Goal: Task Accomplishment & Management: Manage account settings

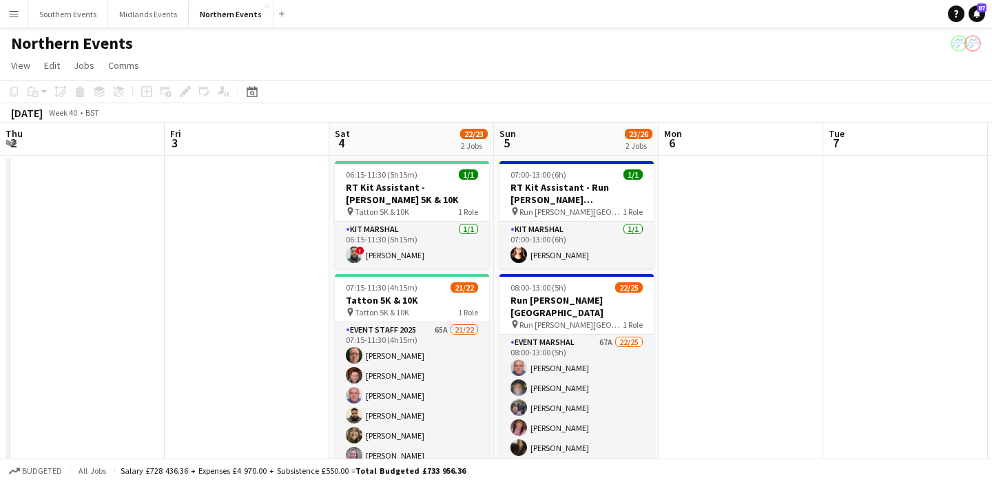
scroll to position [0, 628]
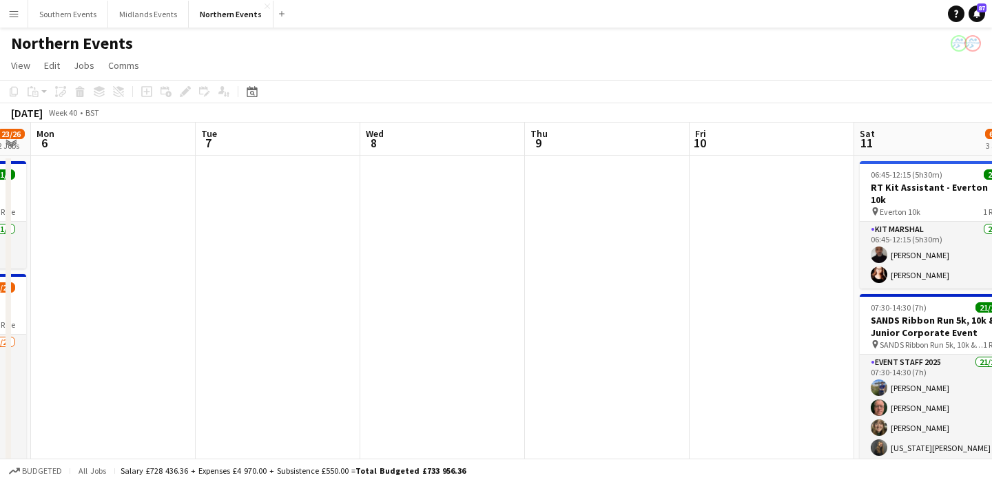
click at [11, 7] on button "Menu" at bounding box center [14, 14] width 28 height 28
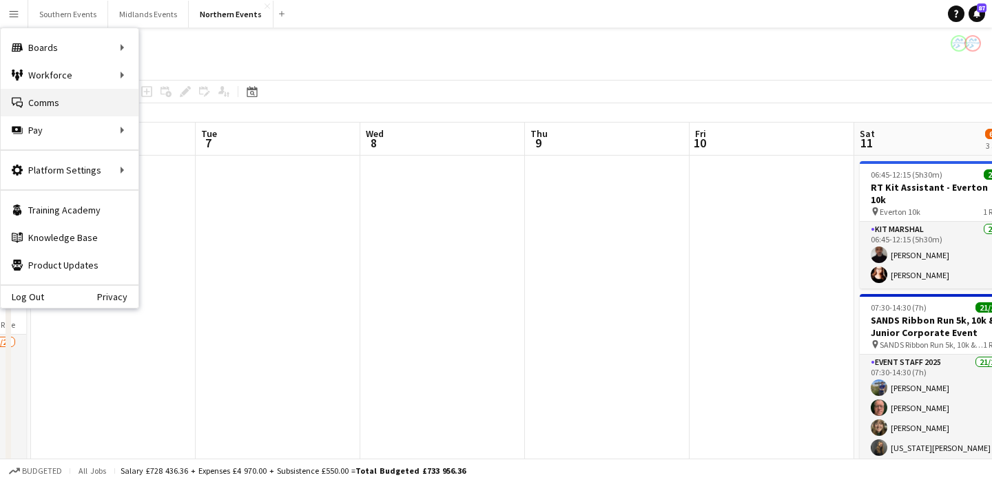
click at [61, 103] on link "Comms Comms" at bounding box center [70, 103] width 138 height 28
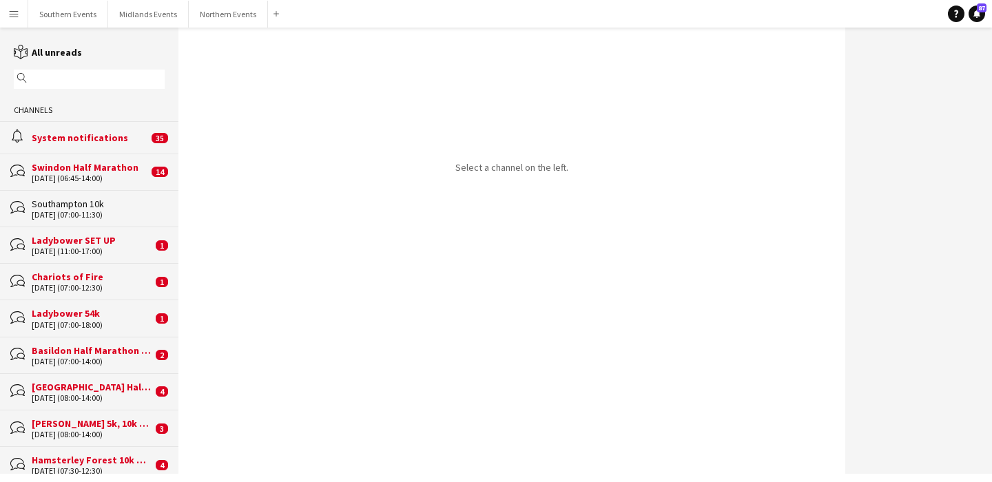
click at [72, 76] on input "text" at bounding box center [95, 79] width 131 height 12
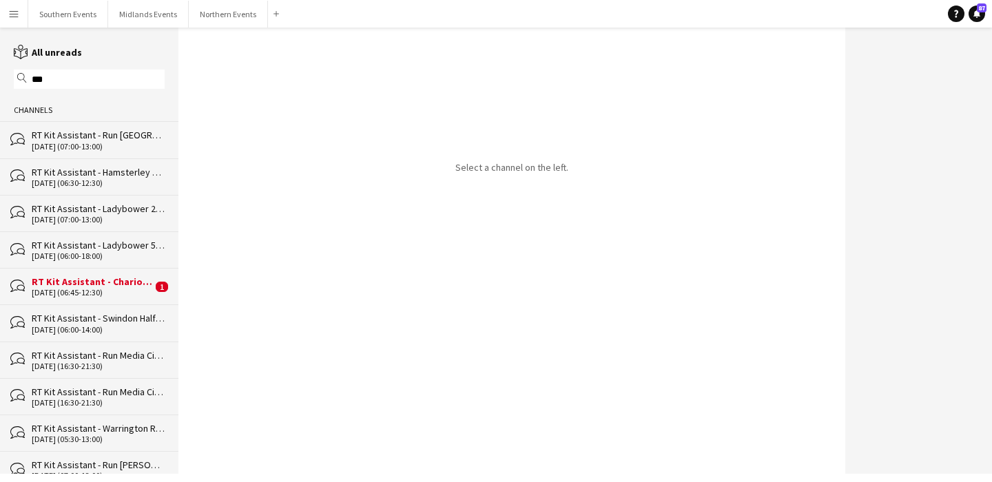
type input "***"
click at [87, 130] on div "RT Kit Assistant - Run [GEOGRAPHIC_DATA]" at bounding box center [98, 135] width 133 height 12
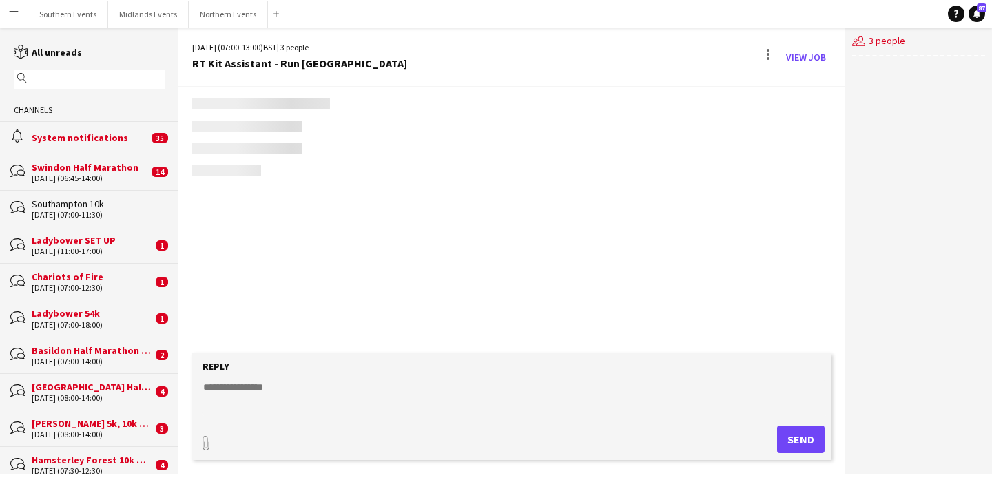
scroll to position [868, 0]
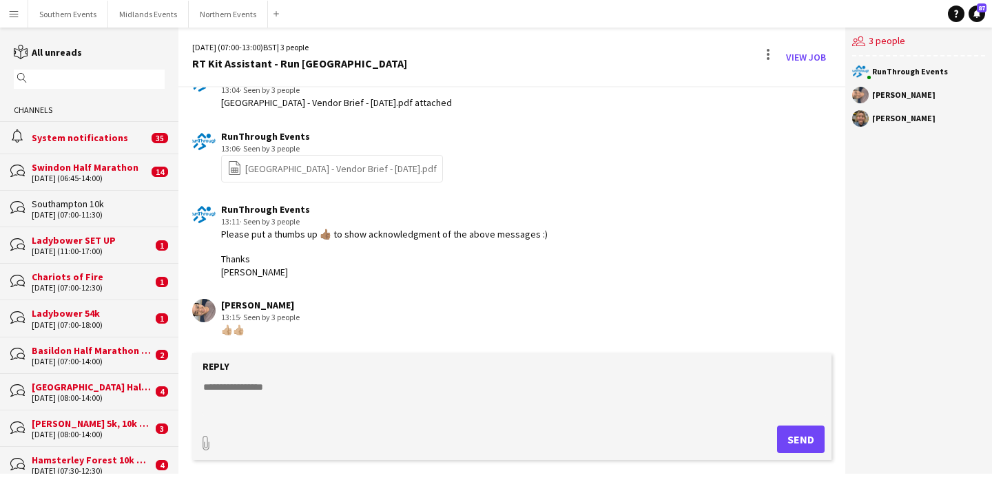
click at [74, 79] on input "text" at bounding box center [95, 79] width 131 height 12
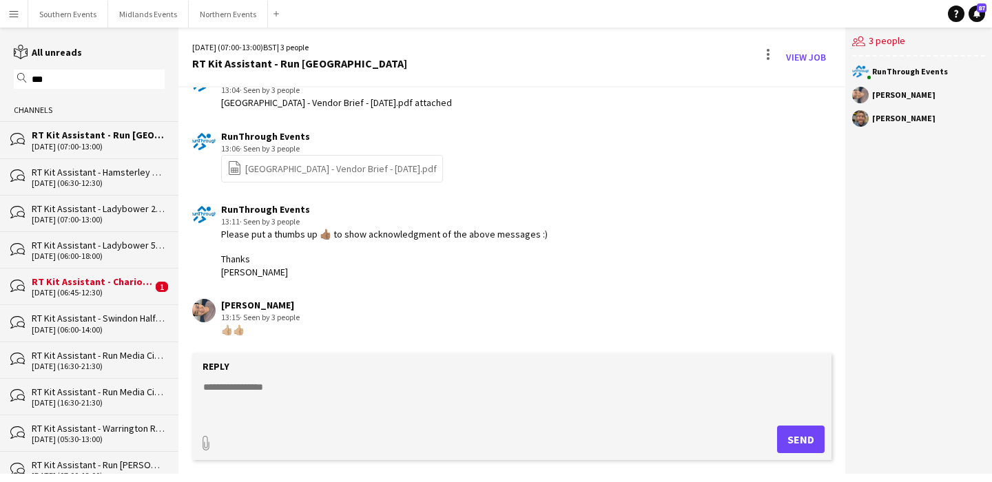
type input "***"
click at [86, 175] on div "RT Kit Assistant - Hamsterley Forest 10k & Half Marathon" at bounding box center [98, 172] width 133 height 12
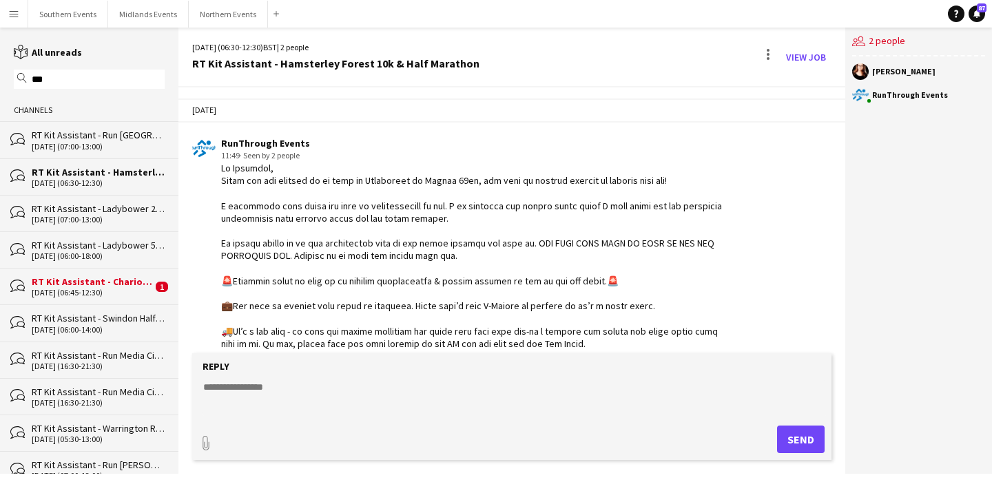
scroll to position [1227, 0]
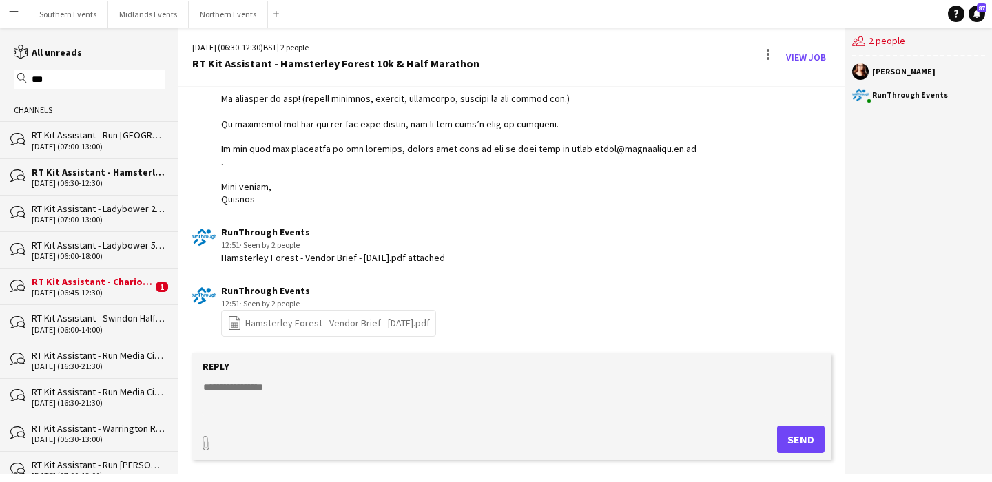
click at [87, 211] on div "RT Kit Assistant - Ladybower 22k" at bounding box center [98, 209] width 133 height 12
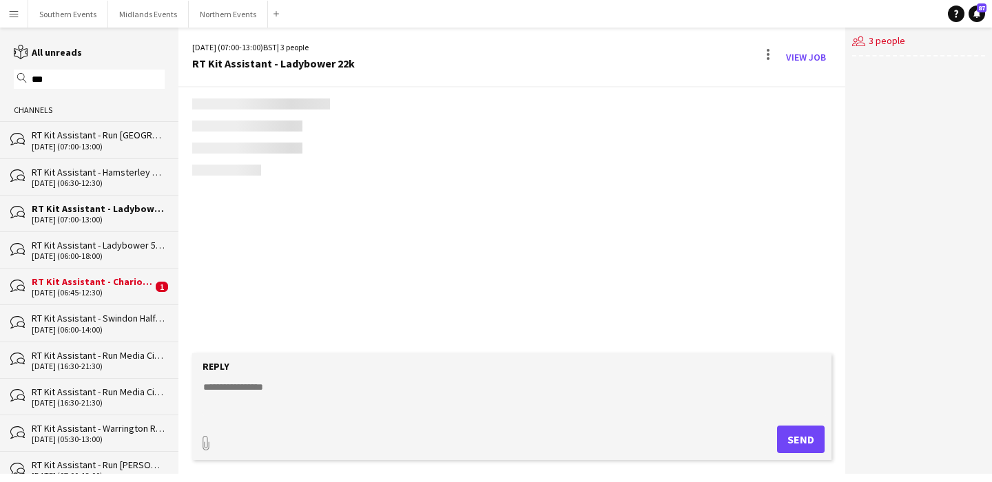
scroll to position [1252, 0]
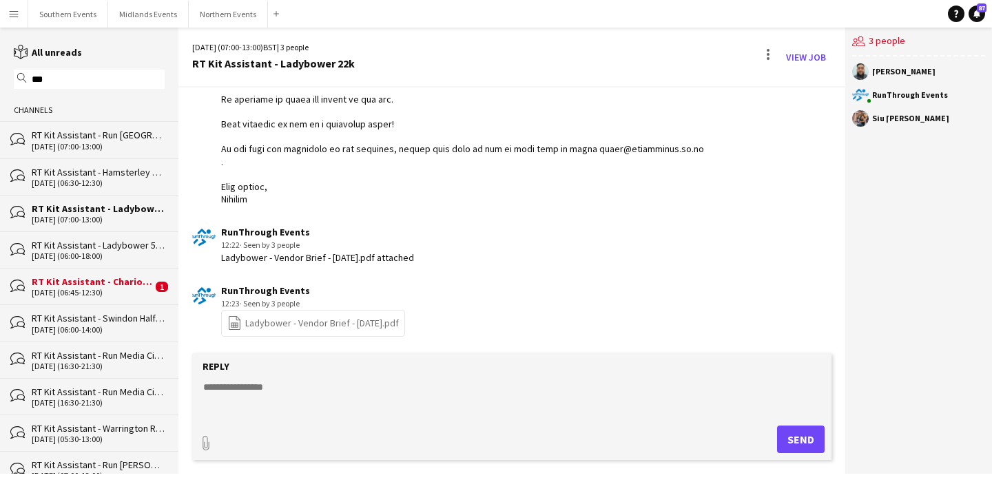
click at [88, 249] on div "RT Kit Assistant - Ladybower 54k" at bounding box center [98, 245] width 133 height 12
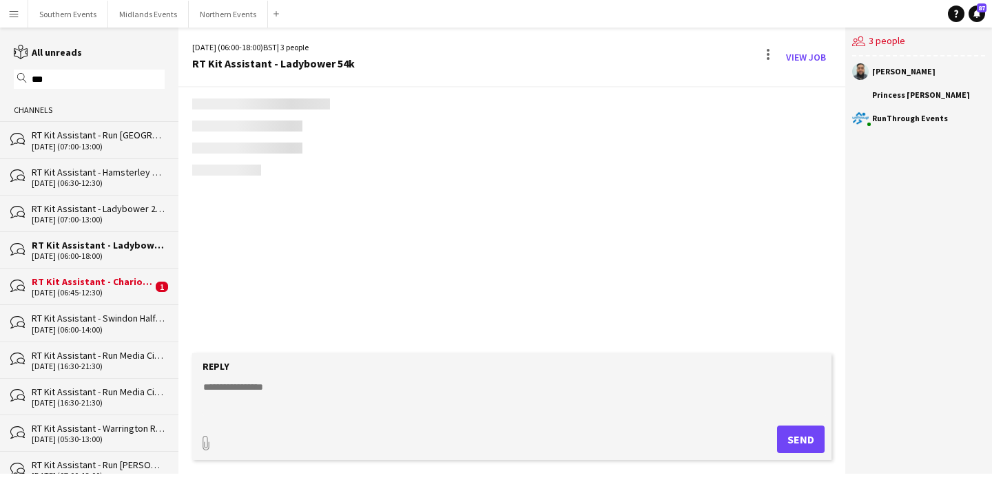
scroll to position [1336, 0]
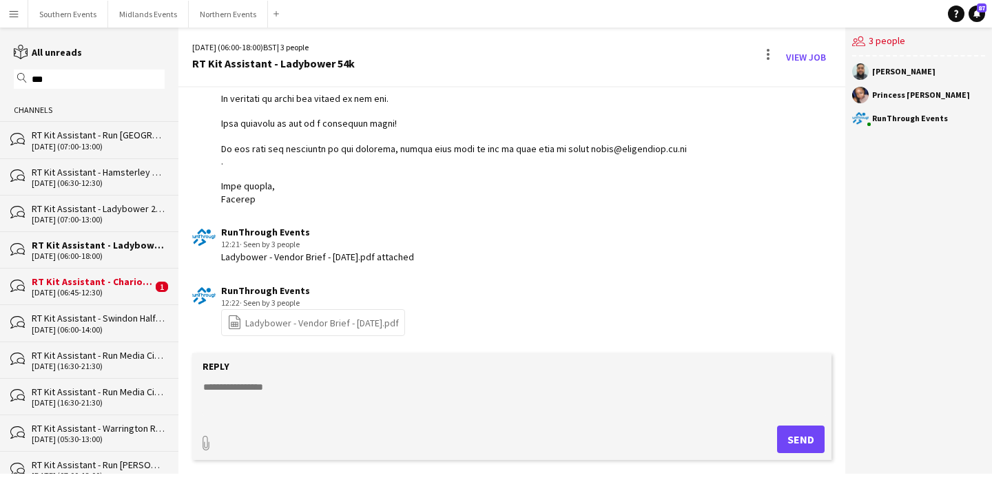
click at [99, 288] on div "[DATE] (06:45-12:30)" at bounding box center [92, 293] width 121 height 10
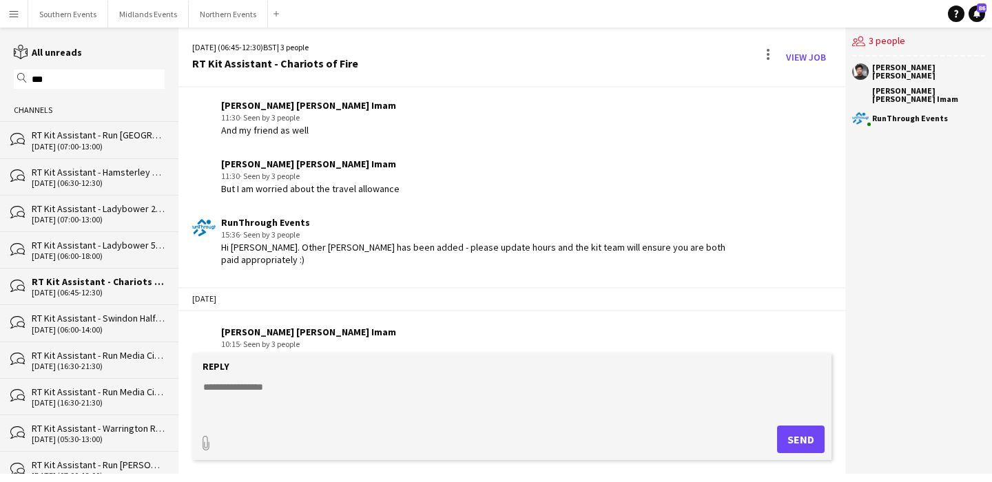
scroll to position [2496, 0]
click at [134, 25] on button "Midlands Events Close" at bounding box center [148, 14] width 81 height 27
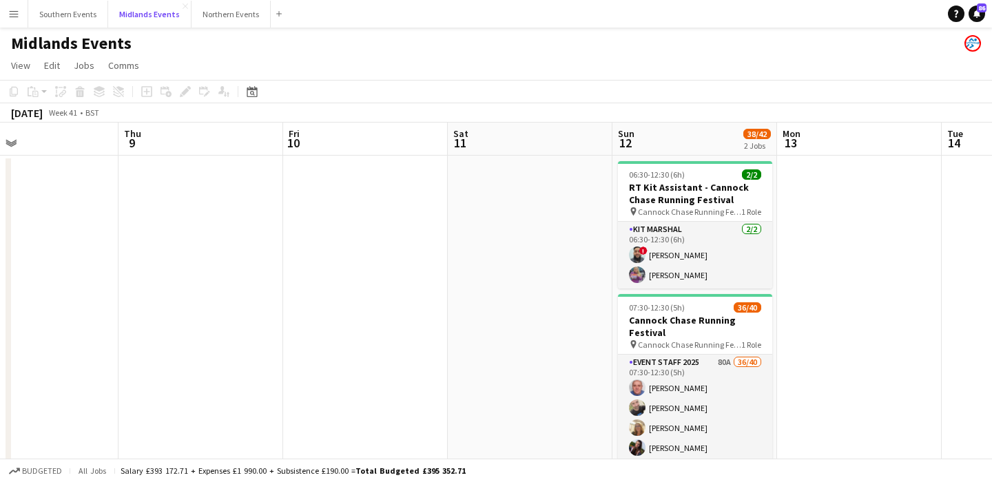
scroll to position [0, 429]
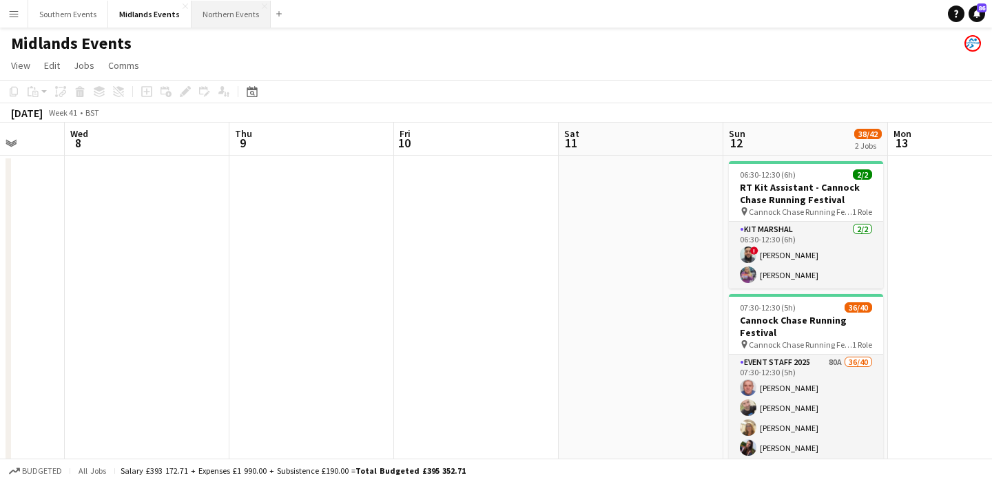
click at [215, 18] on button "Northern Events Close" at bounding box center [231, 14] width 79 height 27
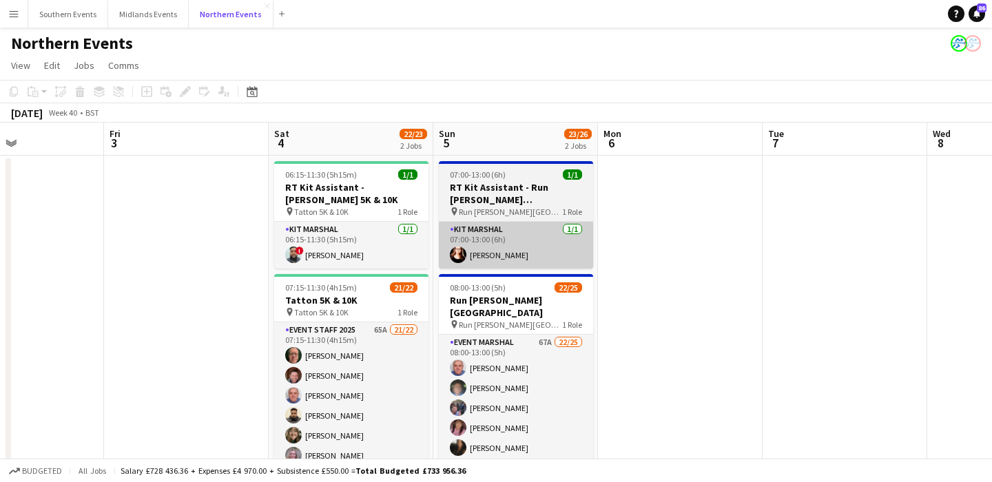
scroll to position [0, 412]
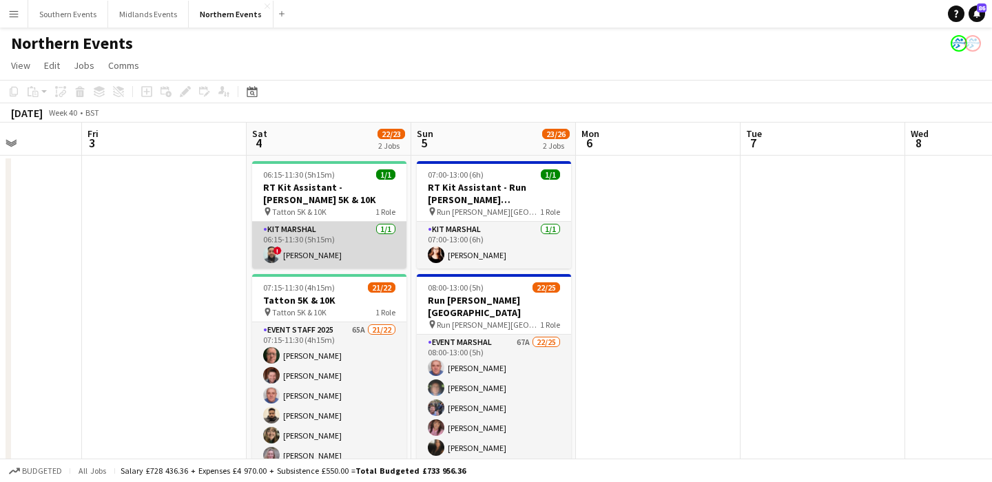
click at [364, 229] on app-card-role "Kit Marshal [DATE] 06:15-11:30 (5h15m) ! [PERSON_NAME]" at bounding box center [329, 245] width 154 height 47
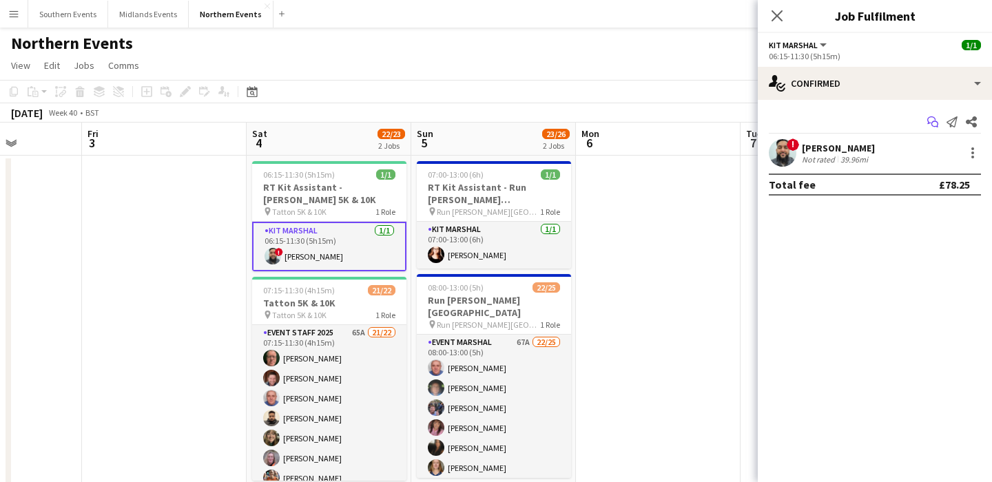
click at [929, 123] on icon at bounding box center [932, 120] width 8 height 8
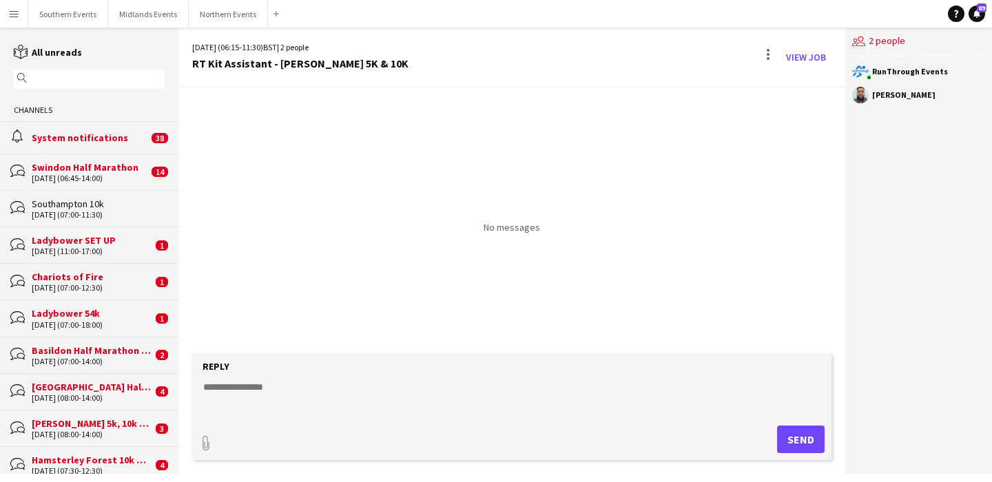
click at [292, 402] on textarea at bounding box center [515, 398] width 626 height 36
type textarea "*"
paste textarea "**********"
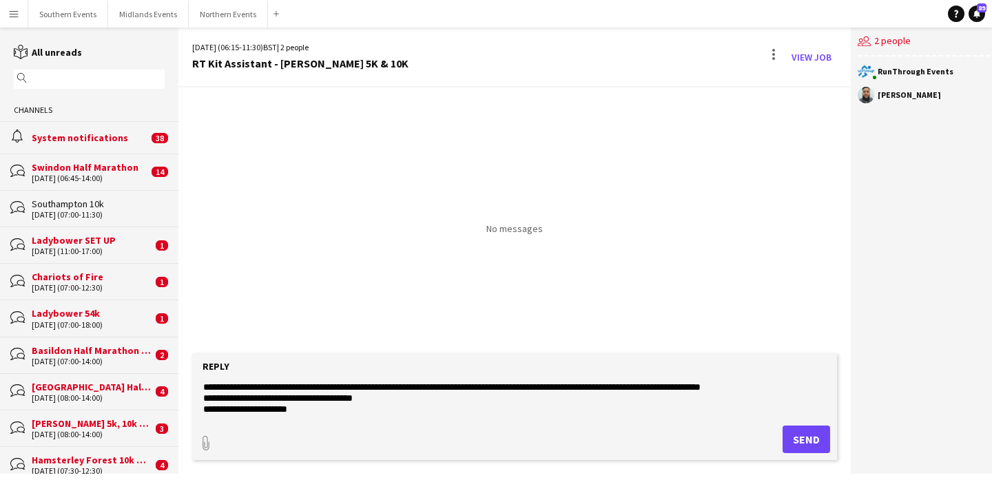
click at [206, 385] on textarea at bounding box center [515, 398] width 626 height 36
click at [260, 398] on textarea at bounding box center [515, 398] width 626 height 36
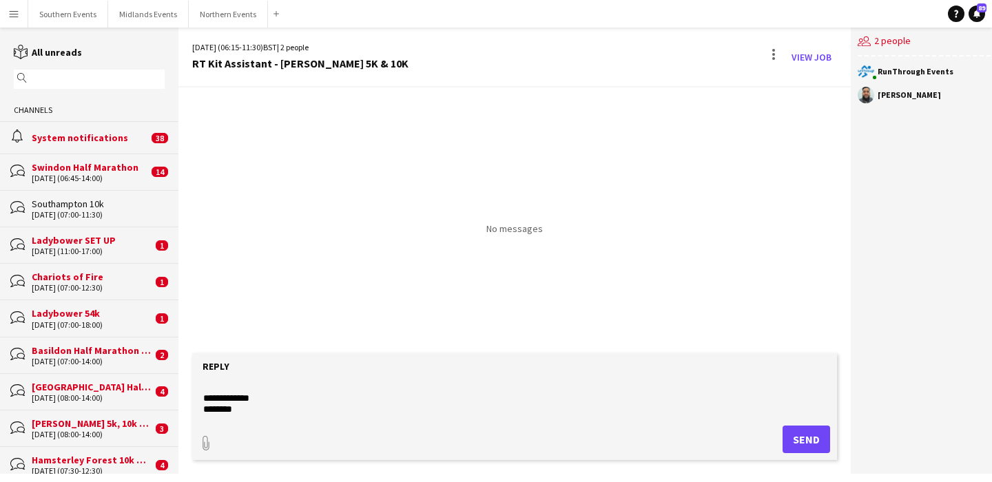
type textarea "**********"
click at [796, 440] on button "Send" at bounding box center [807, 440] width 48 height 28
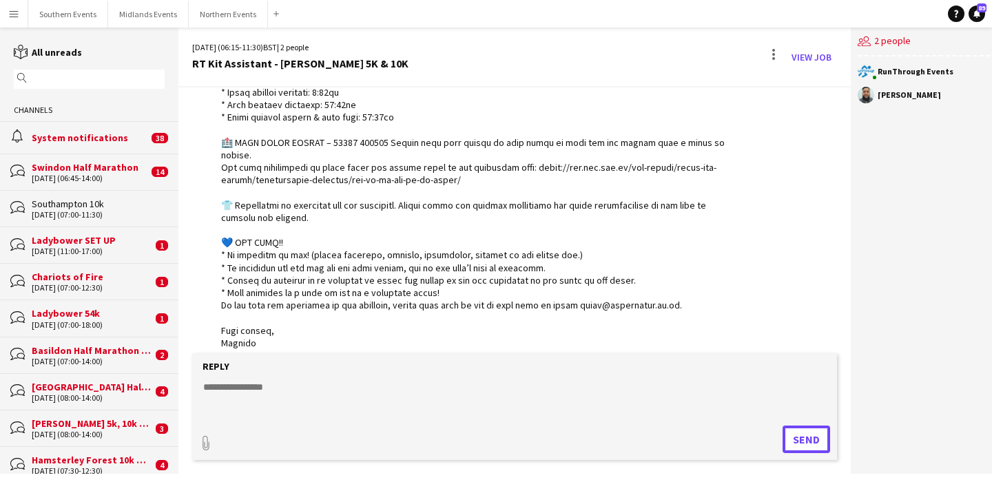
scroll to position [440, 0]
type input "**********"
click at [781, 444] on span "Upload Upload" at bounding box center [790, 438] width 60 height 17
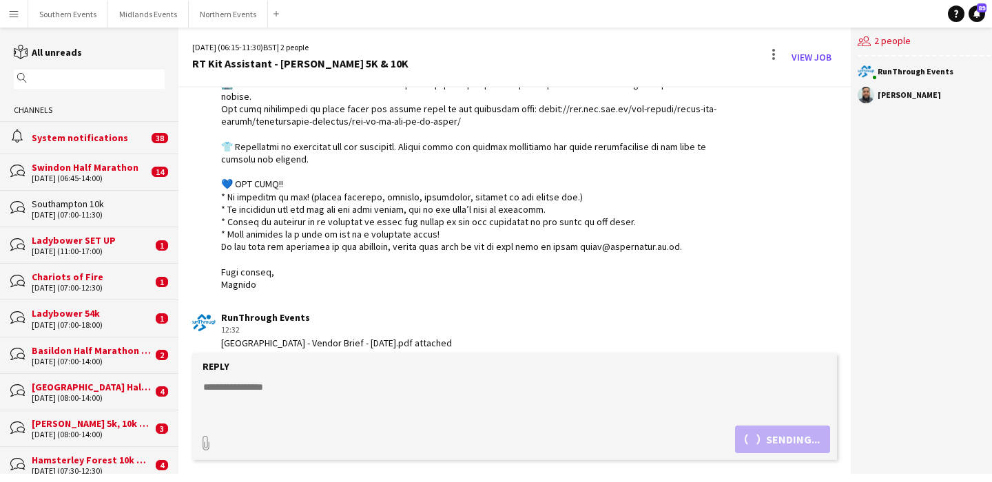
scroll to position [559, 0]
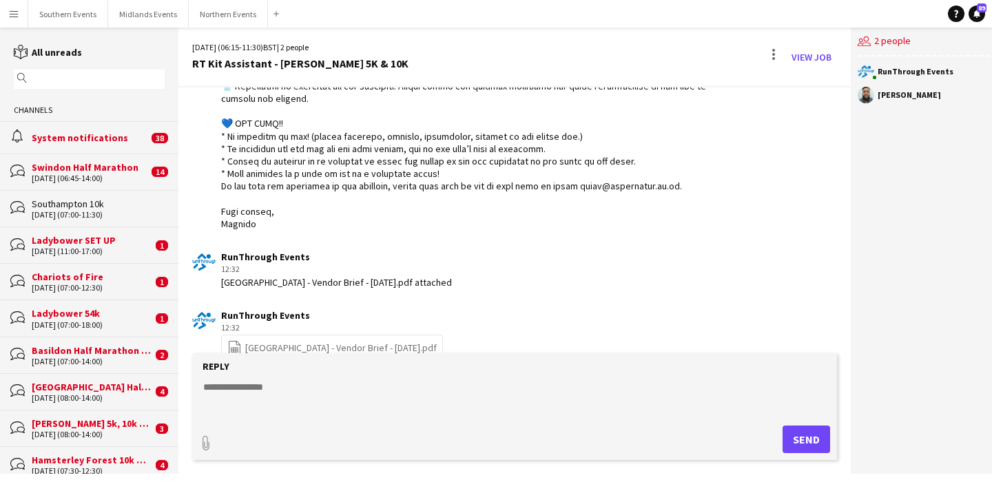
click at [438, 384] on textarea at bounding box center [515, 398] width 626 height 36
type textarea "**********"
click at [790, 436] on button "Send" at bounding box center [807, 440] width 48 height 28
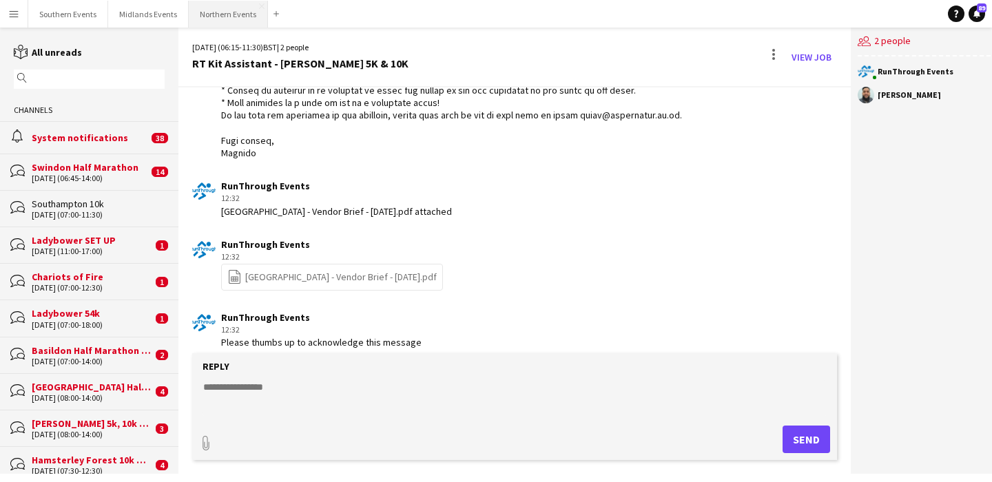
click at [210, 21] on button "Northern Events Close" at bounding box center [228, 14] width 79 height 27
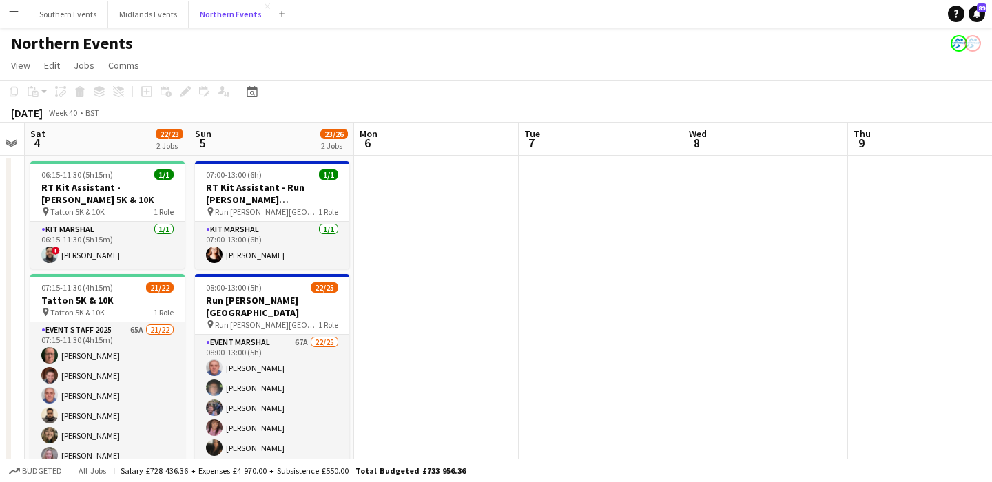
scroll to position [0, 300]
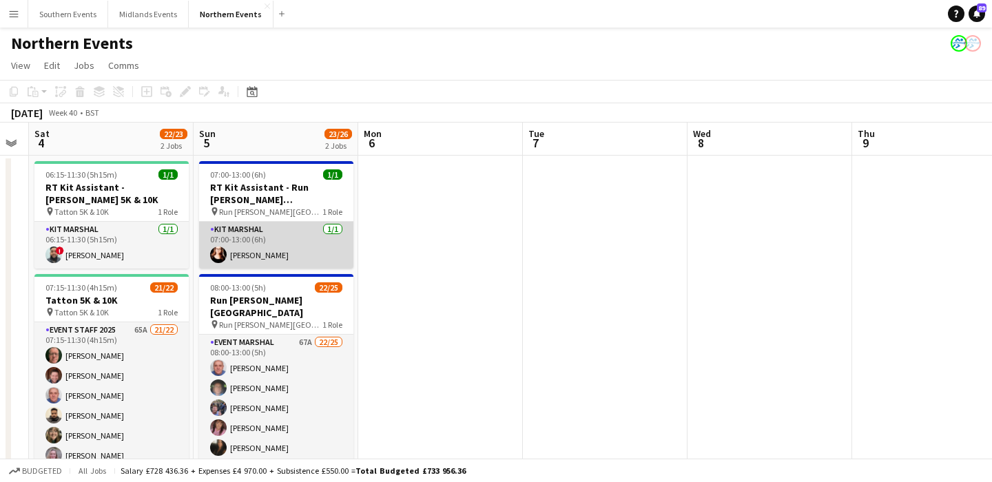
click at [317, 258] on app-card-role "Kit Marshal [DATE] 07:00-13:00 (6h) [PERSON_NAME]" at bounding box center [276, 245] width 154 height 47
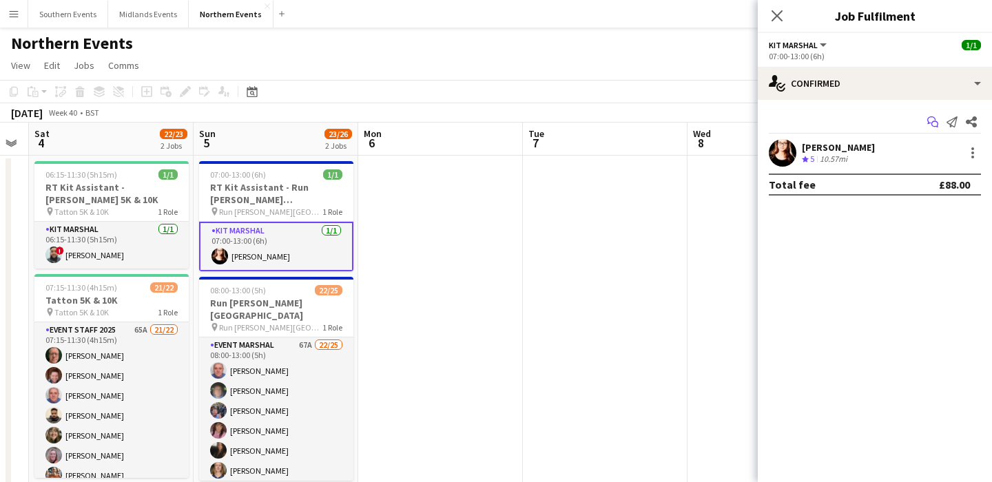
click at [935, 127] on app-icon "Start chat" at bounding box center [933, 121] width 19 height 19
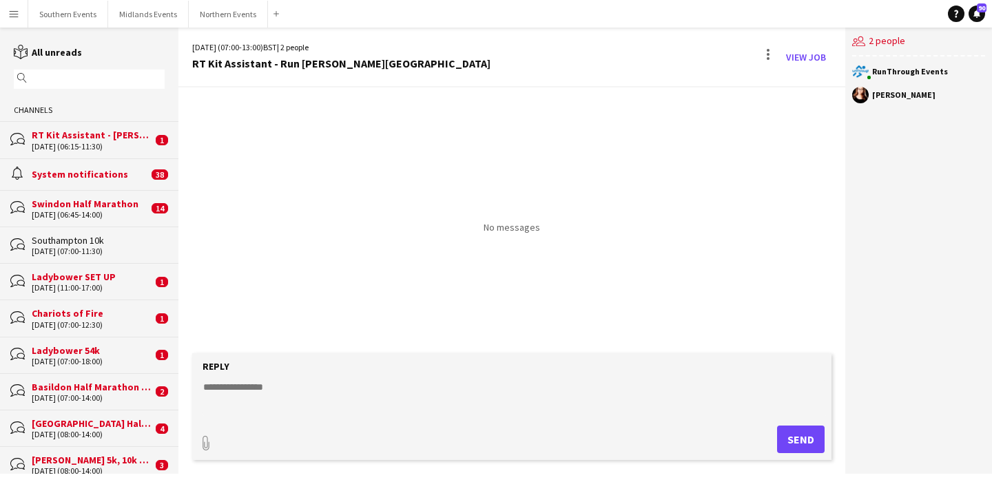
click at [387, 397] on textarea at bounding box center [515, 398] width 626 height 36
paste textarea "**********"
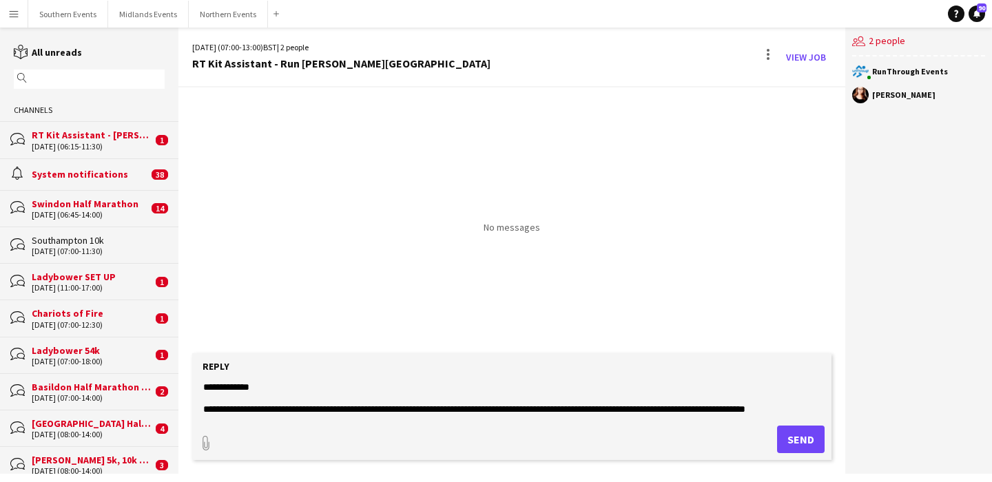
scroll to position [476, 0]
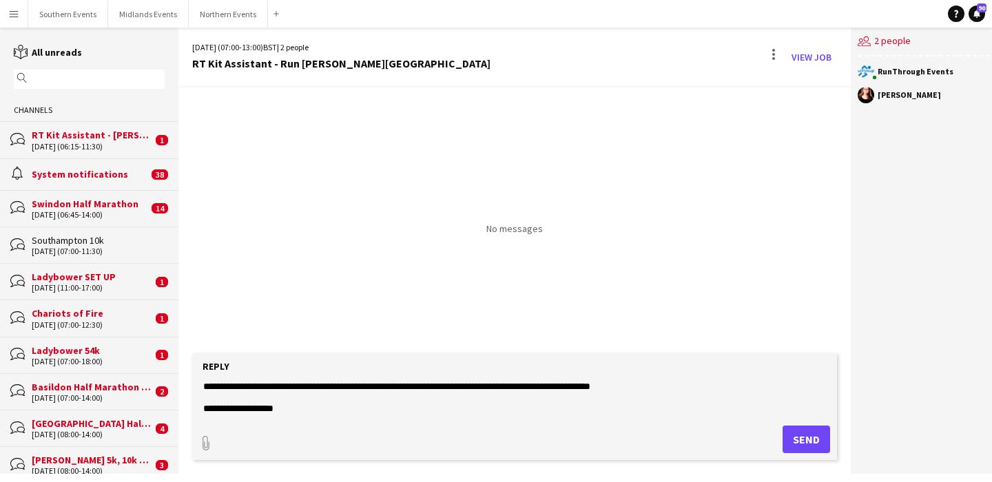
click at [261, 411] on textarea at bounding box center [515, 398] width 626 height 36
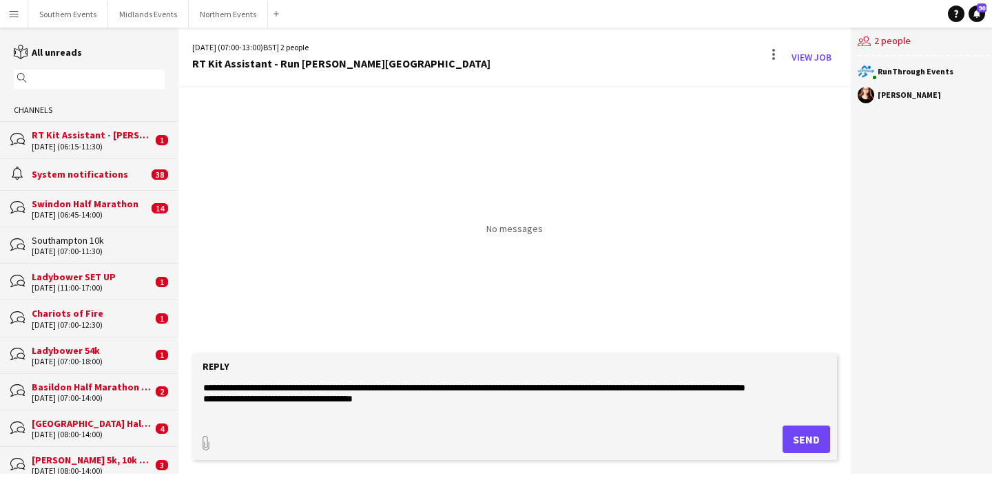
scroll to position [0, 0]
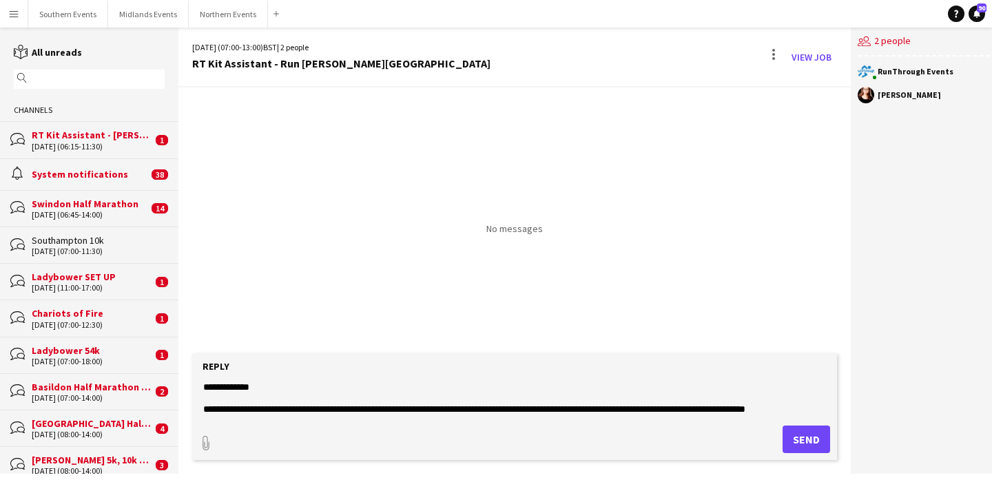
type textarea "**********"
click at [786, 451] on button "Send" at bounding box center [807, 440] width 48 height 28
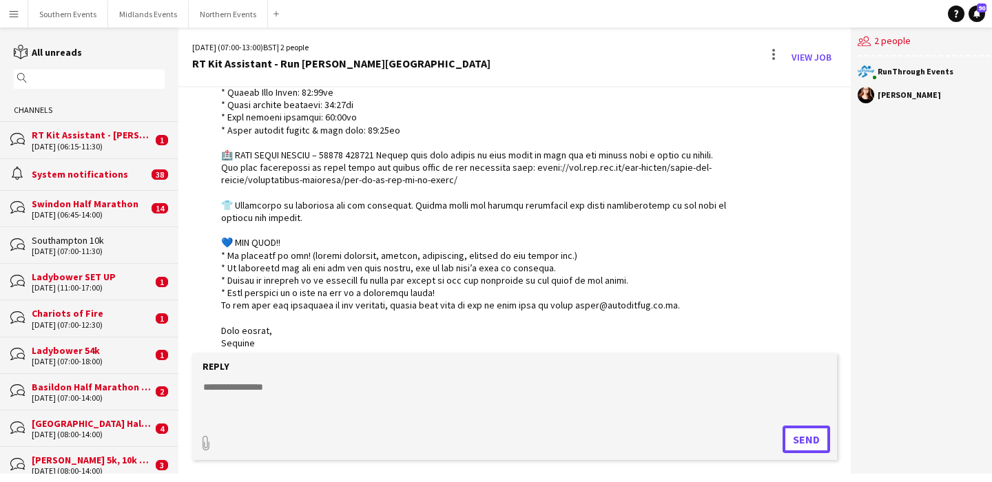
scroll to position [452, 0]
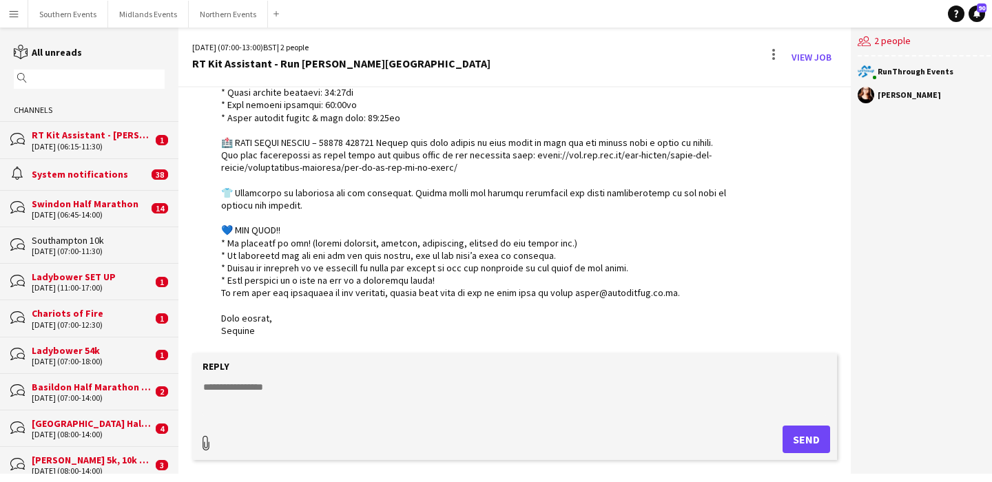
type input "**********"
click at [790, 439] on span "Upload Upload" at bounding box center [790, 438] width 60 height 17
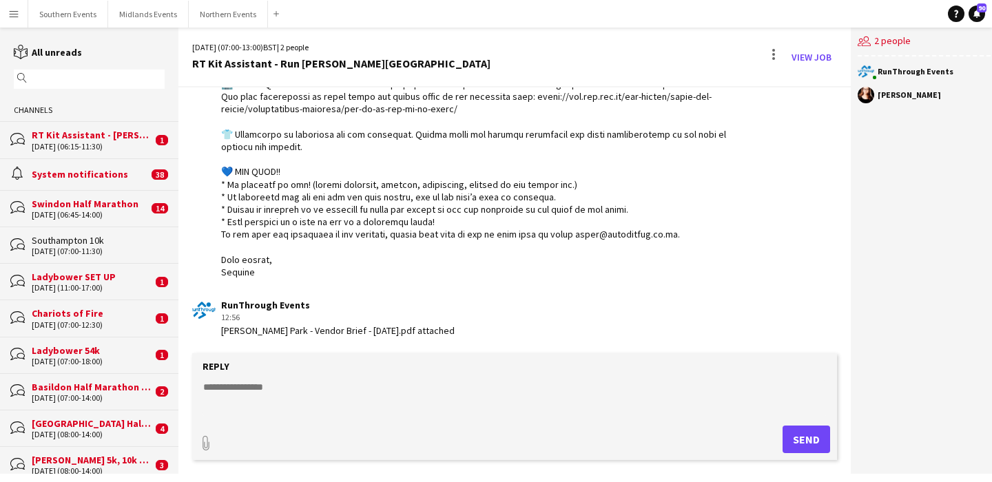
scroll to position [571, 0]
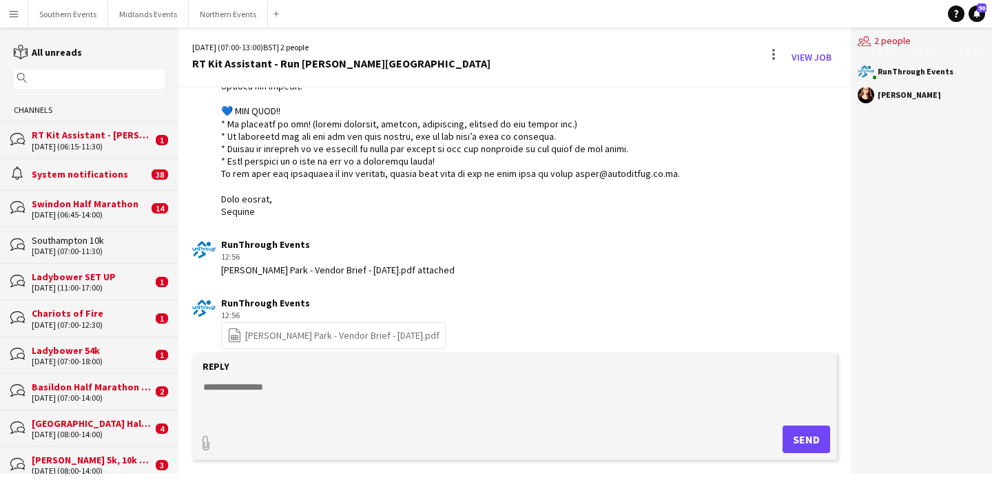
click at [107, 135] on div "RT Kit Assistant - [PERSON_NAME] 5K & 10K" at bounding box center [92, 135] width 121 height 12
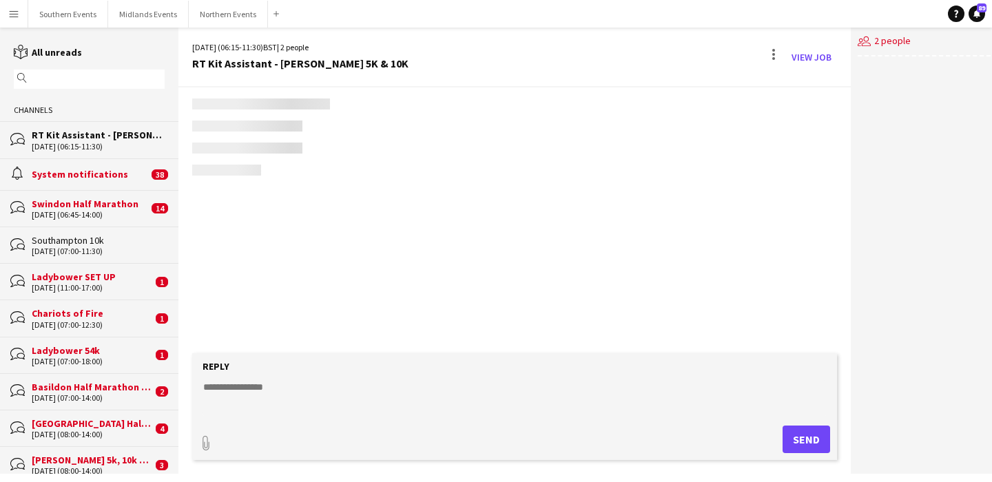
scroll to position [688, 0]
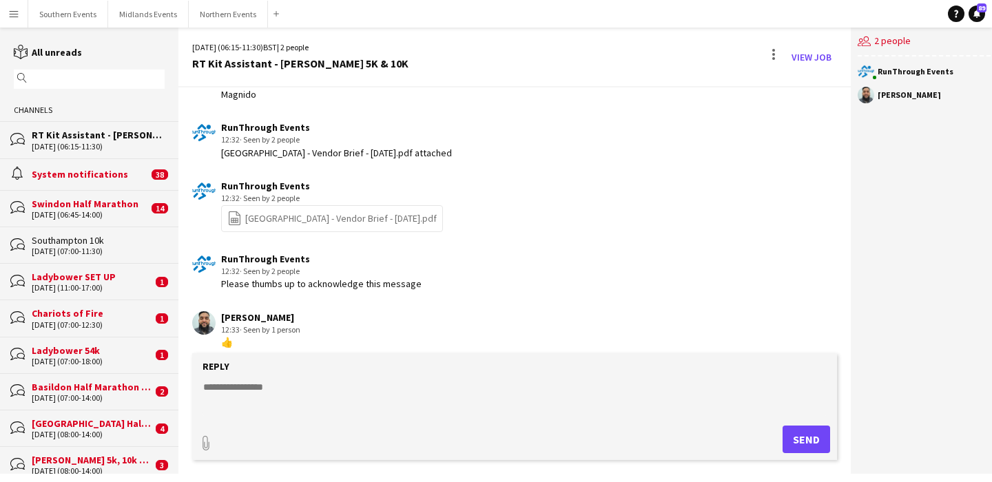
drag, startPoint x: 429, startPoint y: 272, endPoint x: 212, endPoint y: 273, distance: 217.1
click at [212, 273] on div "RunThrough Events 12:32 · Seen by 2 people Please thumbs up to acknowledge this…" at bounding box center [461, 272] width 538 height 38
copy div "Please thumbs up to acknowledge this message"
click at [108, 74] on input "text" at bounding box center [95, 79] width 131 height 12
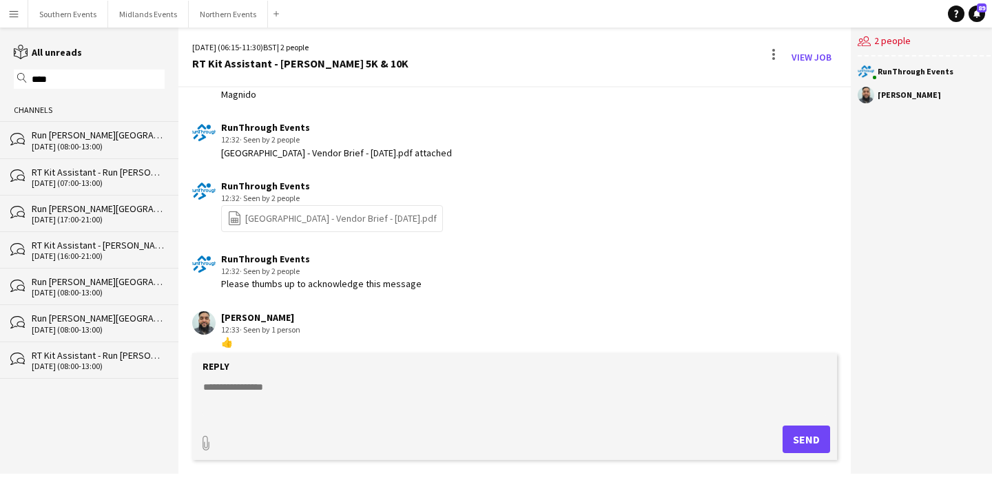
type input "****"
click at [112, 183] on div "[DATE] (07:00-13:00)" at bounding box center [98, 183] width 133 height 10
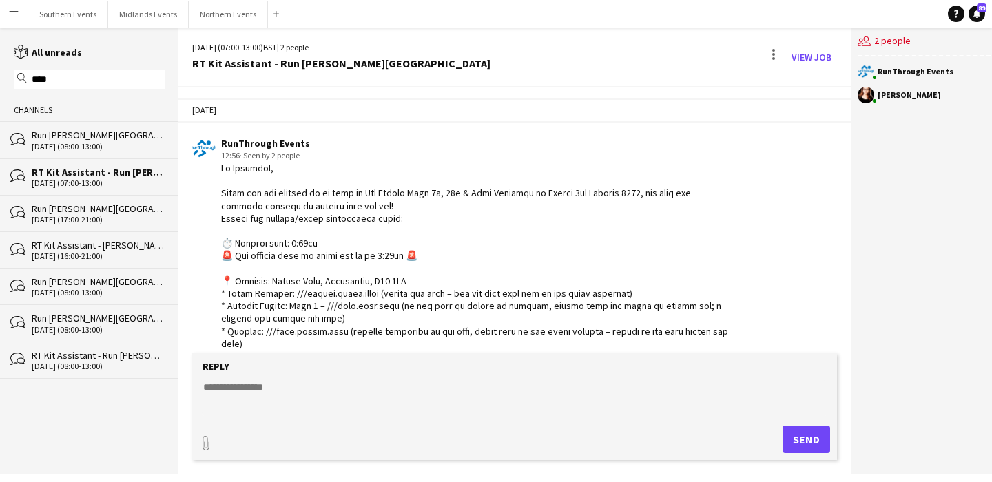
scroll to position [584, 0]
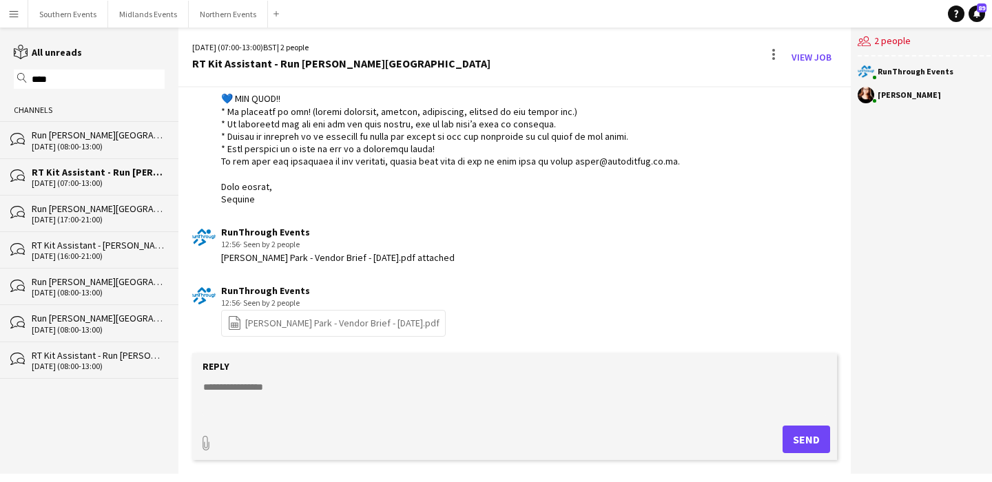
click at [264, 396] on textarea at bounding box center [515, 398] width 626 height 36
paste textarea "**********"
type textarea "**********"
click at [796, 434] on button "Send" at bounding box center [807, 440] width 48 height 28
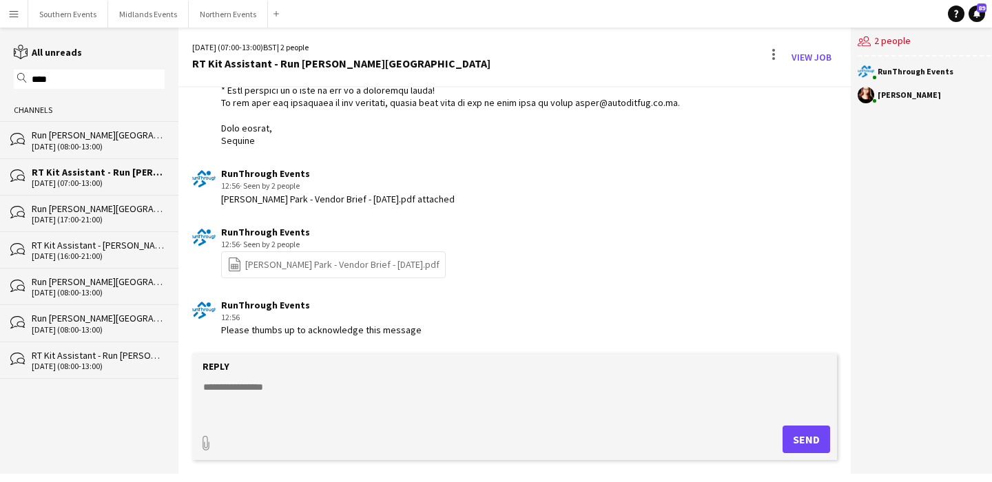
click at [120, 81] on input "****" at bounding box center [95, 79] width 131 height 12
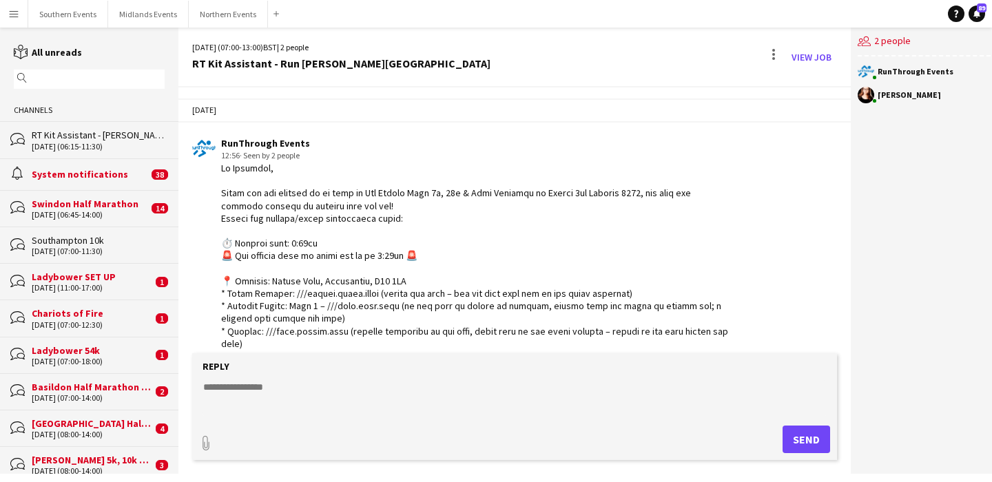
scroll to position [164, 0]
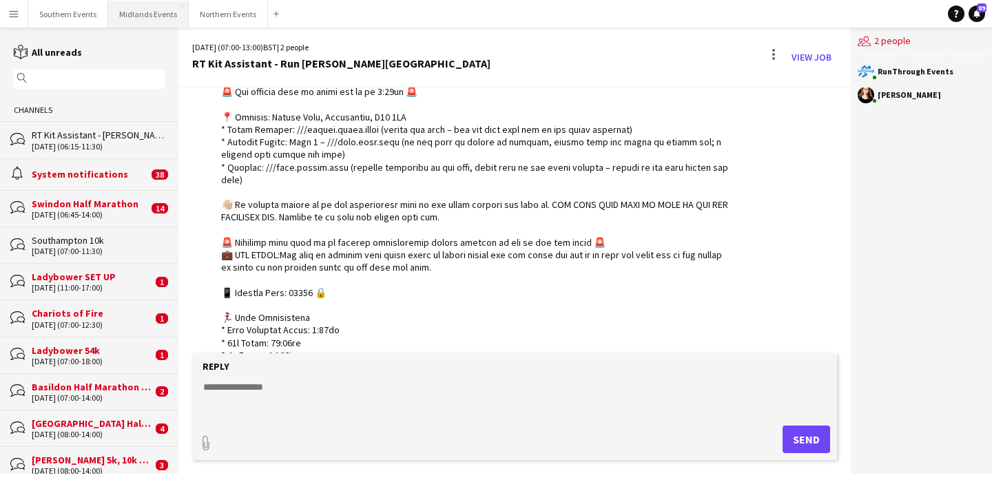
click at [131, 18] on button "Midlands Events Close" at bounding box center [148, 14] width 81 height 27
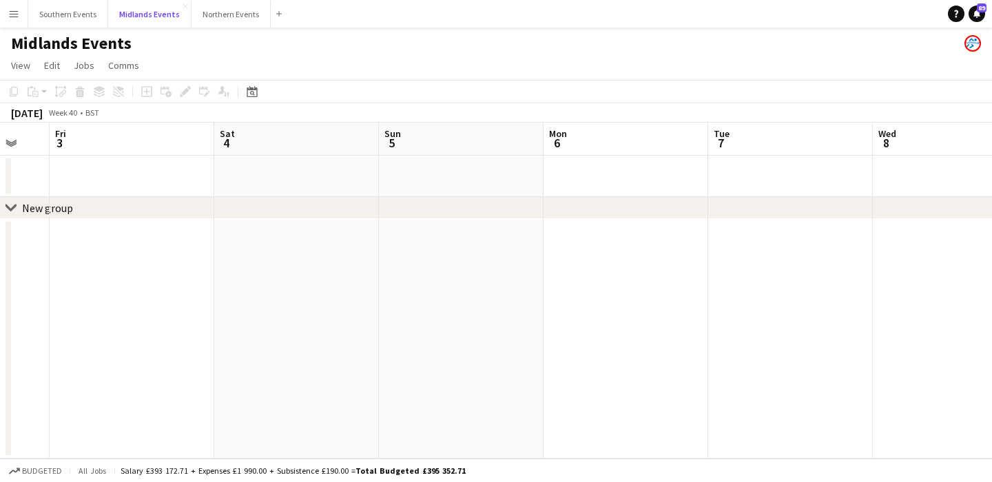
scroll to position [0, 626]
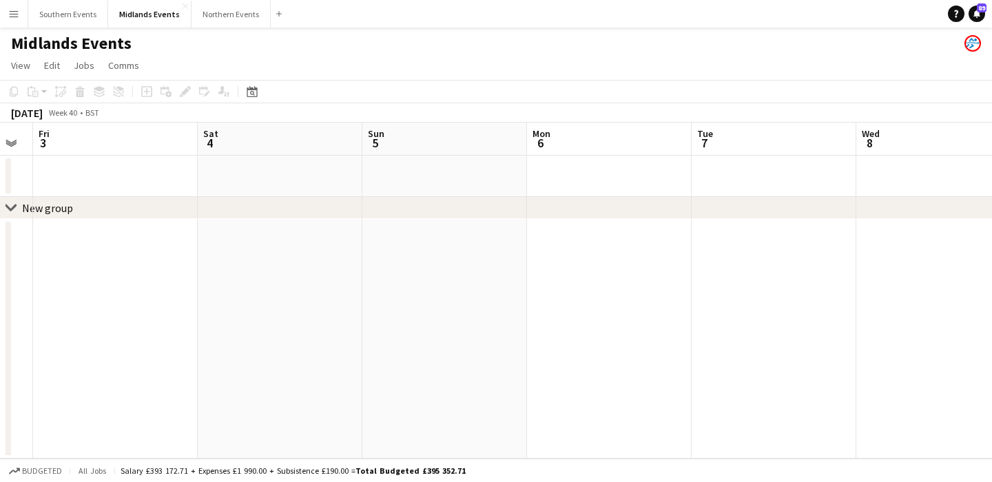
click at [589, 186] on app-date-cell at bounding box center [609, 176] width 165 height 41
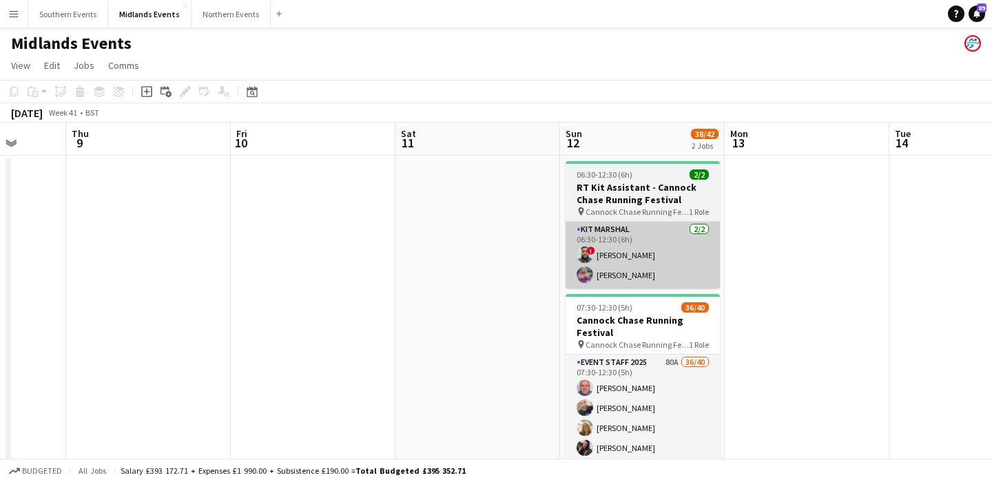
scroll to position [0, 610]
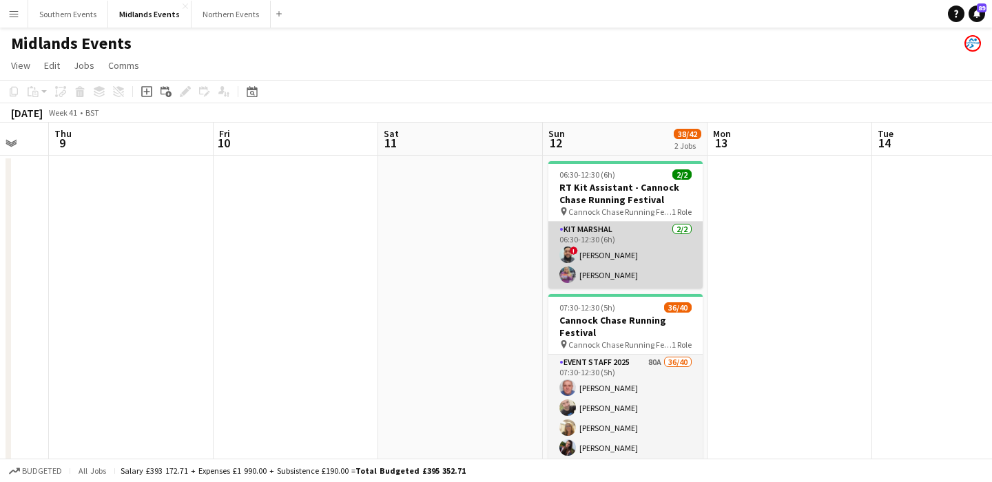
click at [626, 241] on app-card-role "Kit Marshal [DATE] 06:30-12:30 (6h) ! [PERSON_NAME] [PERSON_NAME]" at bounding box center [626, 255] width 154 height 67
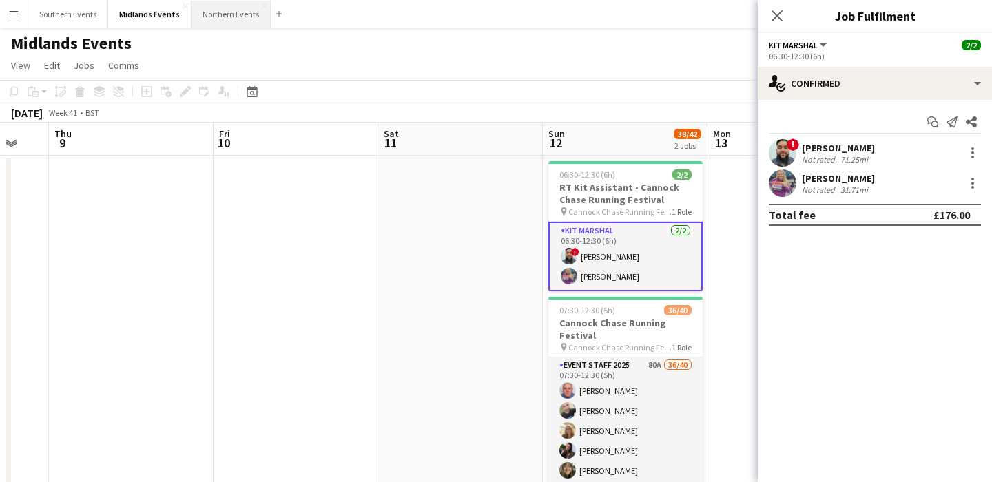
click at [220, 16] on button "Northern Events Close" at bounding box center [231, 14] width 79 height 27
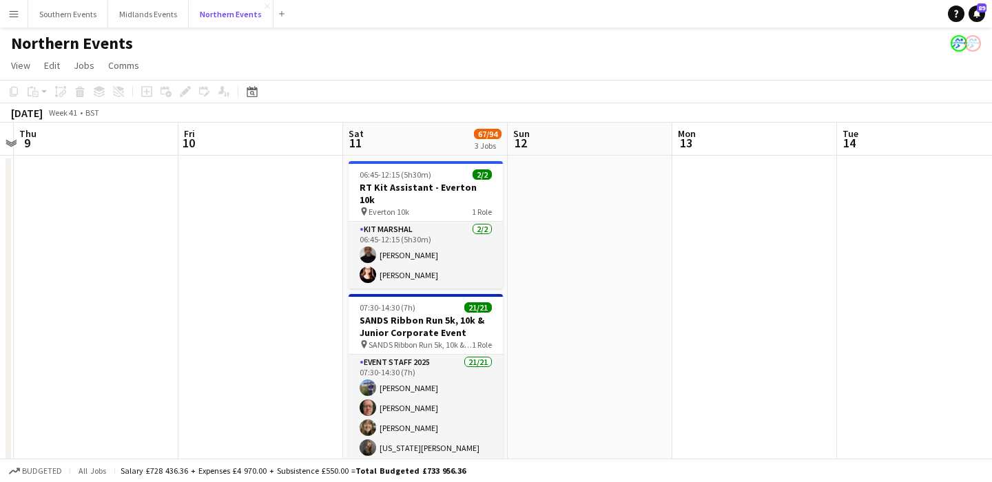
scroll to position [0, 485]
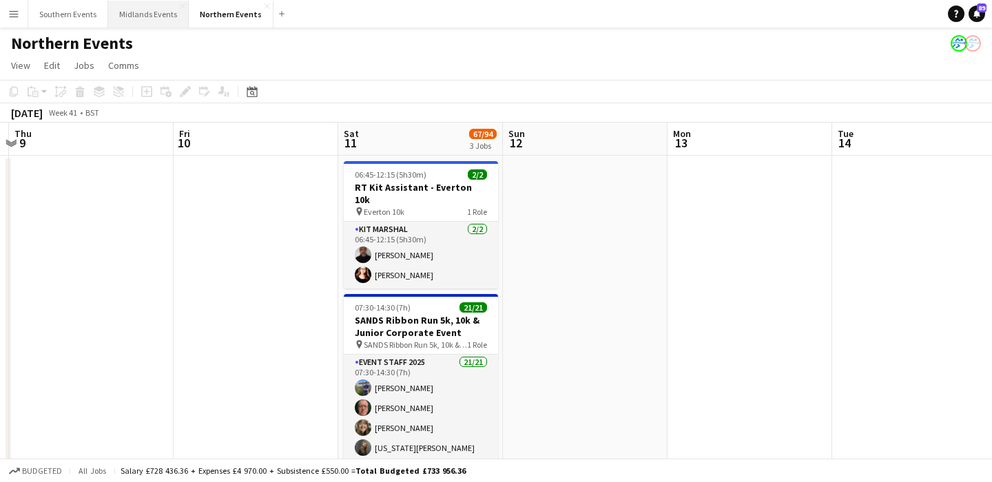
click at [127, 15] on button "Midlands Events Close" at bounding box center [148, 14] width 81 height 27
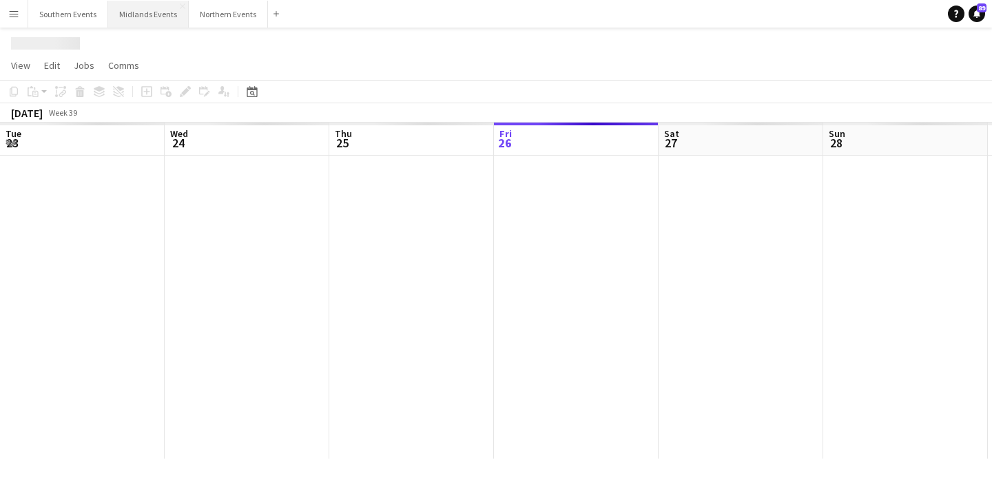
scroll to position [0, 329]
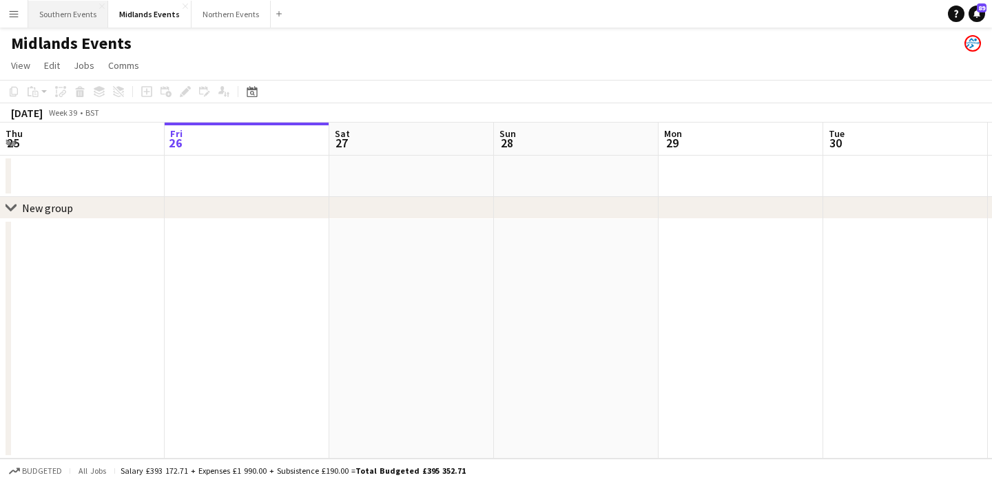
click at [65, 24] on button "Southern Events Close" at bounding box center [68, 14] width 80 height 27
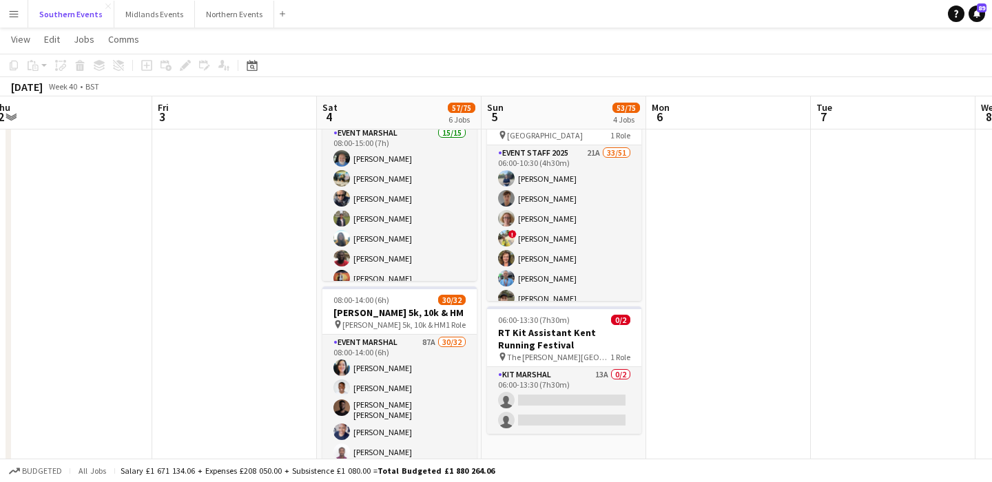
scroll to position [0, 524]
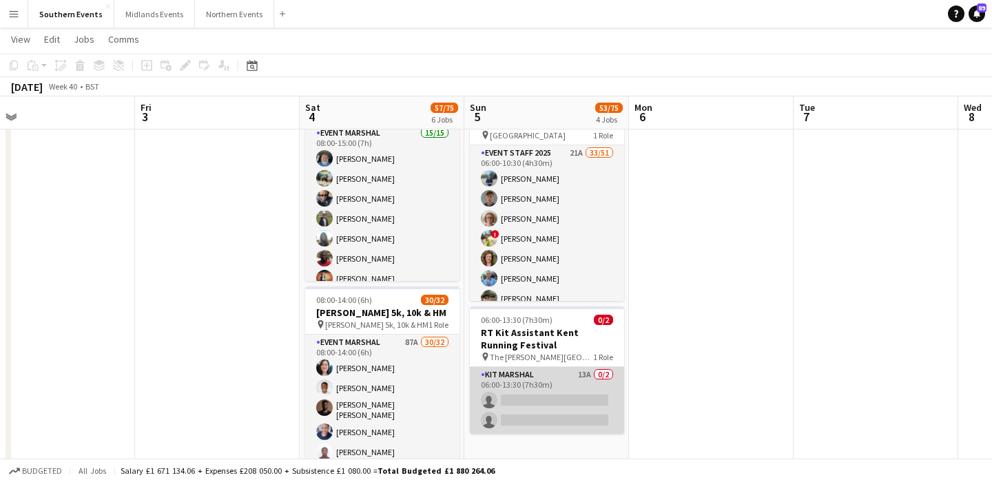
click at [547, 391] on app-card-role "Kit Marshal 13A 0/2 06:00-13:30 (7h30m) single-neutral-actions single-neutral-a…" at bounding box center [547, 400] width 154 height 67
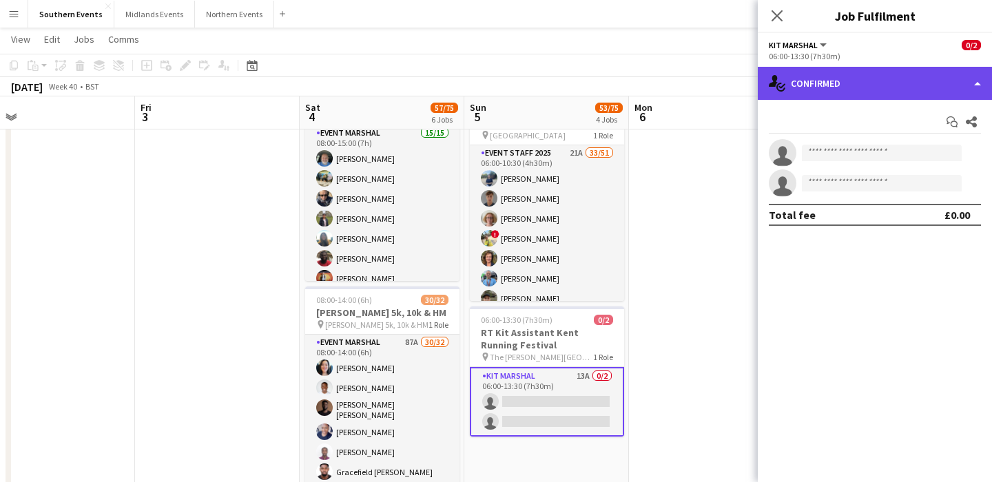
click at [851, 89] on div "single-neutral-actions-check-2 Confirmed" at bounding box center [875, 83] width 234 height 33
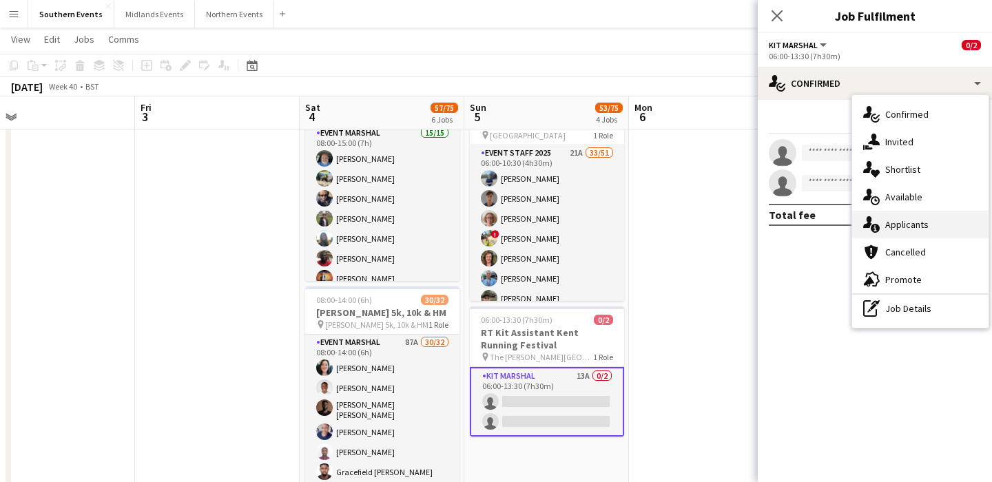
click at [897, 228] on span "Applicants" at bounding box center [907, 224] width 43 height 12
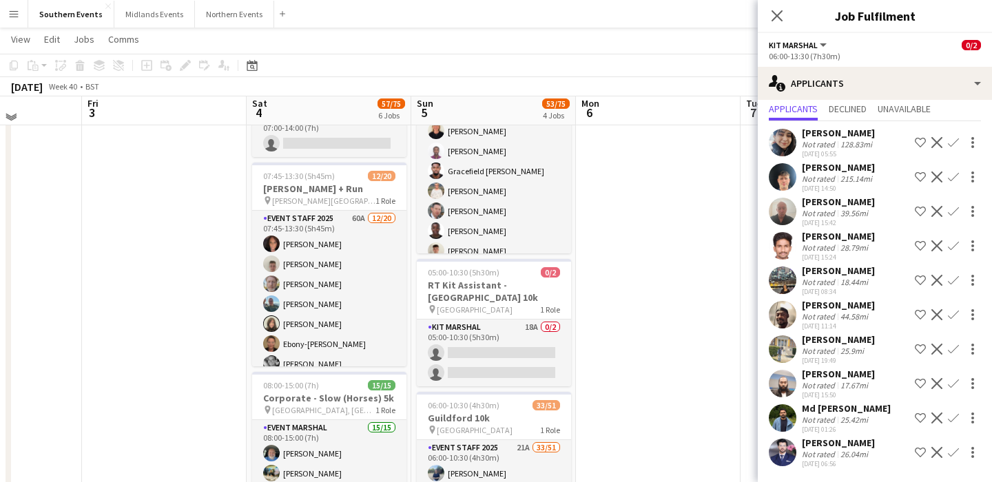
scroll to position [102, 0]
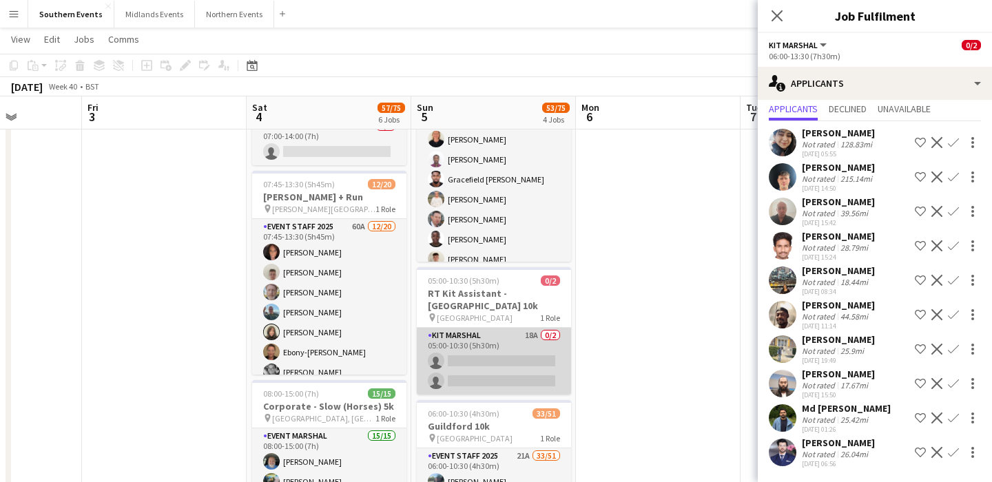
click at [537, 354] on app-card-role "Kit Marshal 18A 0/2 05:00-10:30 (5h30m) single-neutral-actions single-neutral-a…" at bounding box center [494, 361] width 154 height 67
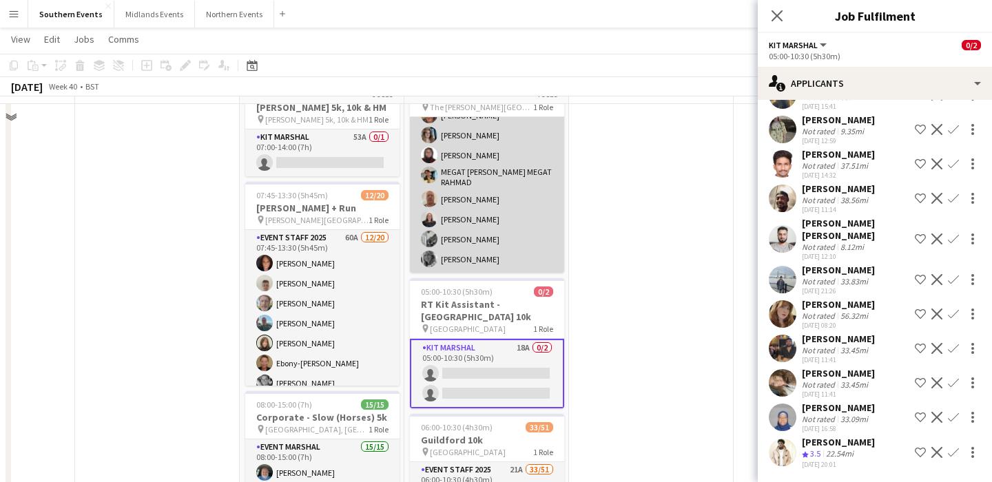
scroll to position [94, 0]
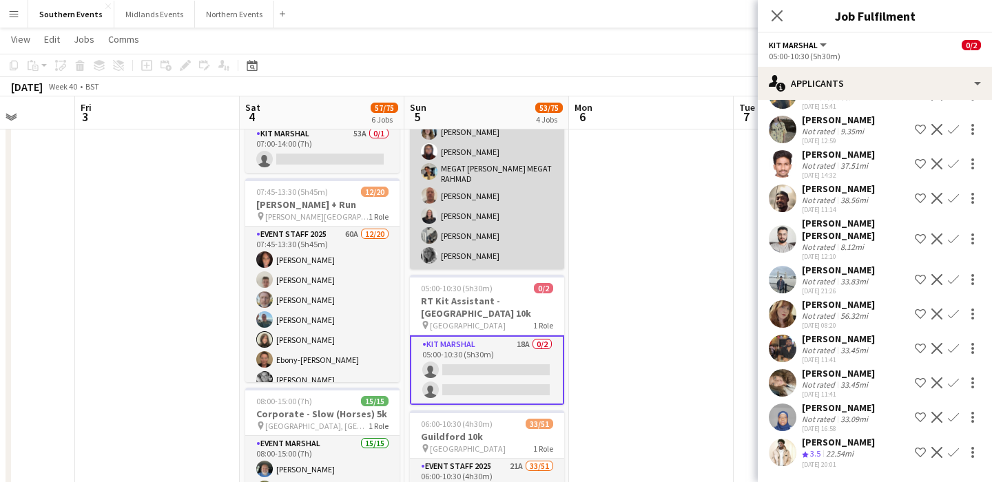
click at [538, 227] on app-card-role "Event Staff 2025 20/20 05:00-13:30 (8h30m) [PERSON_NAME] [PERSON_NAME] Gracefie…" at bounding box center [487, 54] width 154 height 431
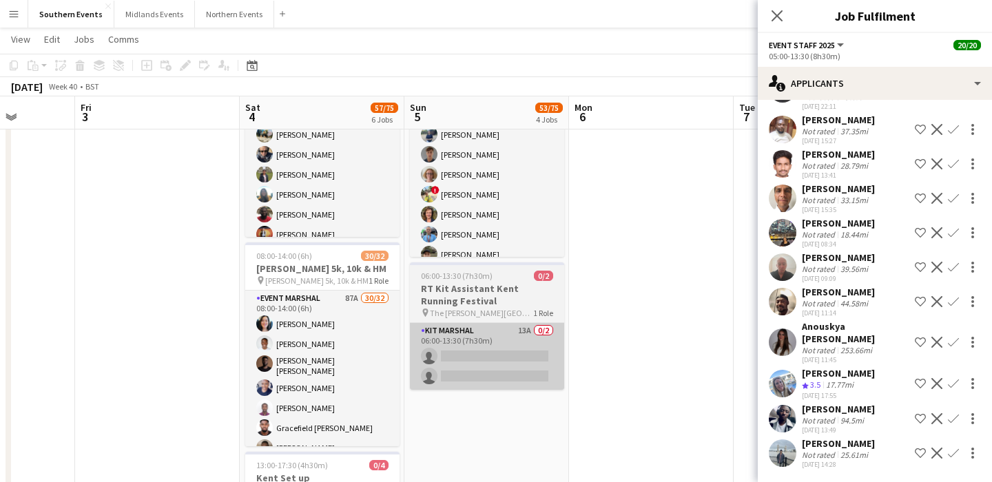
scroll to position [0, 585]
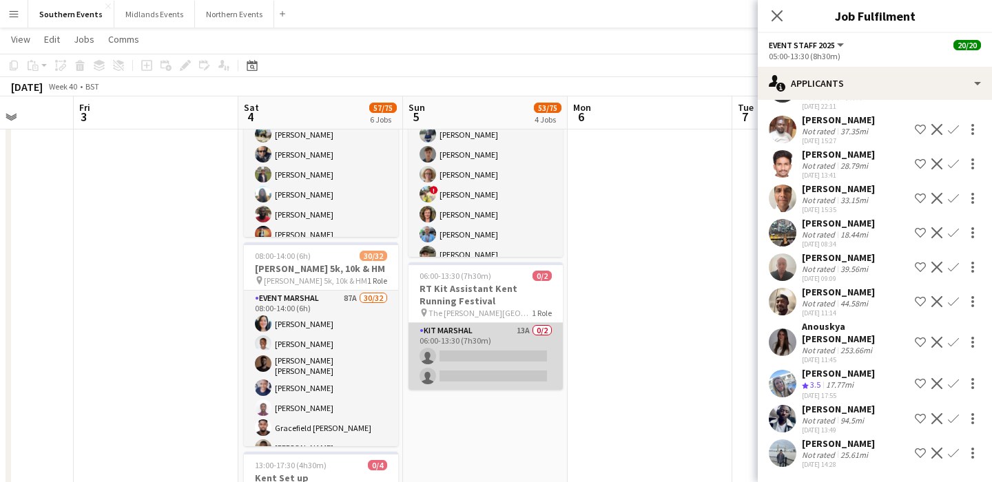
click at [503, 354] on app-card-role "Kit Marshal 13A 0/2 06:00-13:30 (7h30m) single-neutral-actions single-neutral-a…" at bounding box center [486, 356] width 154 height 67
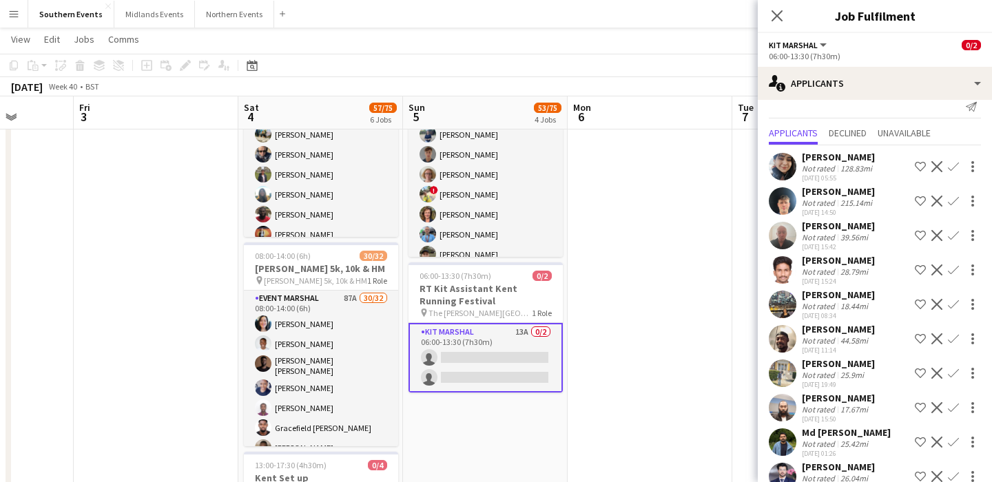
scroll to position [0, 0]
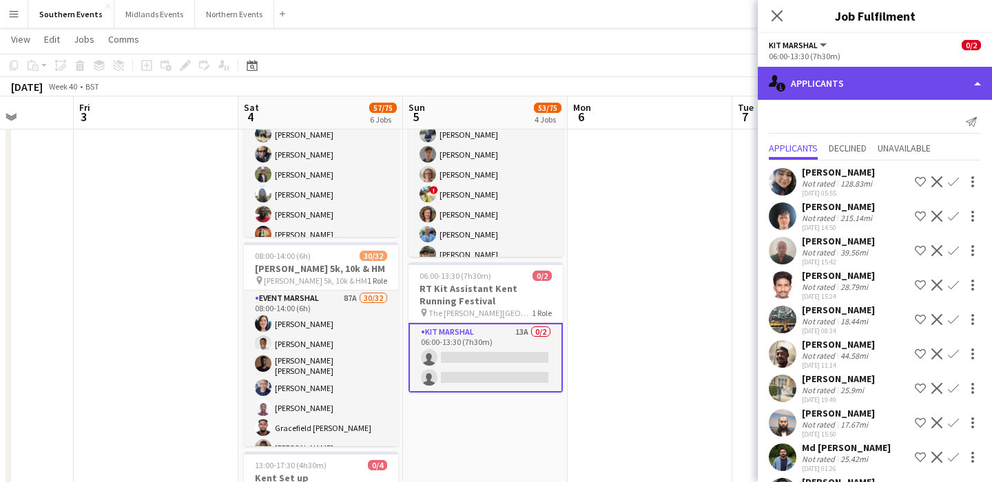
click at [854, 77] on div "single-neutral-actions-information Applicants" at bounding box center [875, 83] width 234 height 33
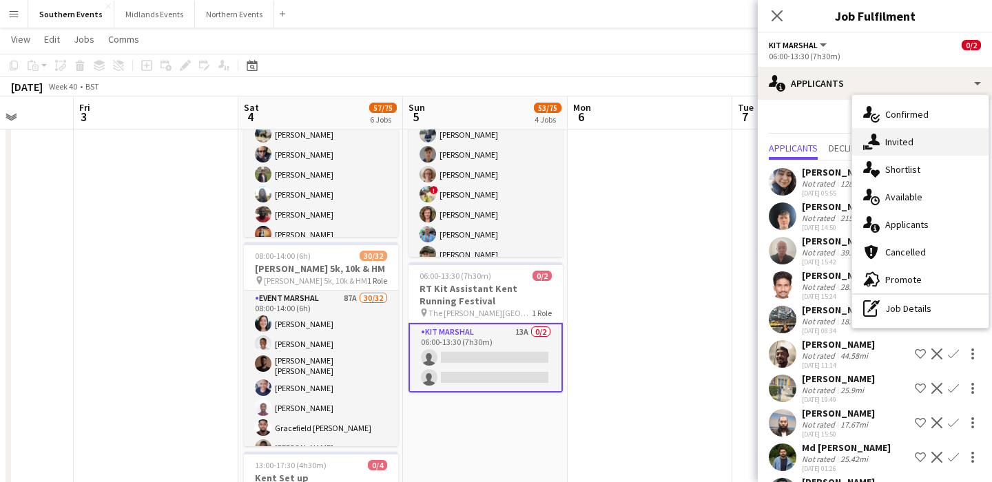
click at [926, 132] on div "single-neutral-actions-share-1 Invited" at bounding box center [921, 142] width 136 height 28
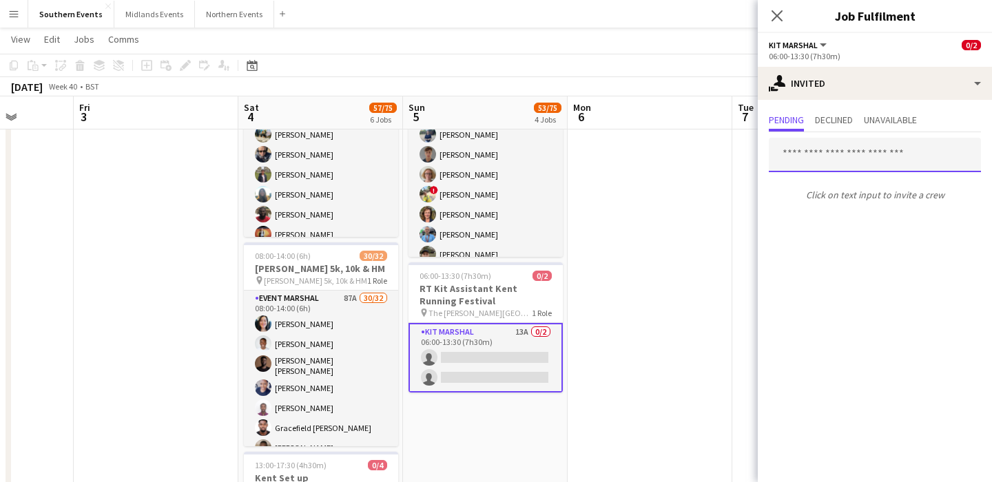
click at [828, 165] on input "text" at bounding box center [875, 155] width 212 height 34
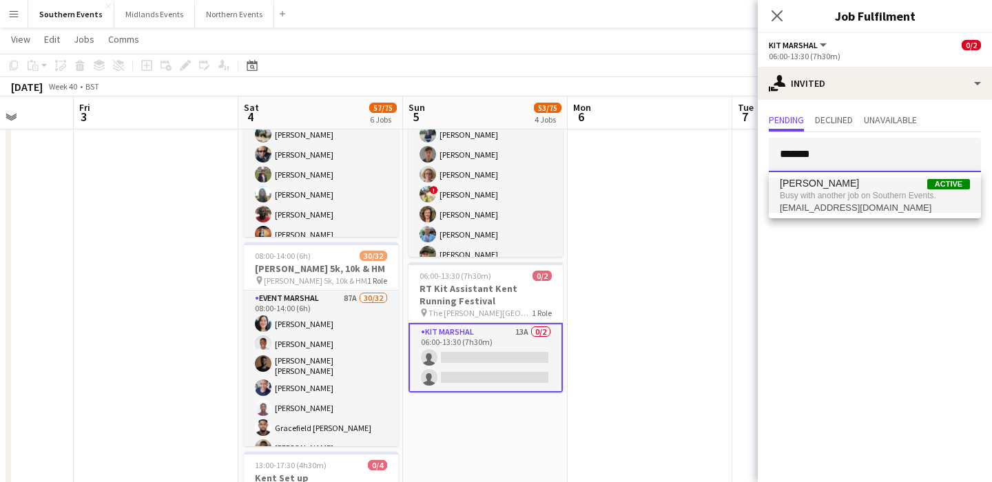
type input "*******"
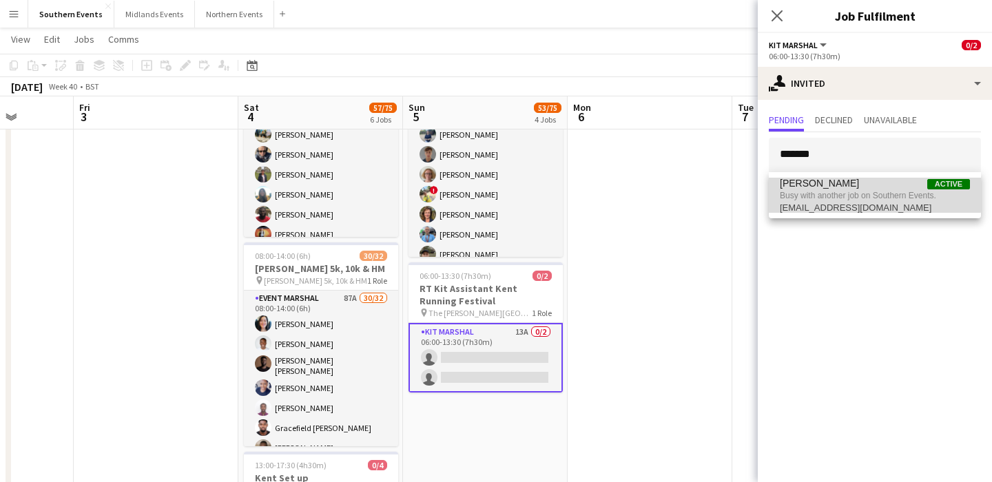
click at [839, 192] on span "Busy with another job on Southern Events." at bounding box center [875, 196] width 190 height 12
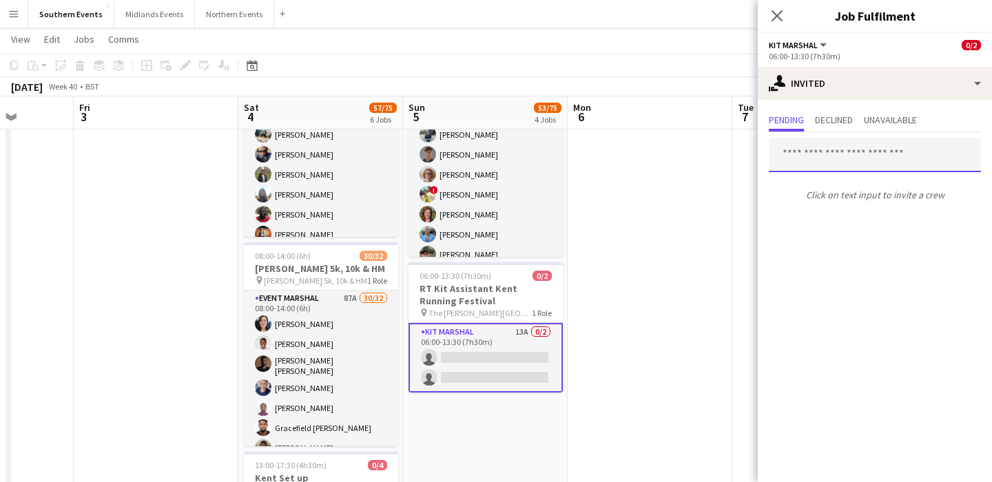
click at [835, 157] on input "text" at bounding box center [875, 155] width 212 height 34
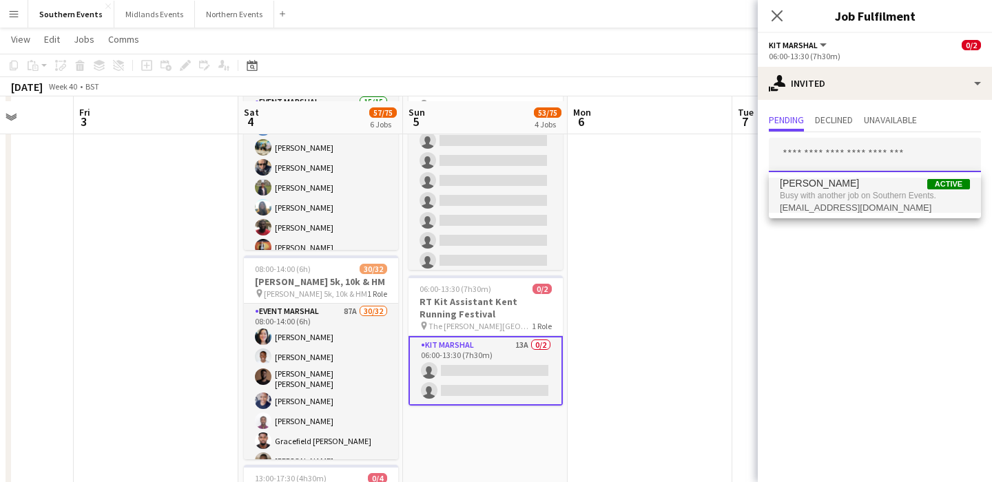
scroll to position [441, 0]
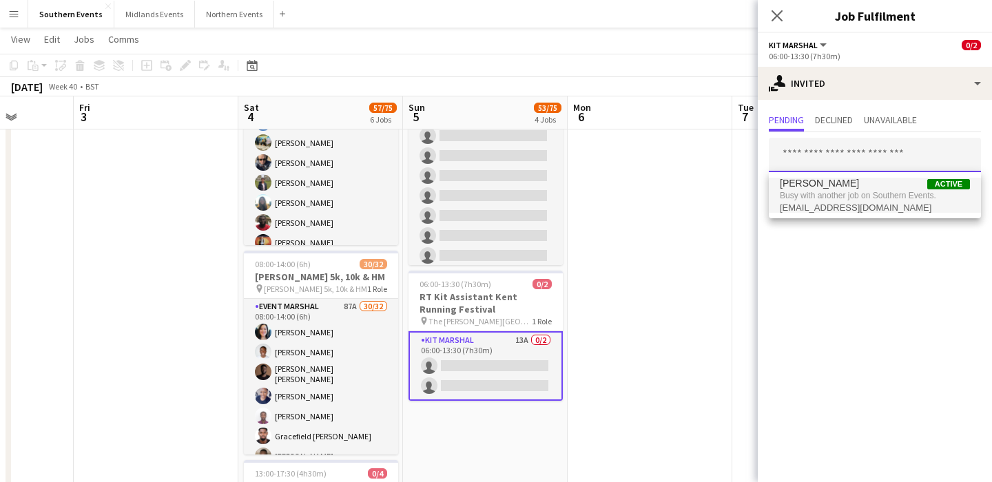
click at [812, 159] on input "text" at bounding box center [875, 155] width 212 height 34
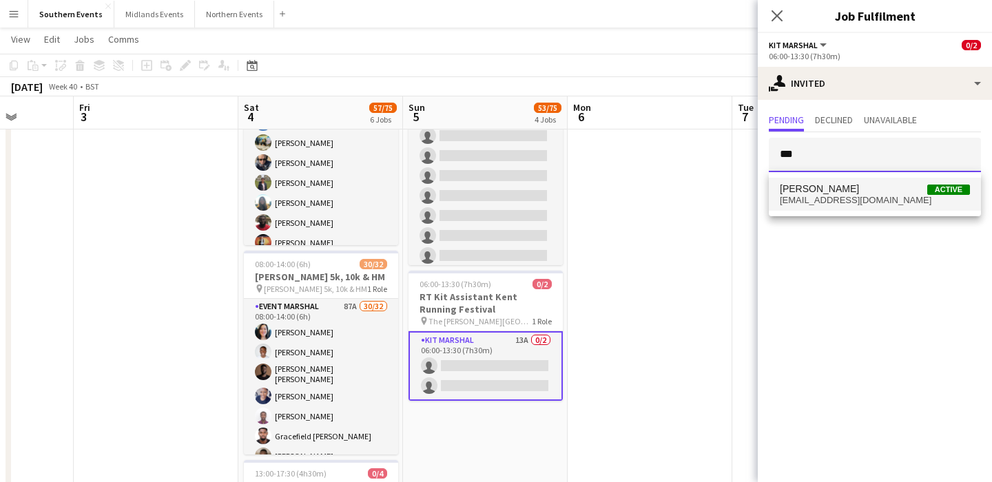
type input "***"
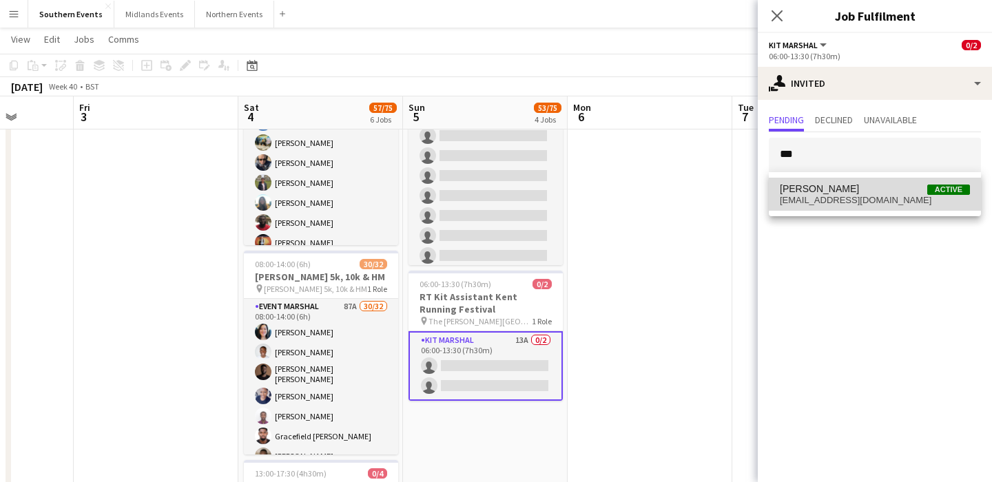
click at [888, 204] on span "[EMAIL_ADDRESS][DOMAIN_NAME]" at bounding box center [875, 200] width 190 height 11
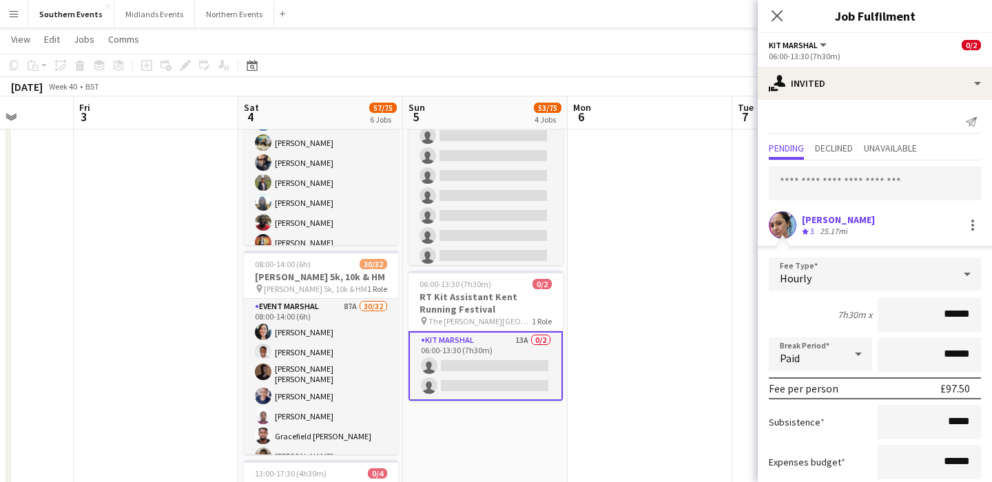
scroll to position [83, 0]
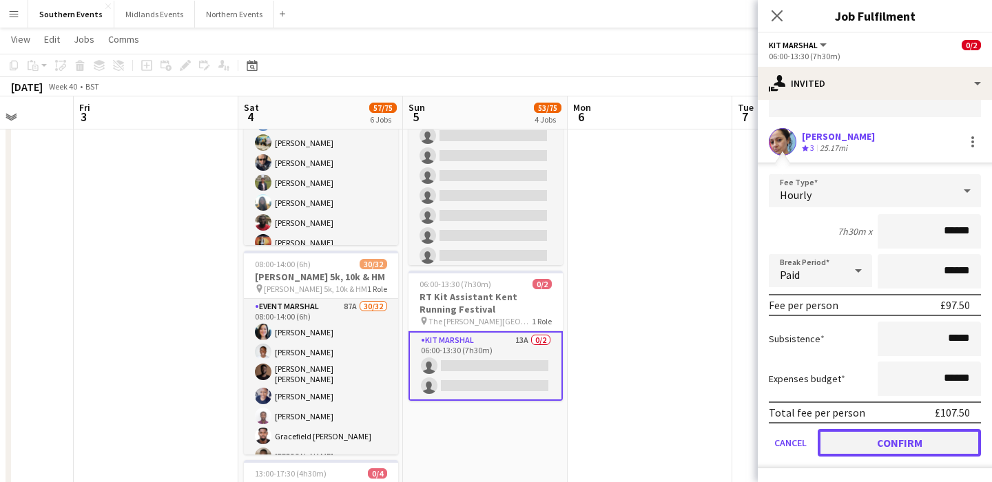
click at [873, 445] on button "Confirm" at bounding box center [899, 443] width 163 height 28
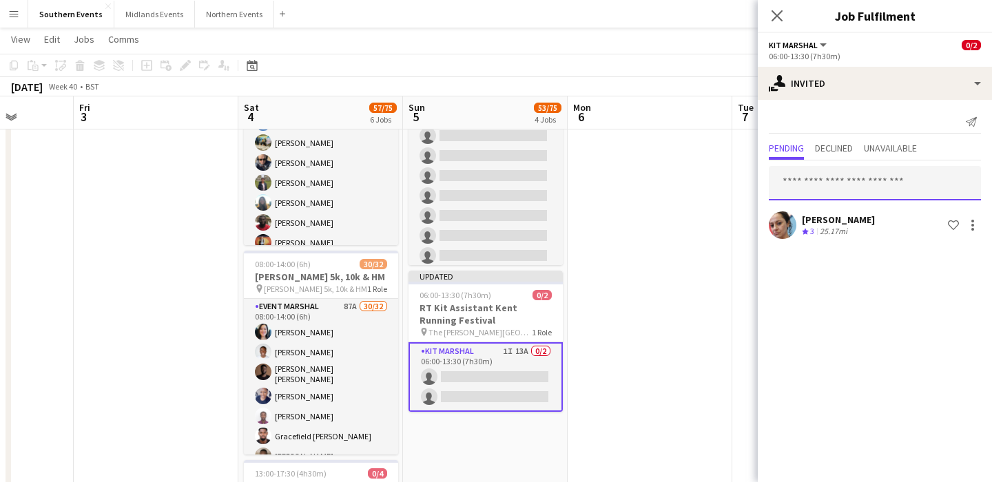
click at [837, 178] on input "text" at bounding box center [875, 183] width 212 height 34
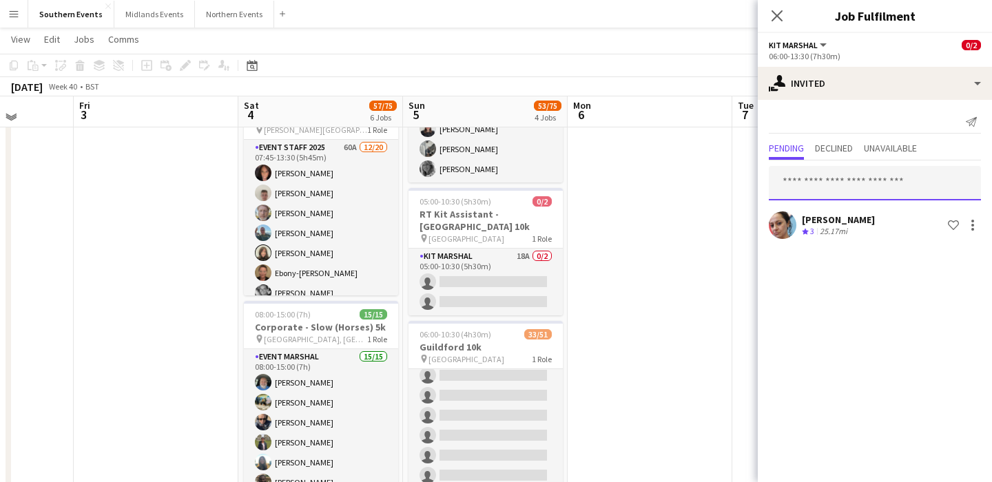
scroll to position [179, 0]
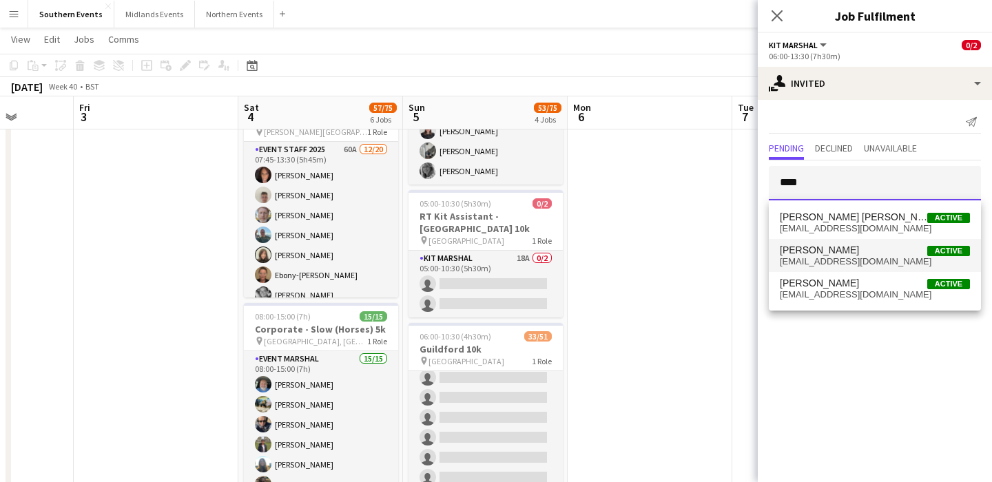
type input "****"
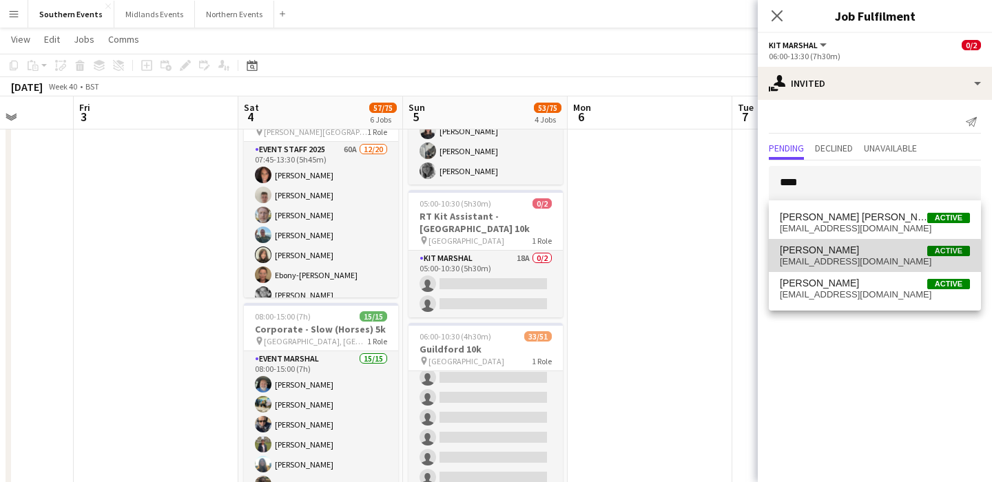
click at [842, 261] on span "[EMAIL_ADDRESS][DOMAIN_NAME]" at bounding box center [875, 261] width 190 height 11
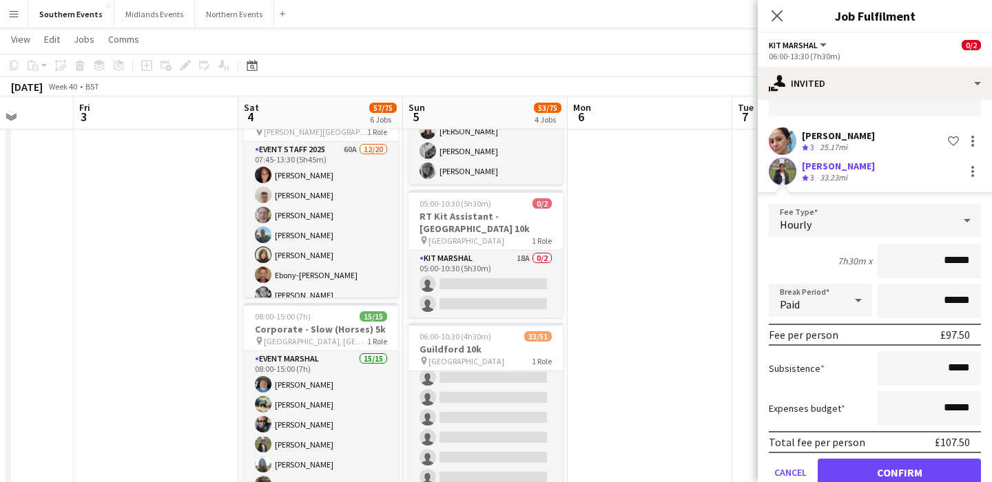
scroll to position [114, 0]
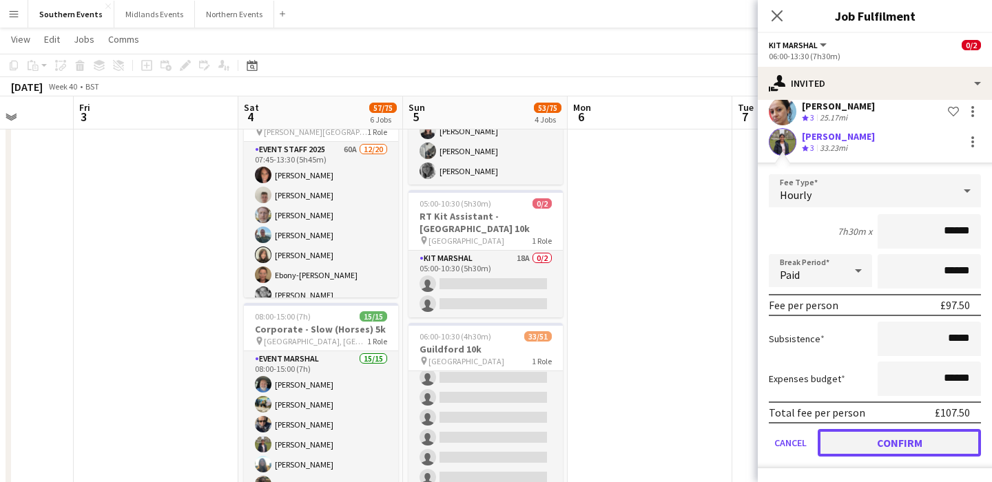
click at [882, 449] on button "Confirm" at bounding box center [899, 443] width 163 height 28
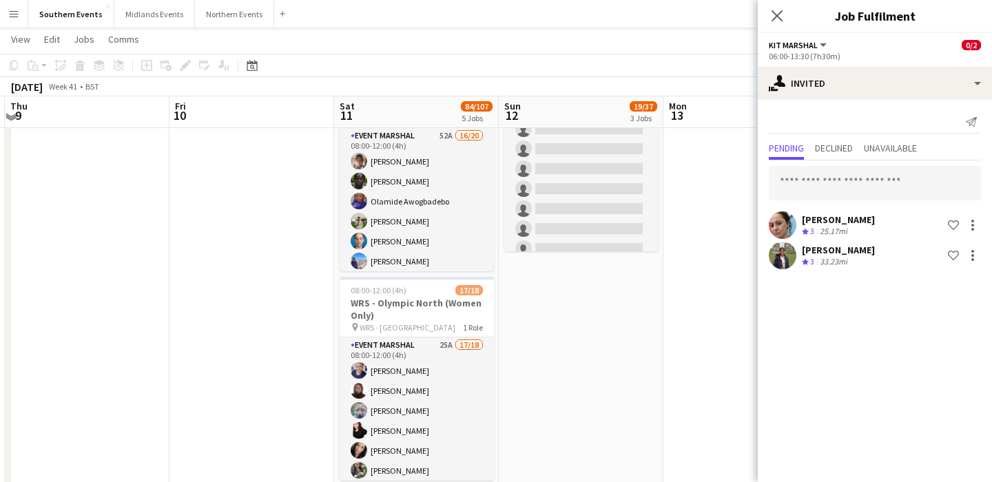
scroll to position [433, 0]
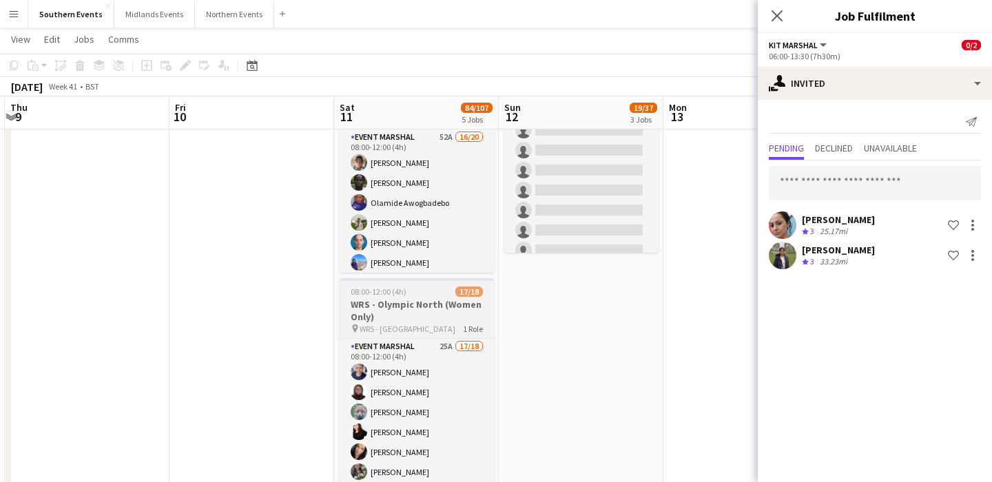
click at [422, 298] on h3 "WRS - Olympic North (Women Only)" at bounding box center [417, 310] width 154 height 25
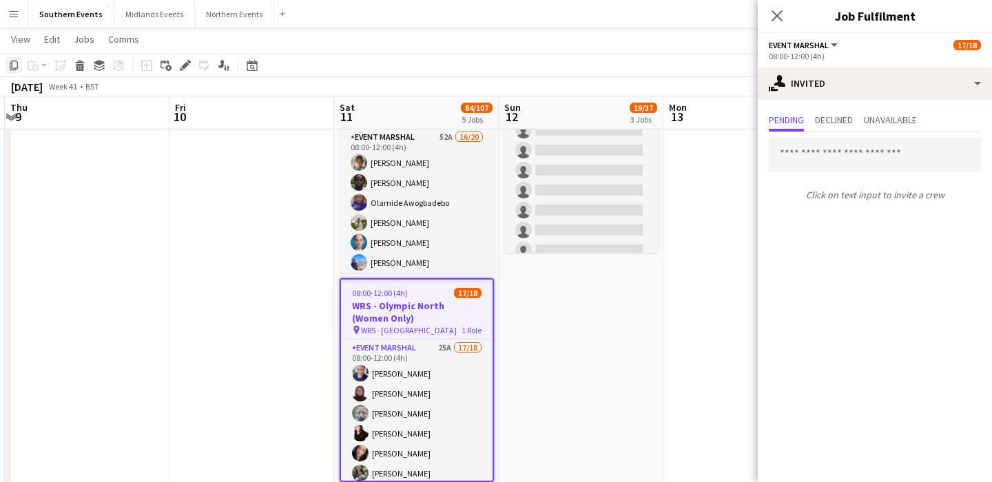
click at [14, 67] on icon "Copy" at bounding box center [13, 65] width 11 height 11
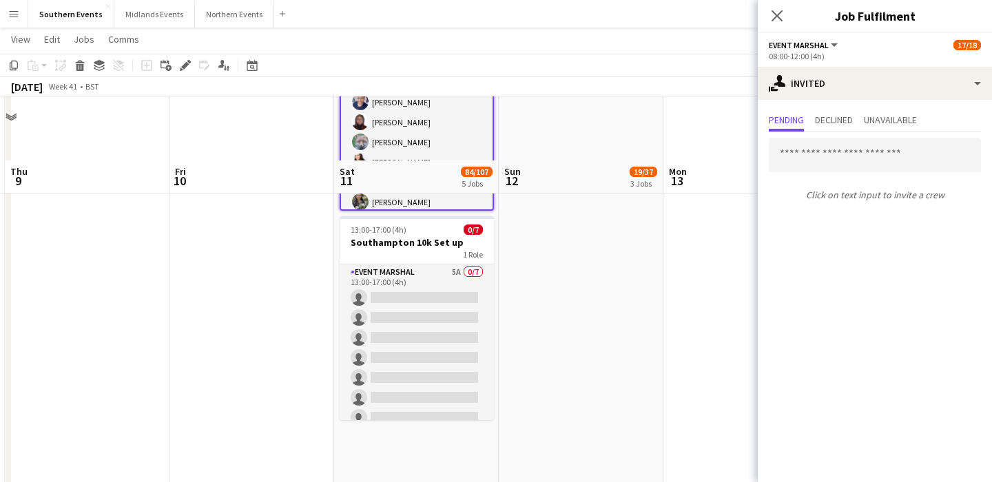
scroll to position [768, 0]
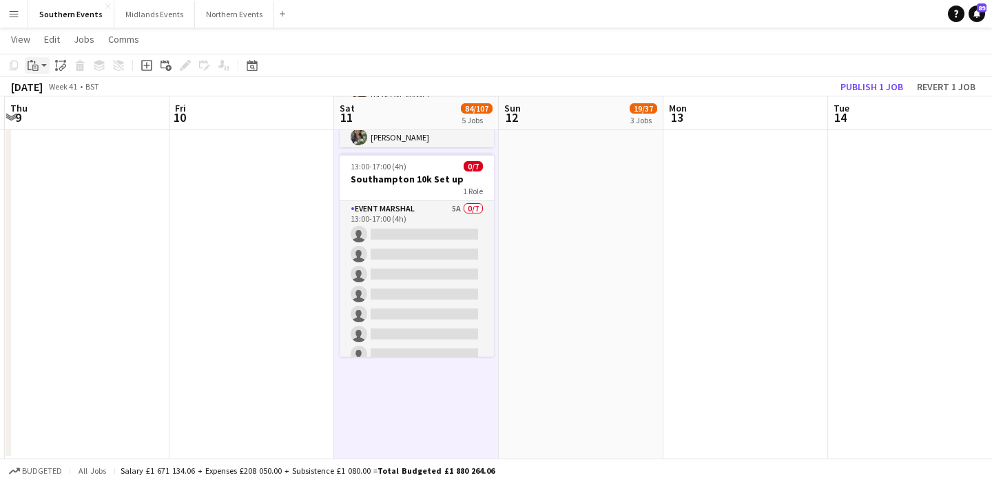
click at [40, 70] on div "Paste" at bounding box center [33, 65] width 17 height 17
click at [53, 94] on link "Paste Command V" at bounding box center [91, 91] width 109 height 12
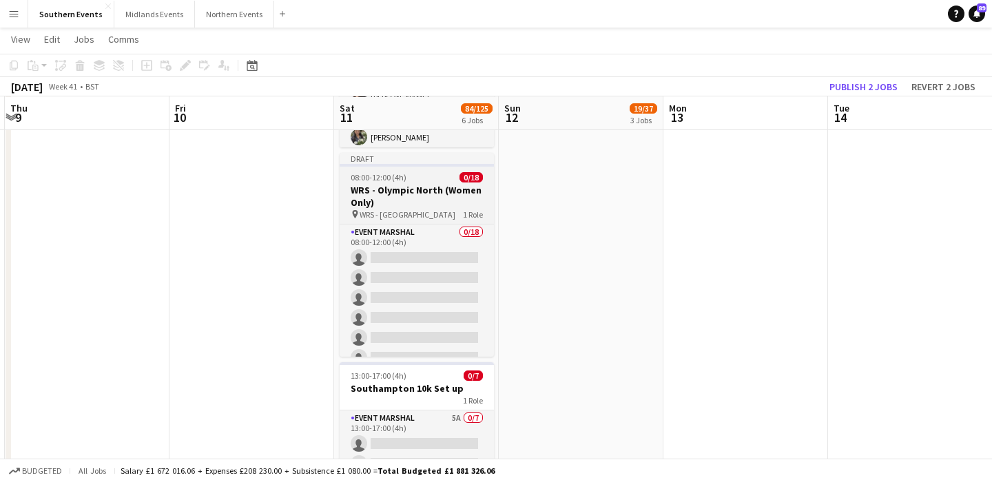
click at [386, 210] on span "WRS - [GEOGRAPHIC_DATA]" at bounding box center [408, 215] width 96 height 10
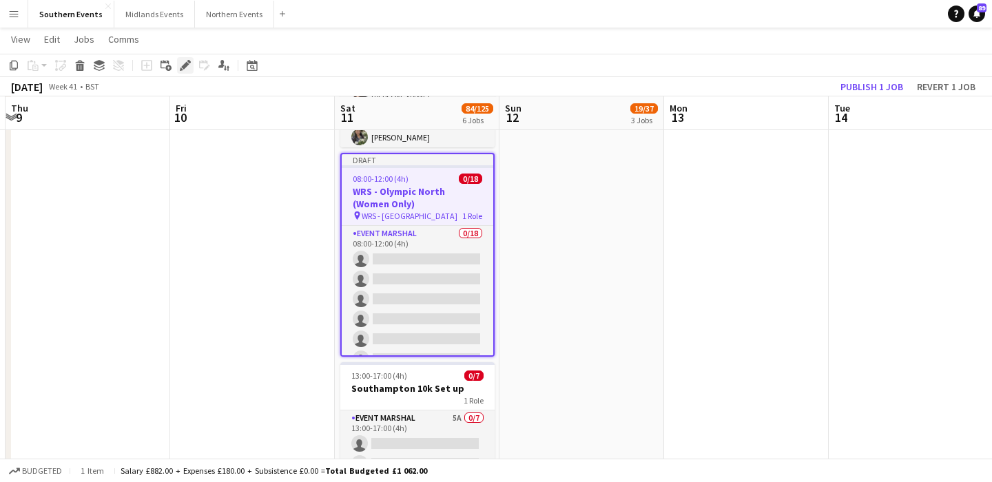
click at [185, 65] on icon at bounding box center [185, 66] width 8 height 8
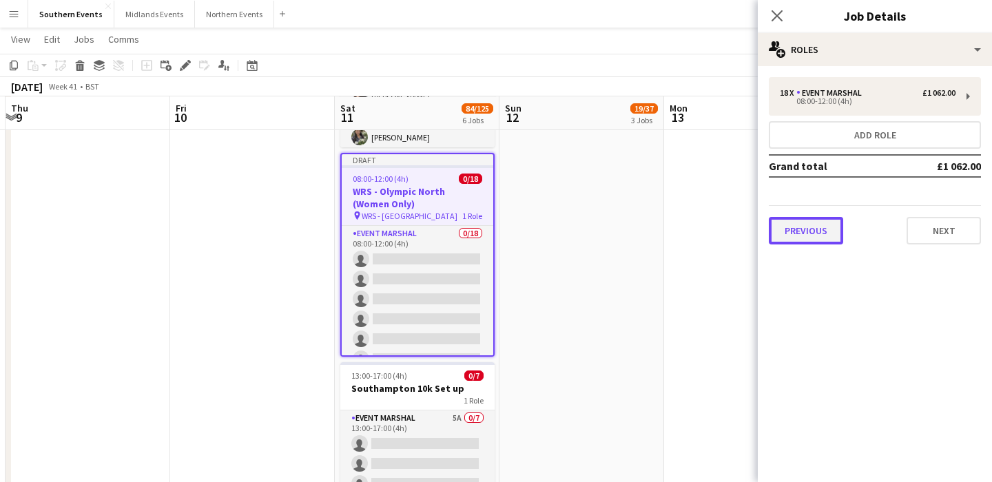
click at [783, 242] on button "Previous" at bounding box center [806, 231] width 74 height 28
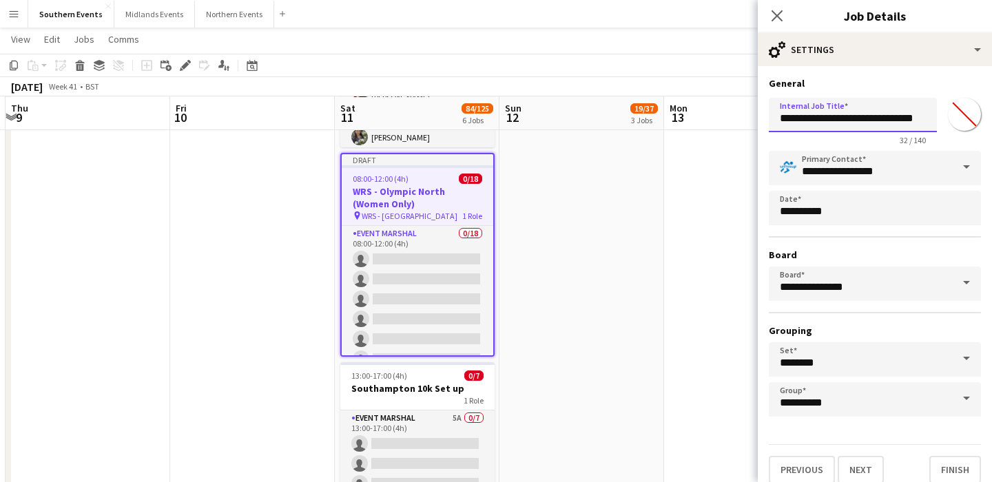
click at [777, 121] on input "**********" at bounding box center [853, 115] width 168 height 34
type input "**********"
click at [872, 465] on button "Next" at bounding box center [861, 470] width 46 height 28
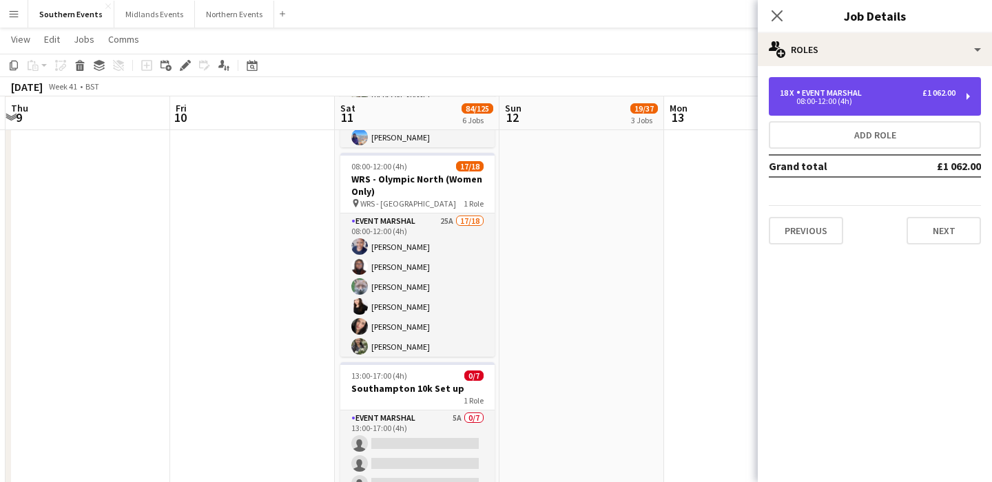
click at [838, 99] on div "08:00-12:00 (4h)" at bounding box center [868, 101] width 176 height 7
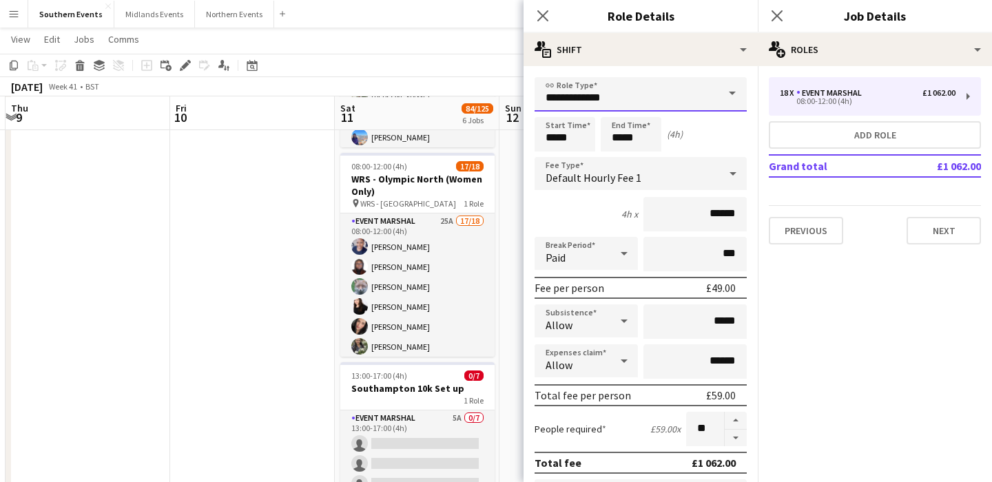
click at [708, 102] on input "**********" at bounding box center [641, 94] width 212 height 34
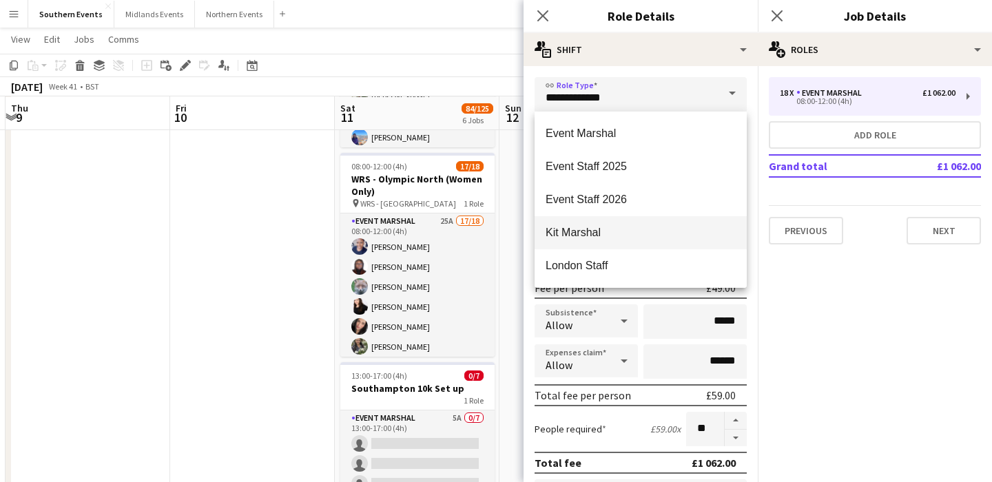
click at [639, 238] on span "Kit Marshal" at bounding box center [641, 232] width 190 height 13
type input "**********"
type input "******"
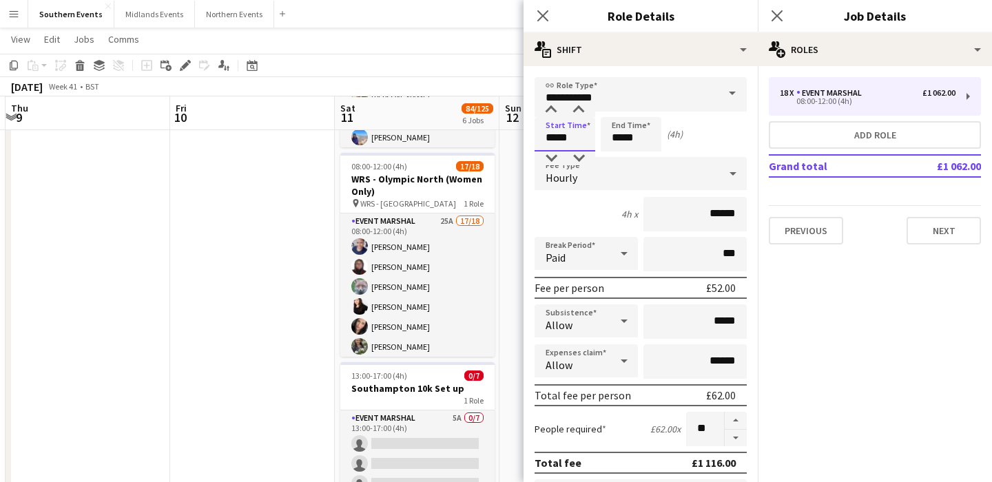
click at [567, 140] on input "*****" at bounding box center [565, 134] width 61 height 34
type input "*****"
click at [553, 156] on div at bounding box center [552, 159] width 28 height 14
click at [712, 132] on div "Start Time ***** End Time ***** (5h)" at bounding box center [641, 134] width 212 height 34
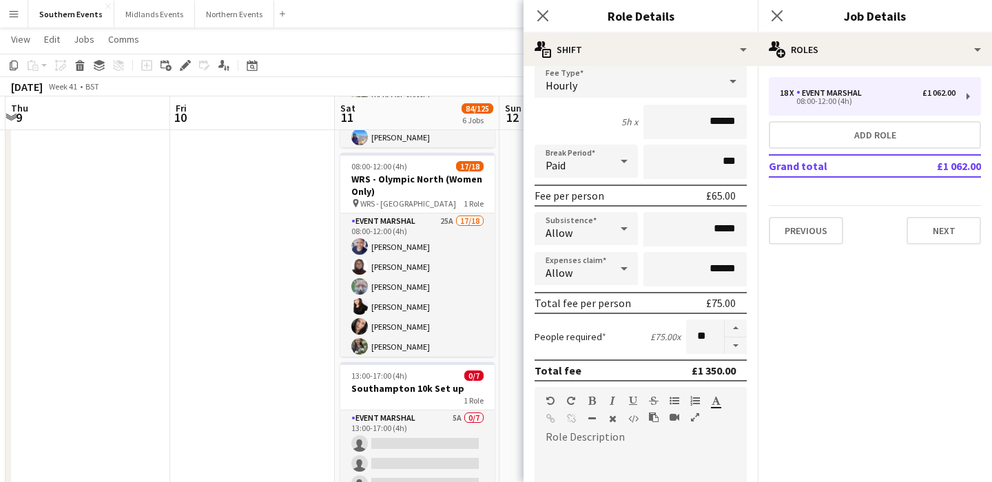
scroll to position [160, 0]
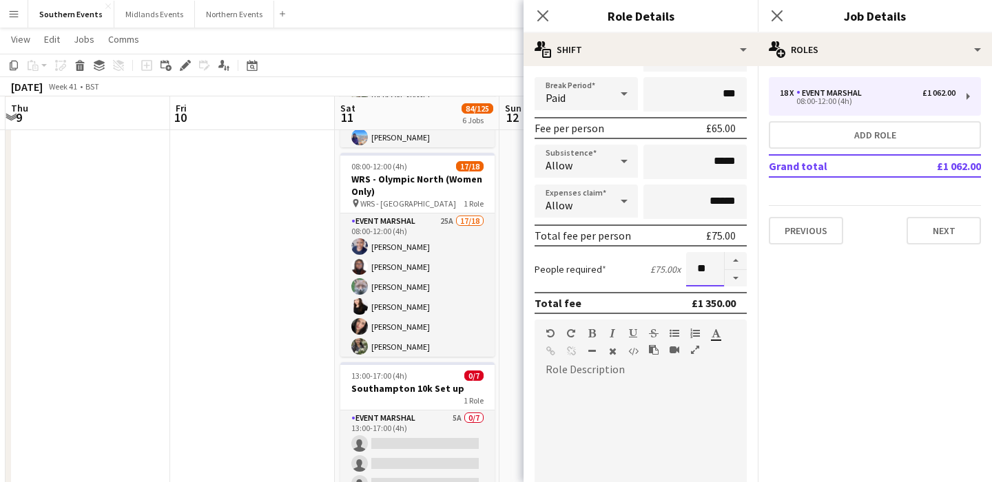
click at [718, 274] on input "**" at bounding box center [705, 269] width 38 height 34
type input "*"
click at [653, 280] on div "People required £75.00 x *" at bounding box center [641, 269] width 212 height 34
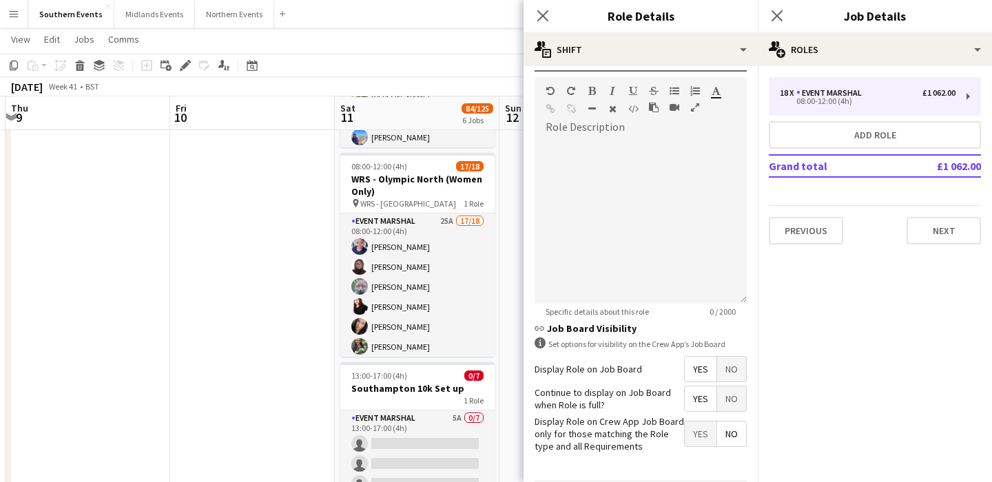
scroll to position [451, 0]
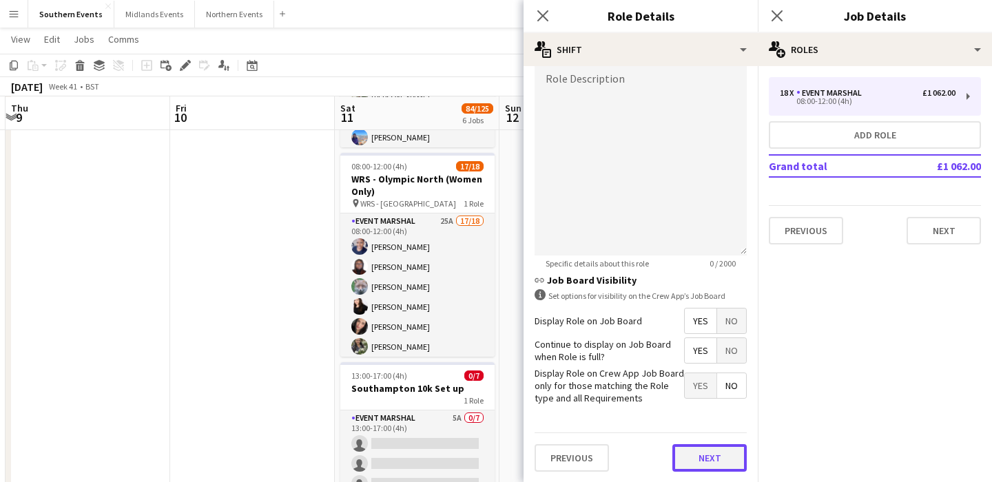
click at [691, 458] on button "Next" at bounding box center [710, 459] width 74 height 28
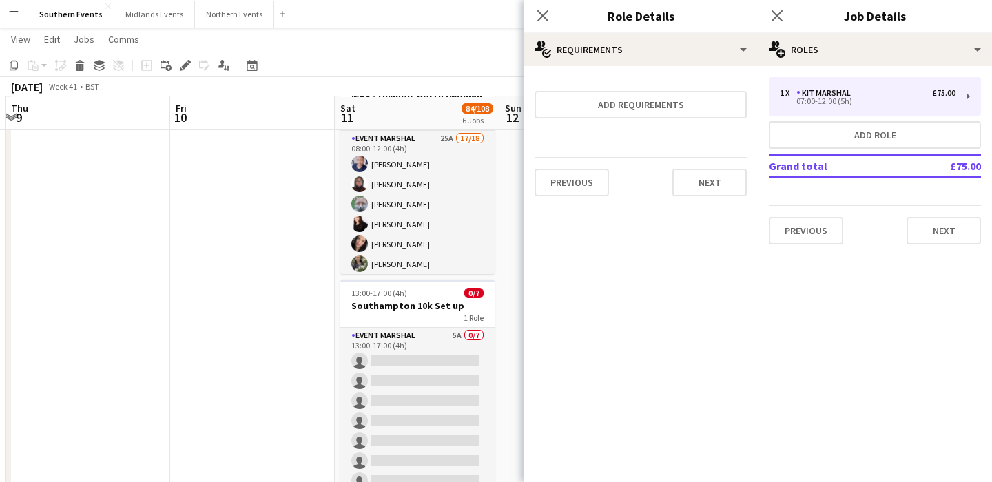
scroll to position [0, 0]
click at [693, 193] on button "Next" at bounding box center [710, 183] width 74 height 28
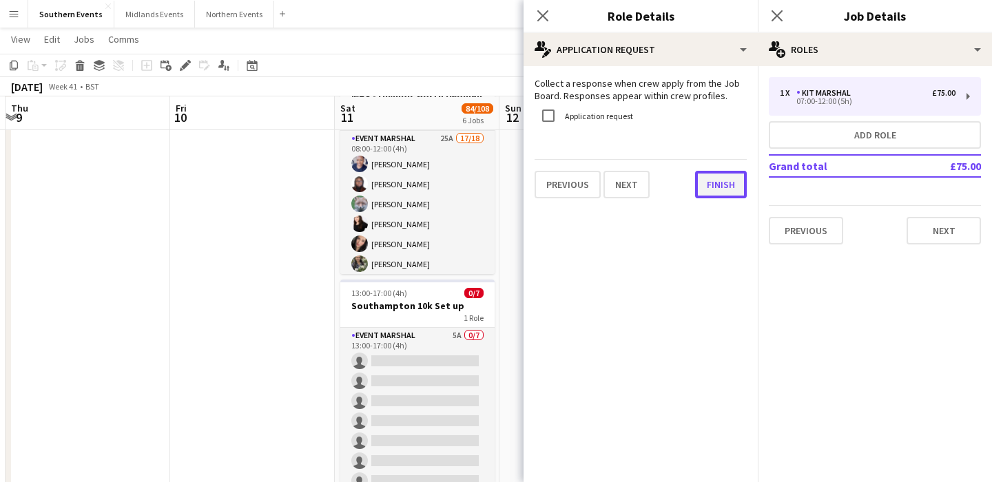
click at [719, 181] on button "Finish" at bounding box center [721, 185] width 52 height 28
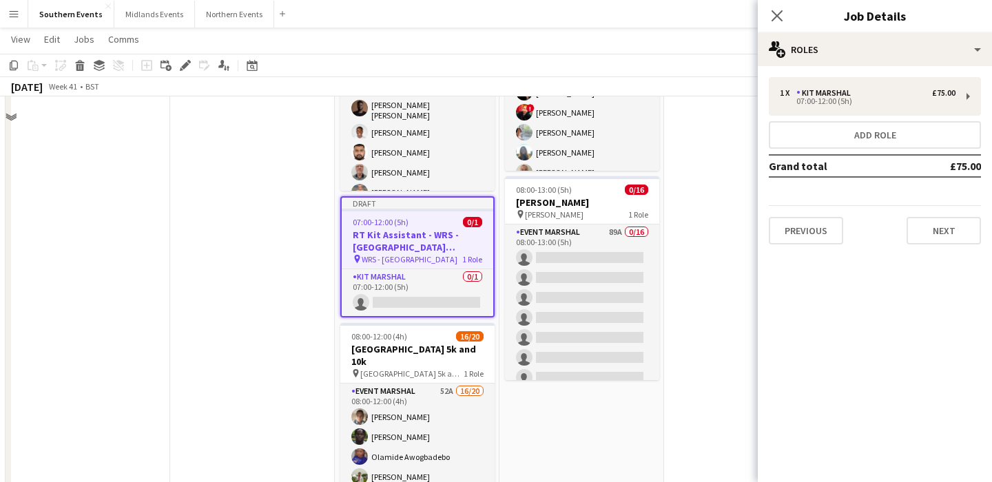
scroll to position [222, 0]
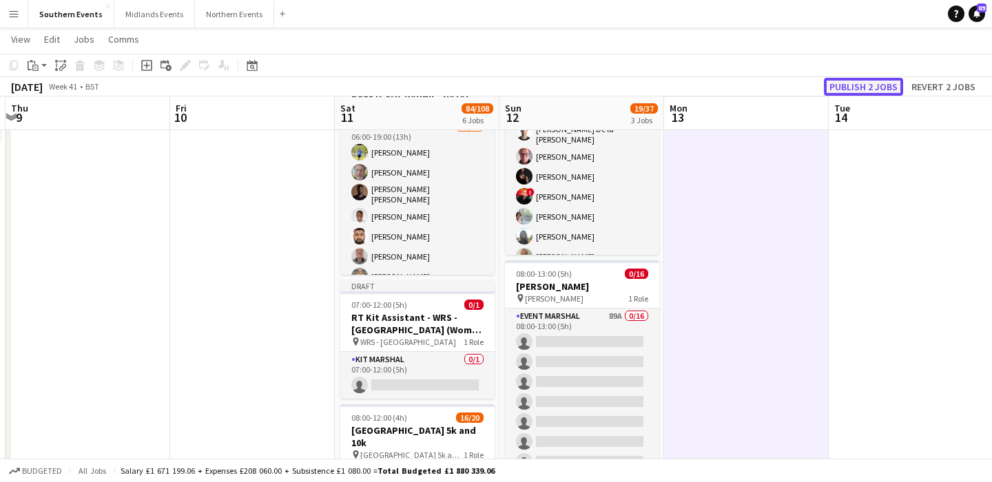
click at [874, 84] on button "Publish 2 jobs" at bounding box center [863, 87] width 79 height 18
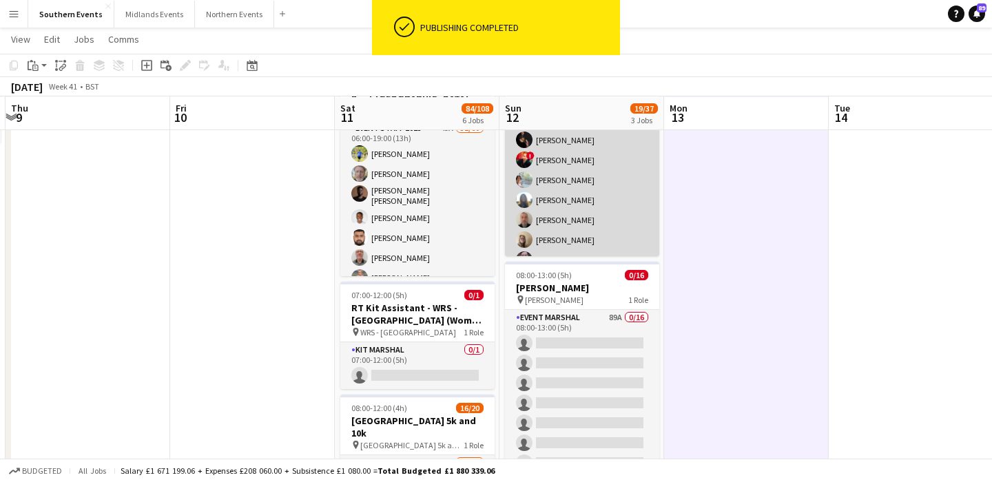
scroll to position [73, 0]
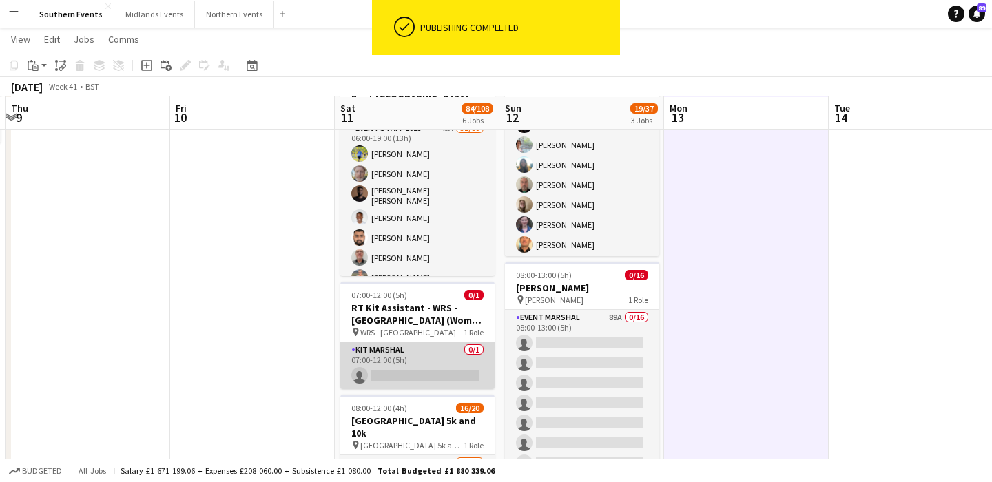
click at [442, 343] on app-card-role "Kit Marshal 0/1 07:00-12:00 (5h) single-neutral-actions" at bounding box center [417, 366] width 154 height 47
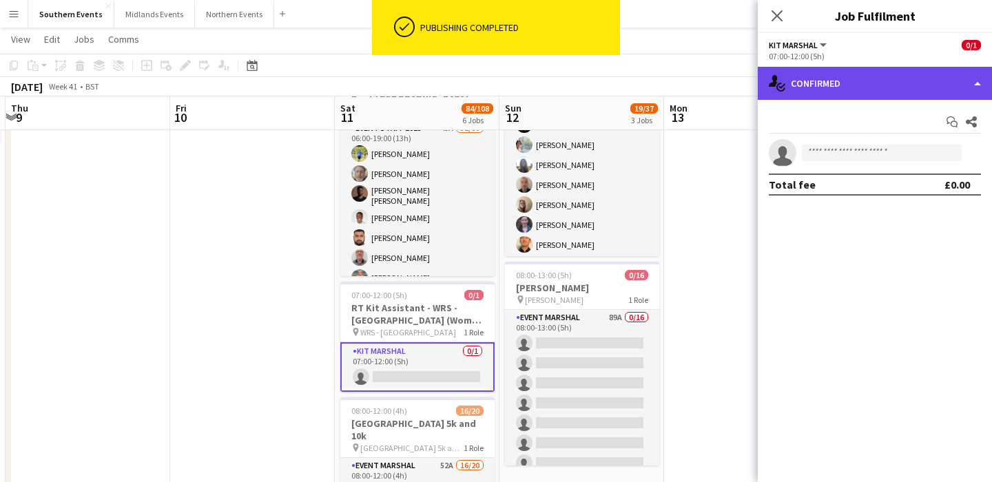
click at [863, 78] on div "single-neutral-actions-check-2 Confirmed" at bounding box center [875, 83] width 234 height 33
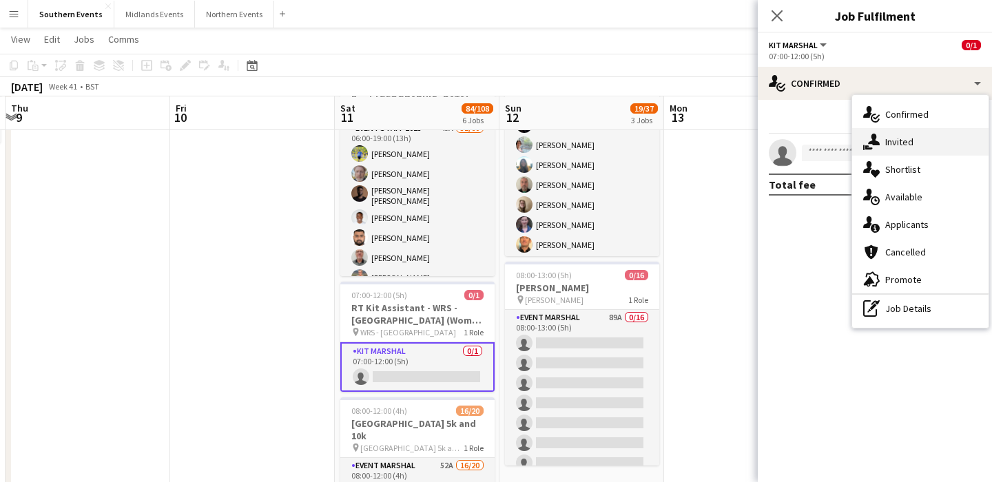
click at [910, 134] on div "single-neutral-actions-share-1 Invited" at bounding box center [921, 142] width 136 height 28
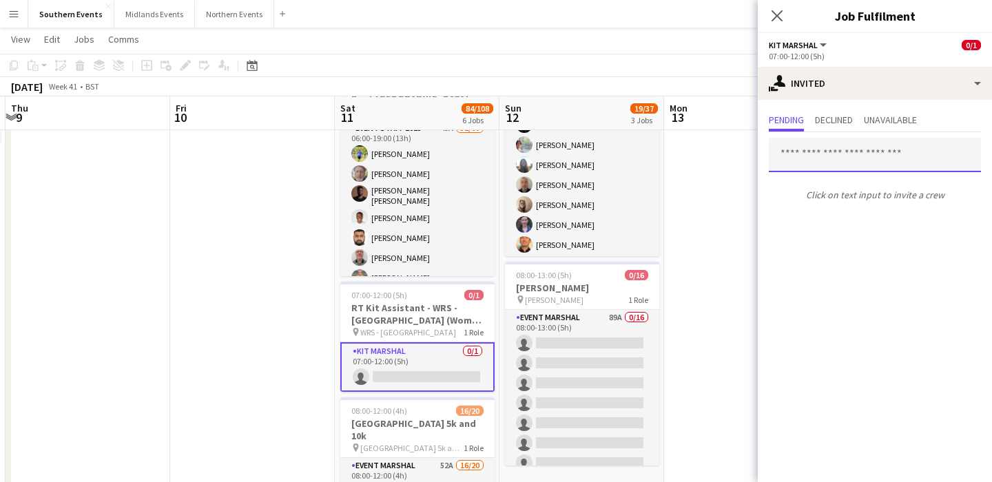
click at [863, 155] on input "text" at bounding box center [875, 155] width 212 height 34
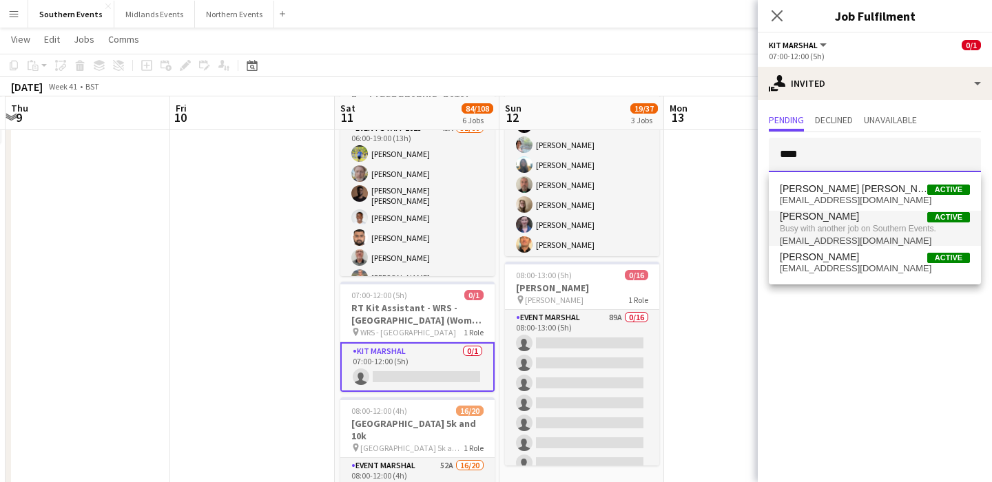
type input "****"
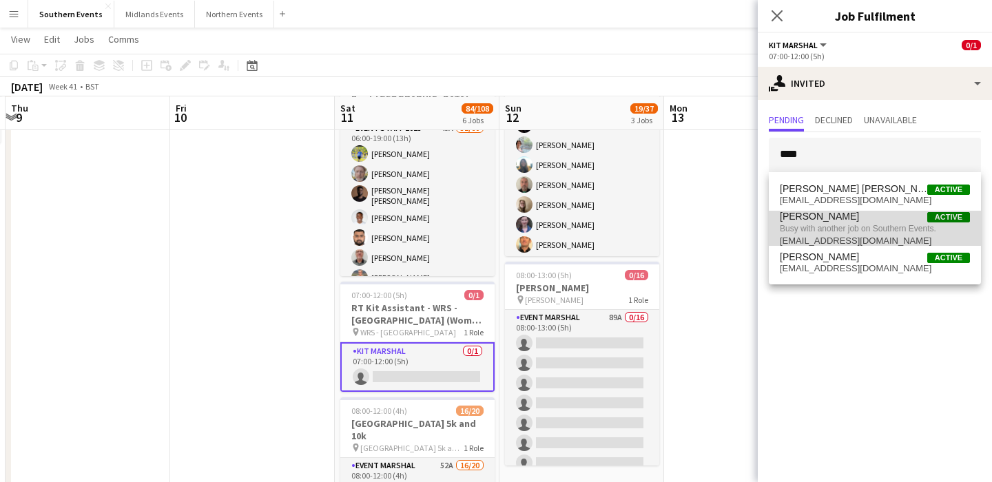
click at [864, 224] on span "Busy with another job on Southern Events." at bounding box center [875, 229] width 190 height 12
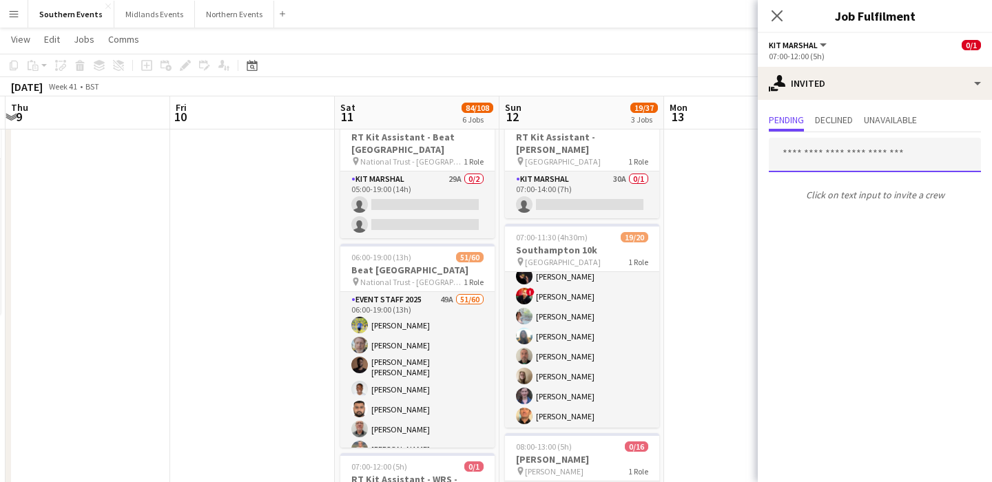
scroll to position [0, 0]
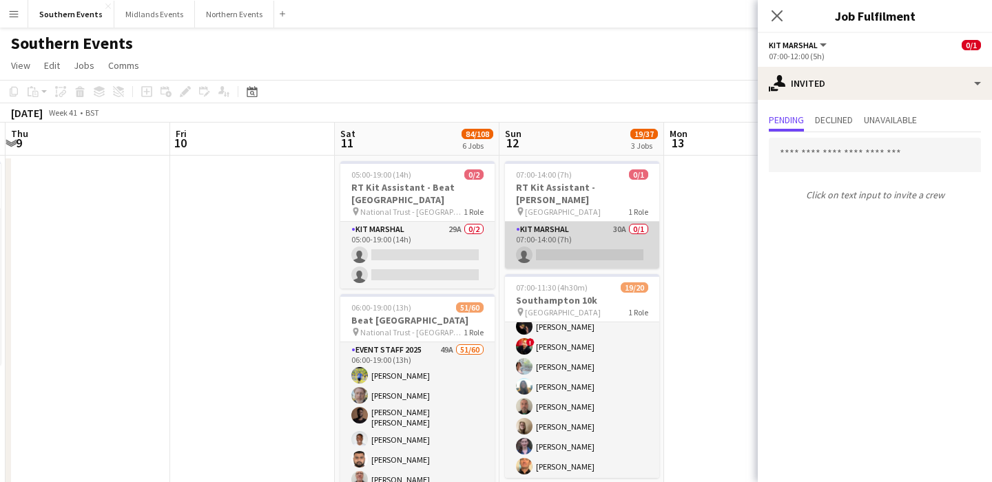
click at [593, 222] on app-card-role "Kit Marshal 30A 0/1 07:00-14:00 (7h) single-neutral-actions" at bounding box center [582, 245] width 154 height 47
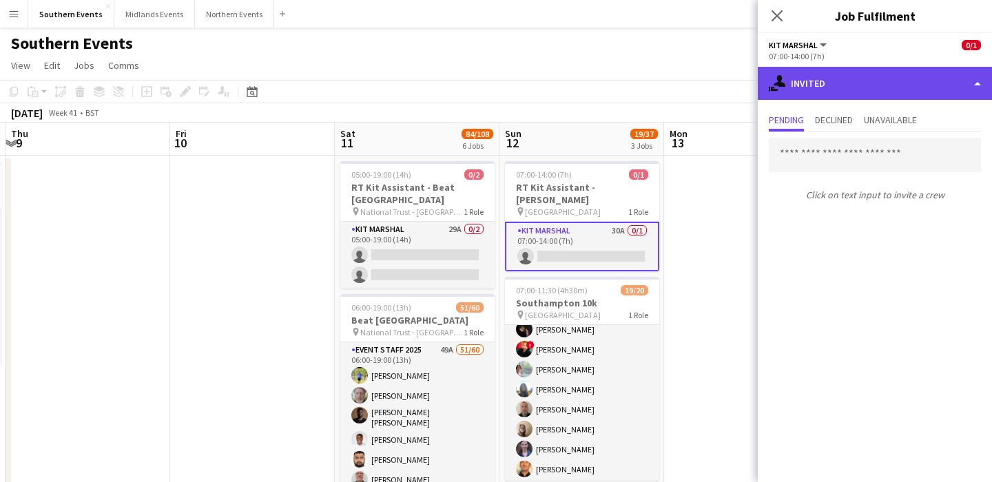
click at [855, 90] on div "single-neutral-actions-share-1 Invited" at bounding box center [875, 83] width 234 height 33
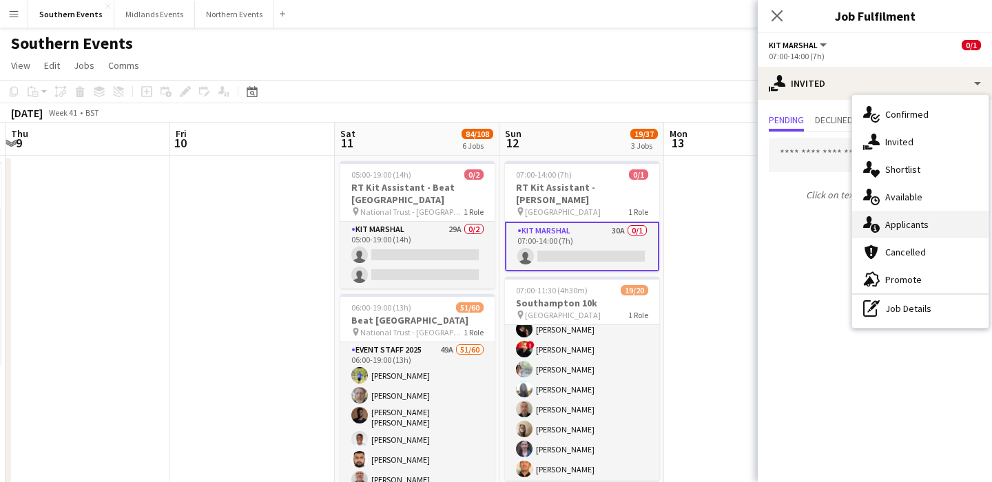
click at [912, 232] on div "single-neutral-actions-information Applicants" at bounding box center [921, 225] width 136 height 28
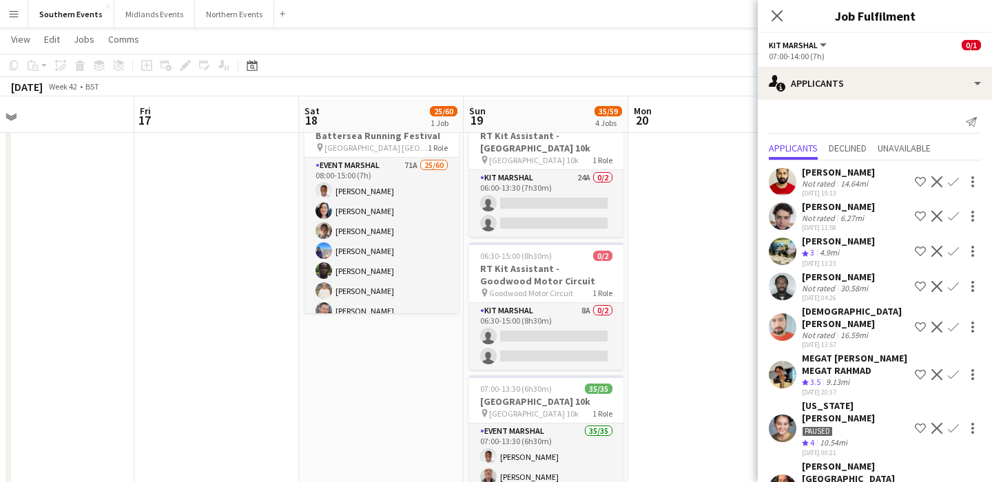
scroll to position [54, 0]
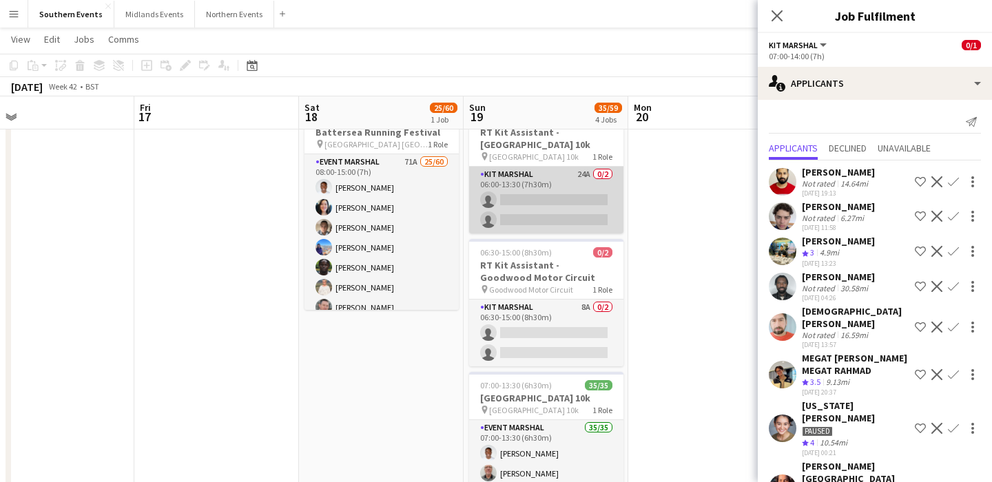
click at [578, 191] on app-card-role "Kit Marshal 24A 0/2 06:00-13:30 (7h30m) single-neutral-actions single-neutral-a…" at bounding box center [546, 200] width 154 height 67
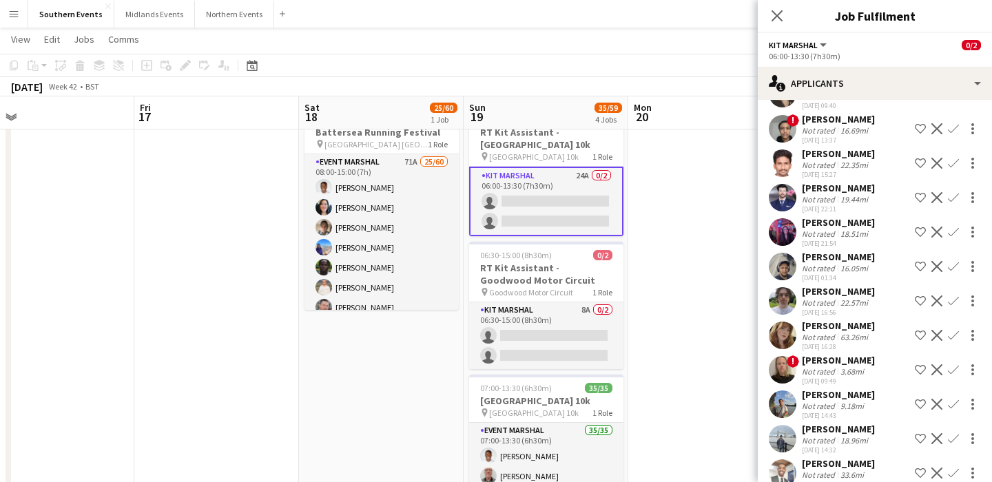
scroll to position [411, 0]
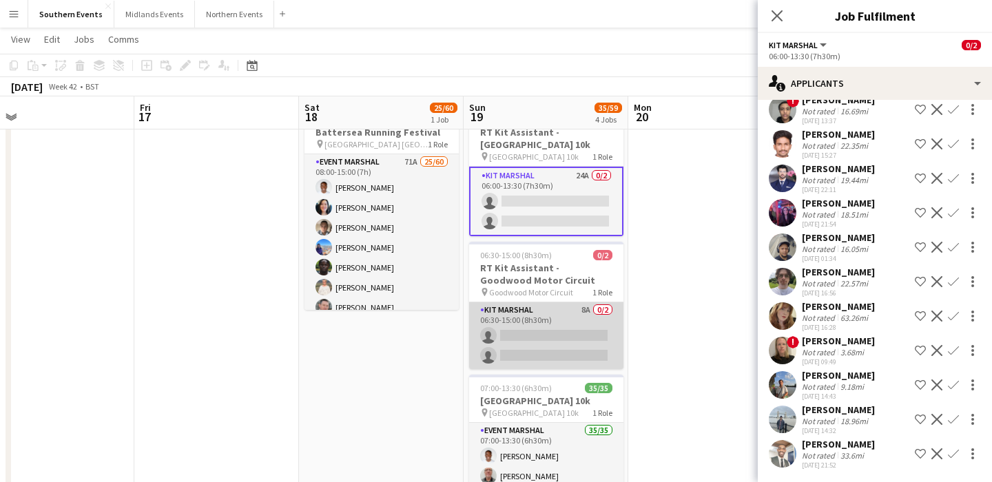
click at [576, 345] on app-card-role "Kit Marshal 8A 0/2 06:30-15:00 (8h30m) single-neutral-actions single-neutral-ac…" at bounding box center [546, 336] width 154 height 67
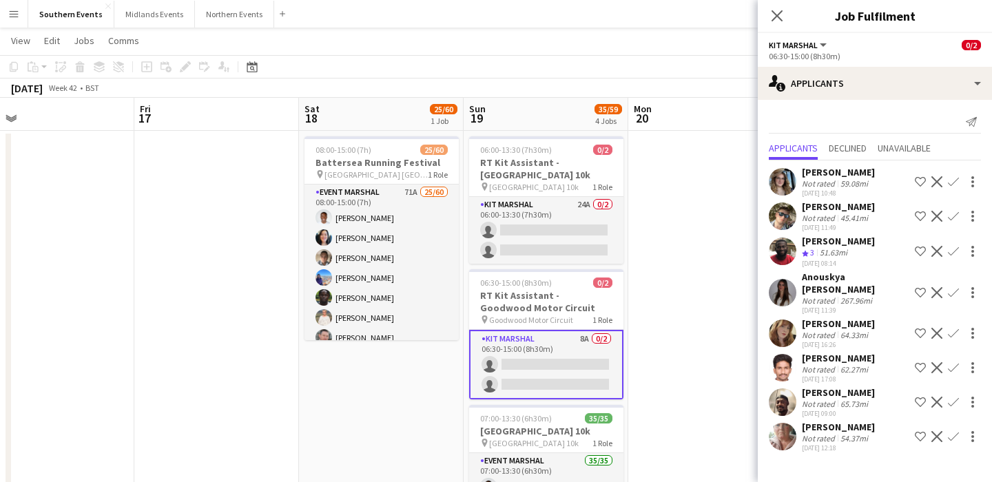
scroll to position [0, 0]
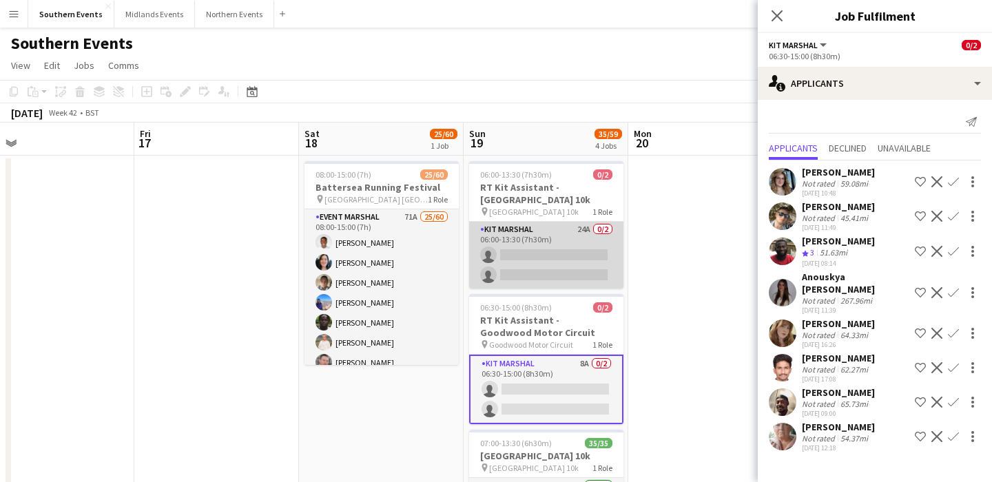
click at [578, 274] on app-card-role "Kit Marshal 24A 0/2 06:00-13:30 (7h30m) single-neutral-actions single-neutral-a…" at bounding box center [546, 255] width 154 height 67
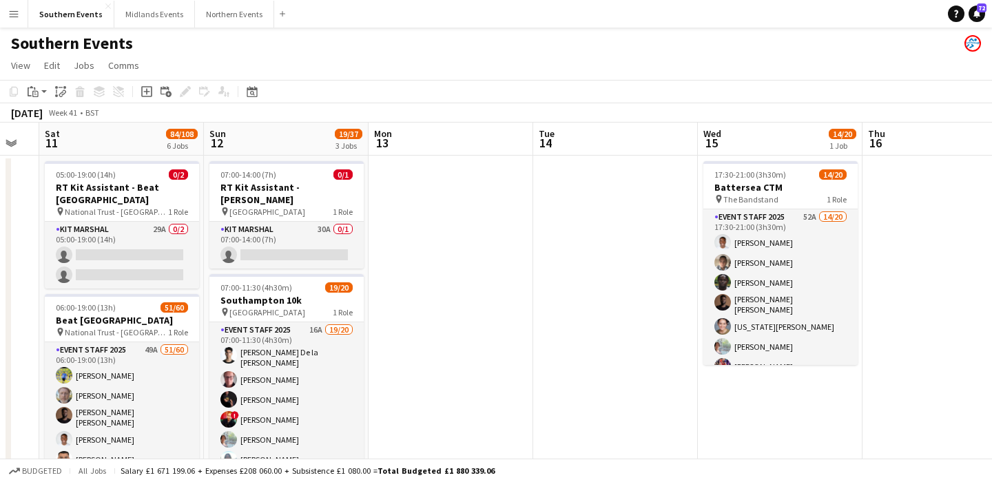
scroll to position [0, 434]
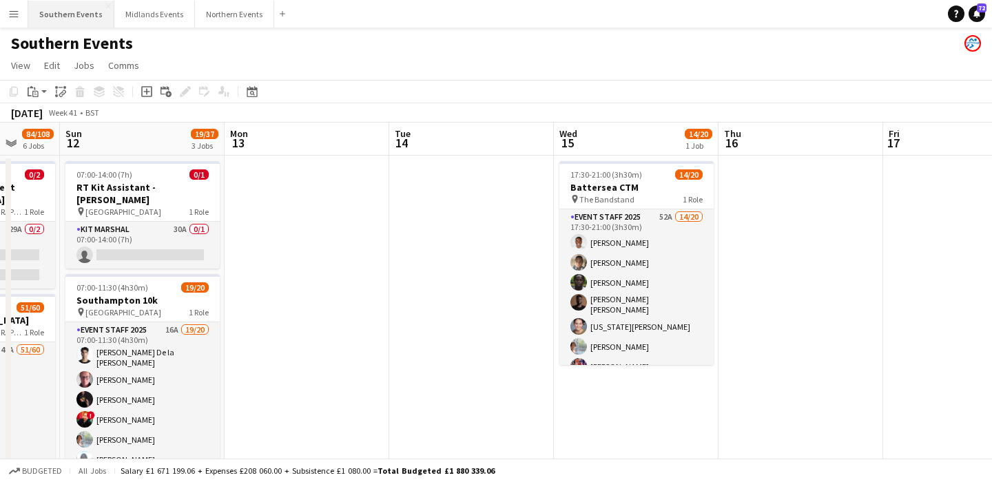
click at [71, 17] on button "Southern Events Close" at bounding box center [71, 14] width 86 height 27
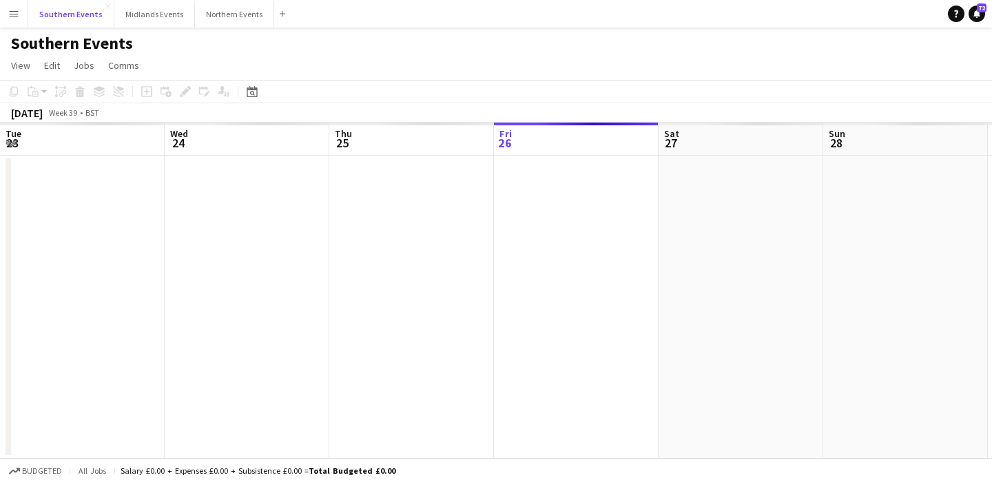
scroll to position [0, 329]
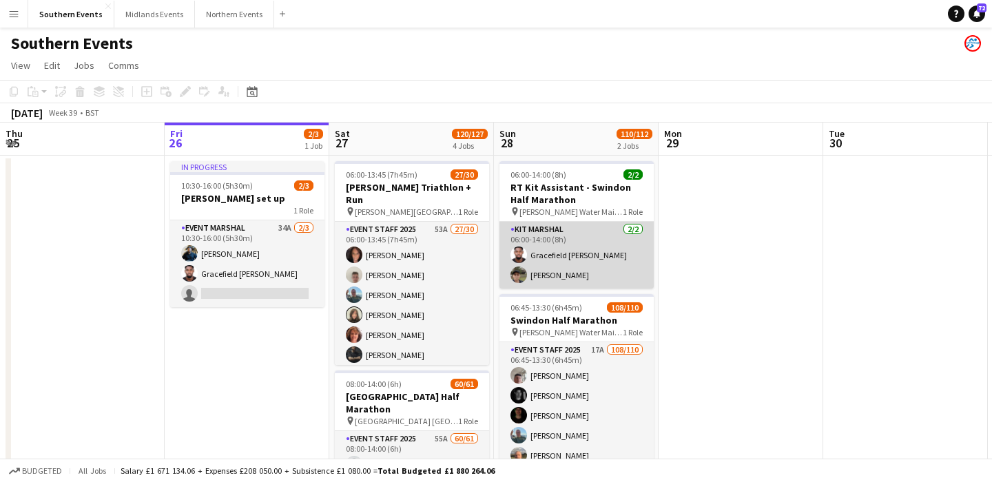
click at [553, 255] on app-card-role "Kit Marshal [DATE] 06:00-14:00 (8h) Gracefield [PERSON_NAME] [PERSON_NAME]" at bounding box center [577, 255] width 154 height 67
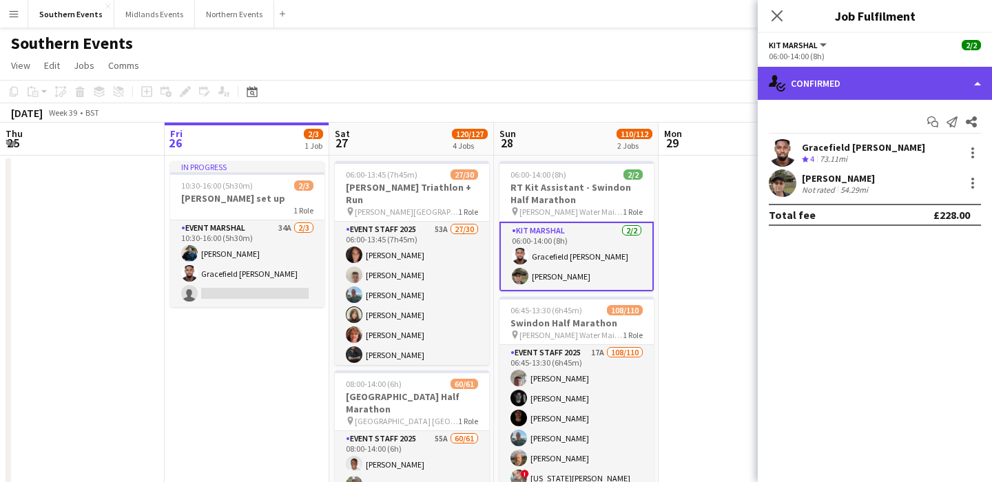
click at [861, 95] on div "single-neutral-actions-check-2 Confirmed" at bounding box center [875, 83] width 234 height 33
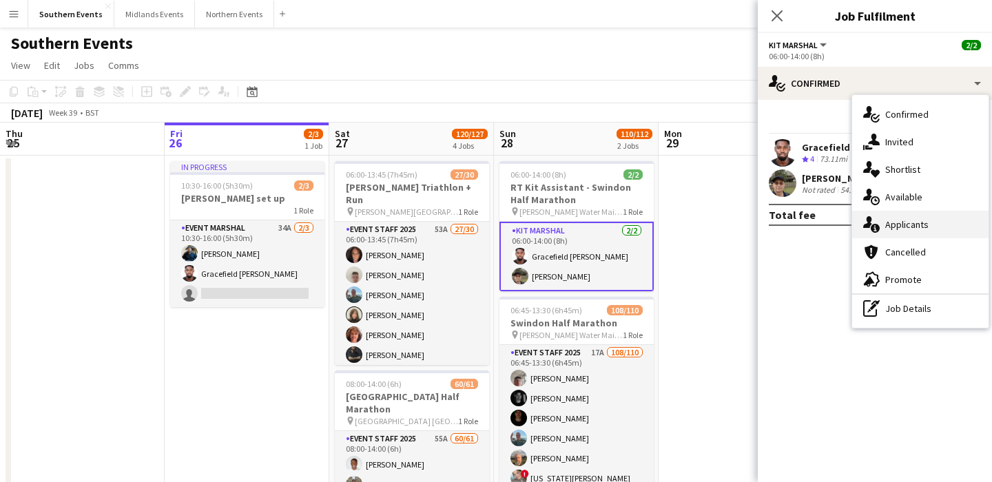
click at [923, 228] on span "Applicants" at bounding box center [907, 224] width 43 height 12
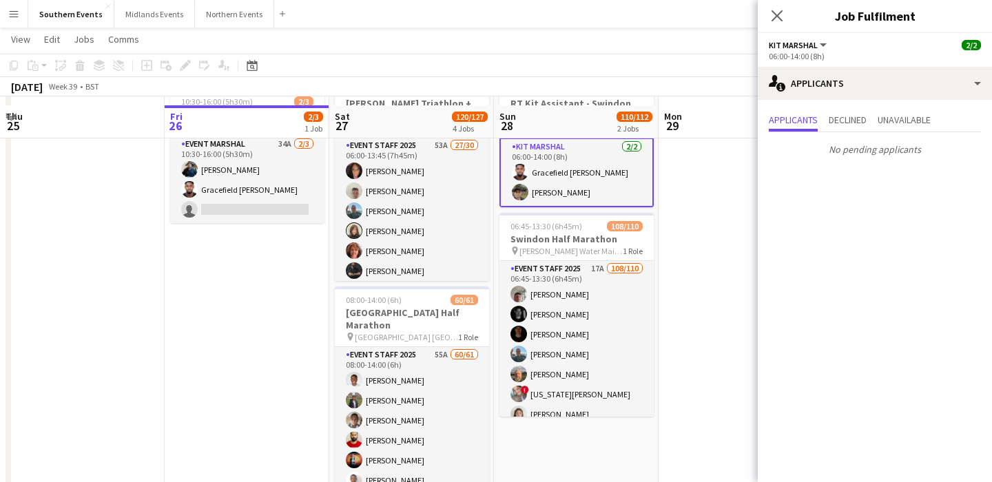
scroll to position [82, 0]
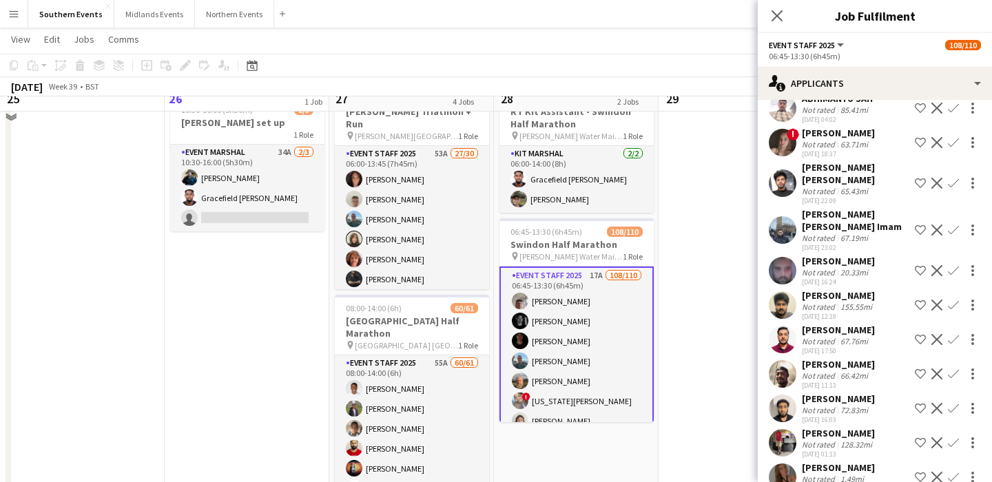
scroll to position [0, 0]
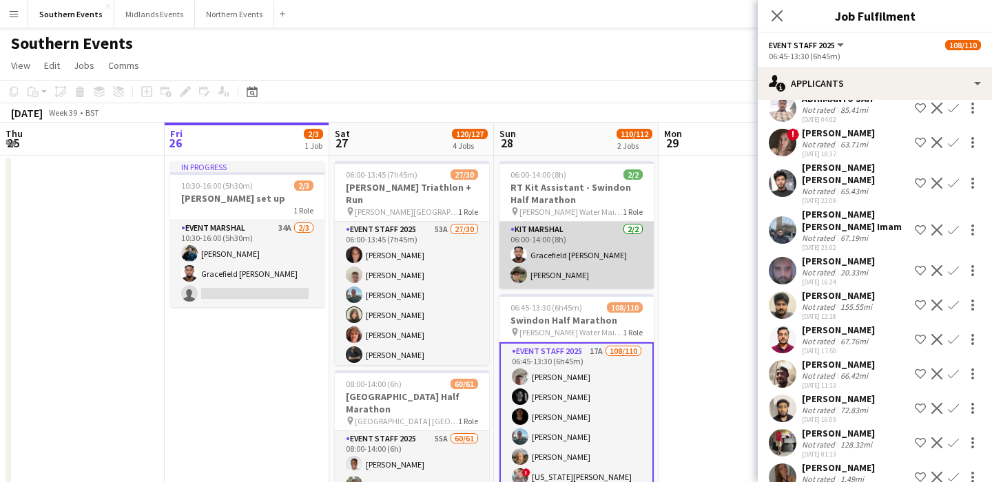
click at [589, 263] on app-card-role "Kit Marshal [DATE] 06:00-14:00 (8h) Gracefield [PERSON_NAME] [PERSON_NAME]" at bounding box center [577, 255] width 154 height 67
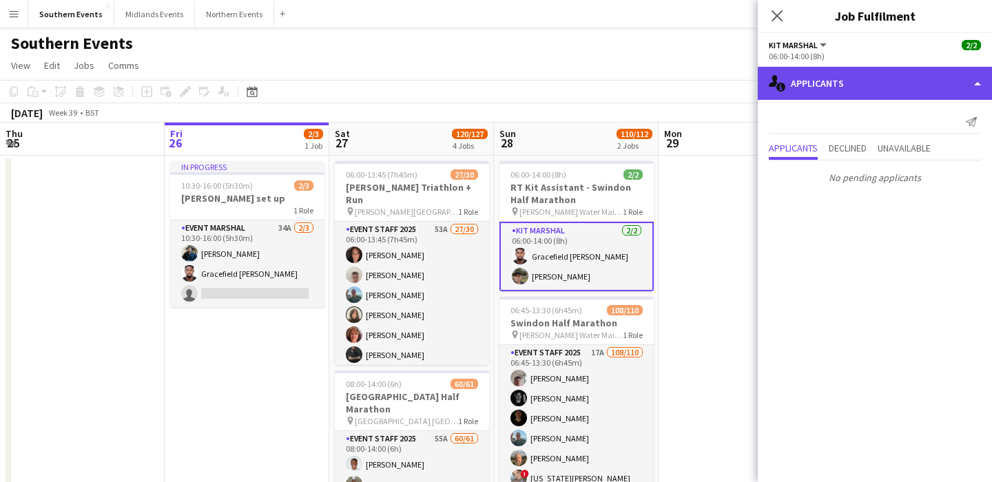
click at [821, 81] on div "single-neutral-actions-information Applicants" at bounding box center [875, 83] width 234 height 33
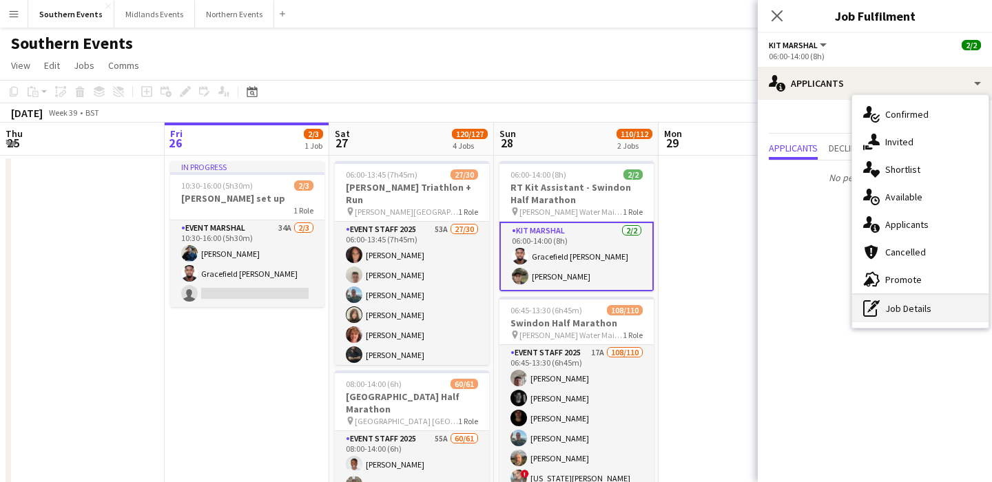
click at [902, 318] on div "pen-write Job Details" at bounding box center [921, 309] width 136 height 28
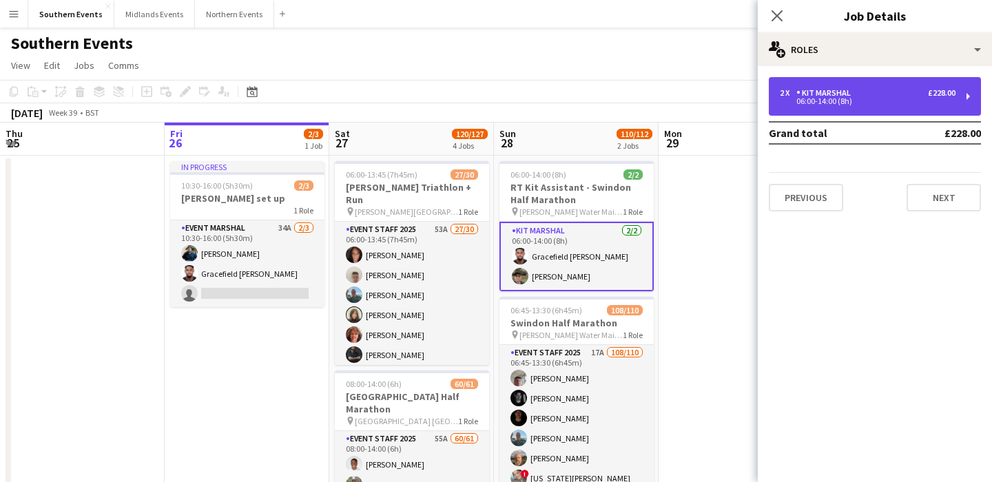
click at [868, 96] on div "2 x Kit Marshal £228.00" at bounding box center [868, 93] width 176 height 10
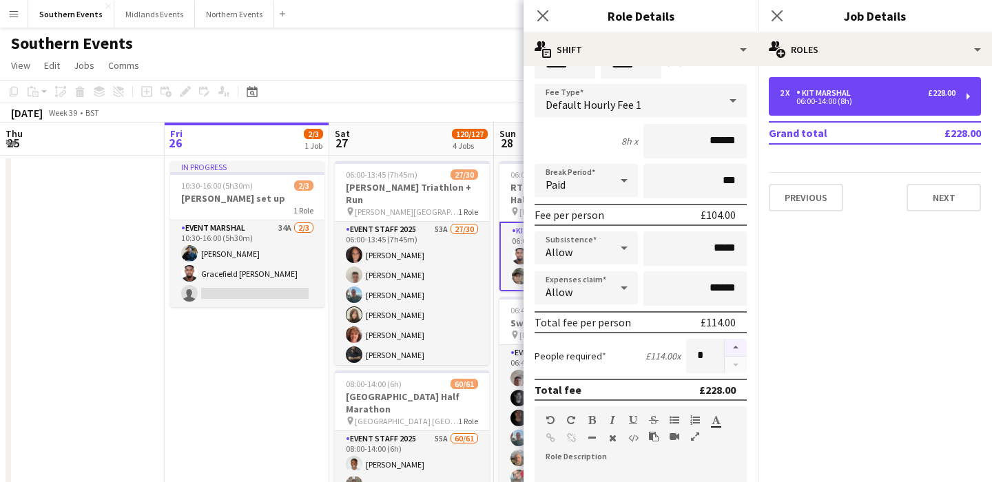
scroll to position [88, 0]
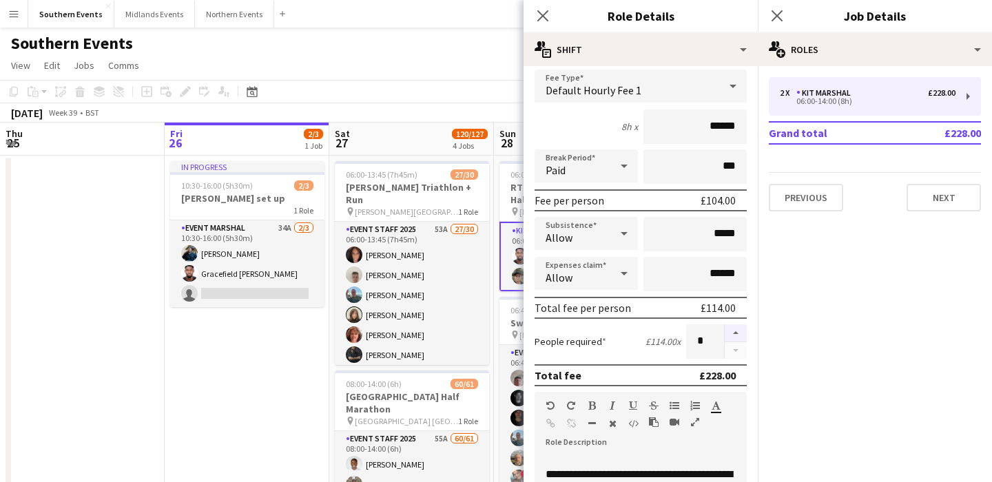
click at [739, 334] on button "button" at bounding box center [736, 334] width 22 height 18
type input "*"
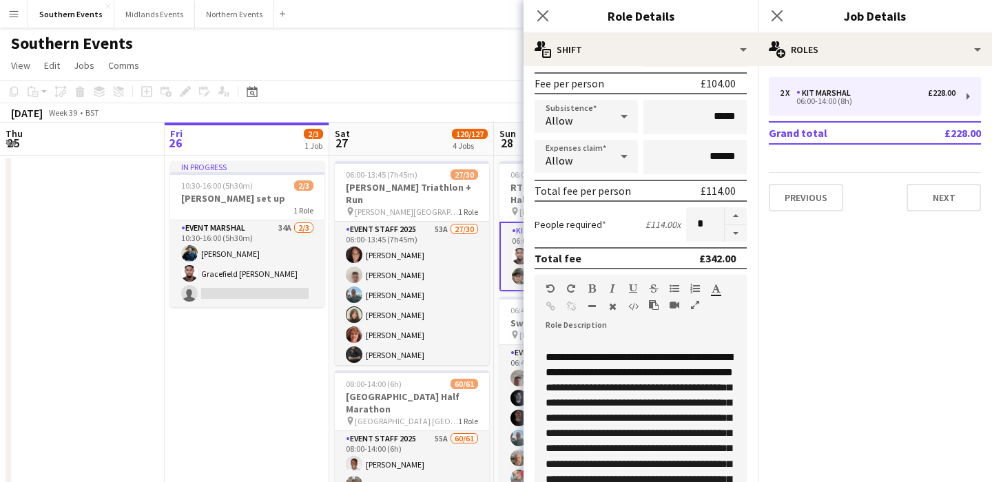
scroll to position [451, 0]
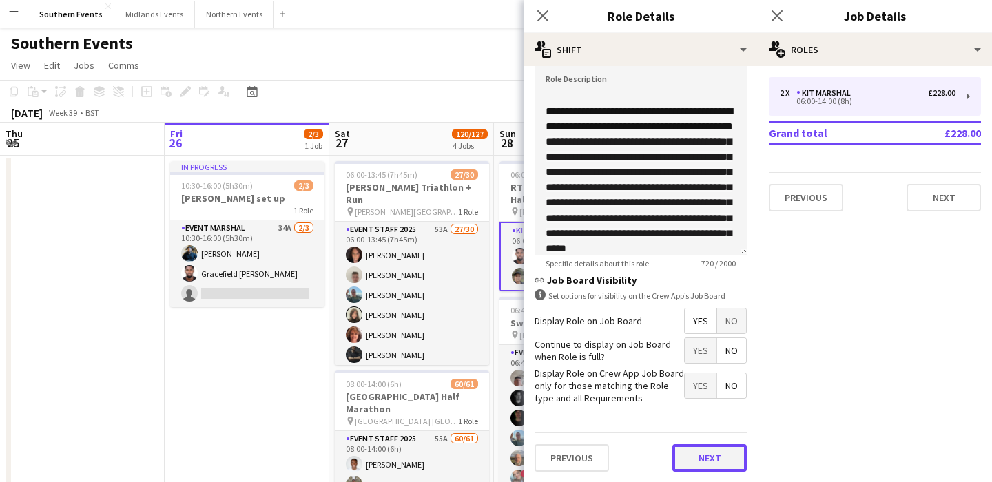
click at [704, 454] on button "Next" at bounding box center [710, 459] width 74 height 28
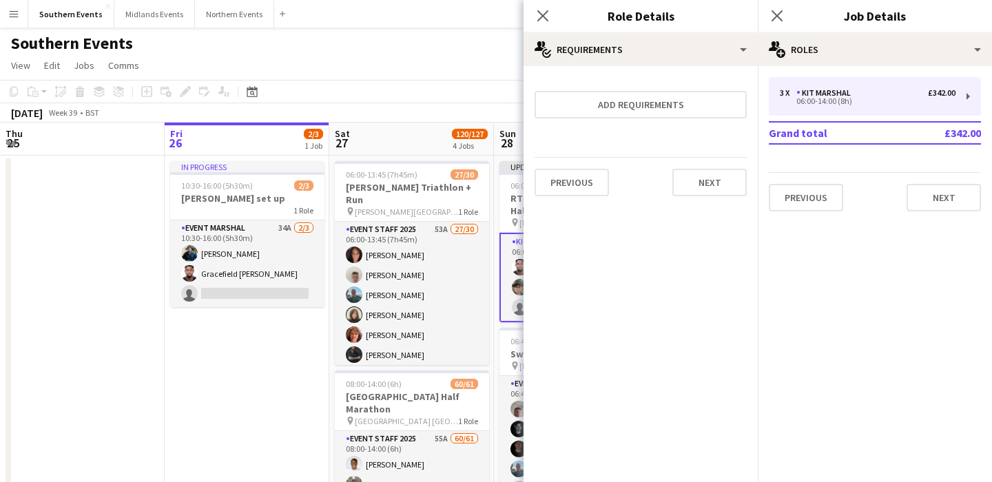
scroll to position [0, 0]
click at [715, 184] on button "Next" at bounding box center [710, 183] width 74 height 28
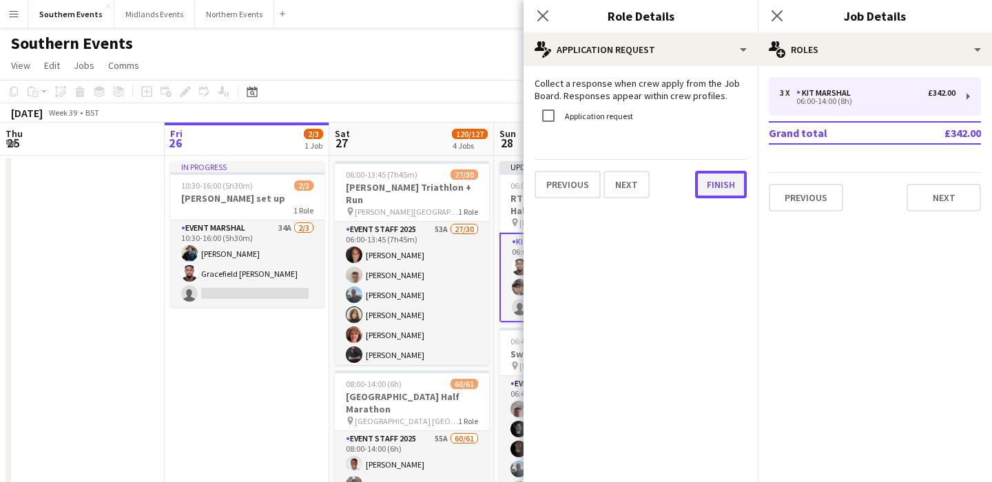
click at [719, 185] on button "Finish" at bounding box center [721, 185] width 52 height 28
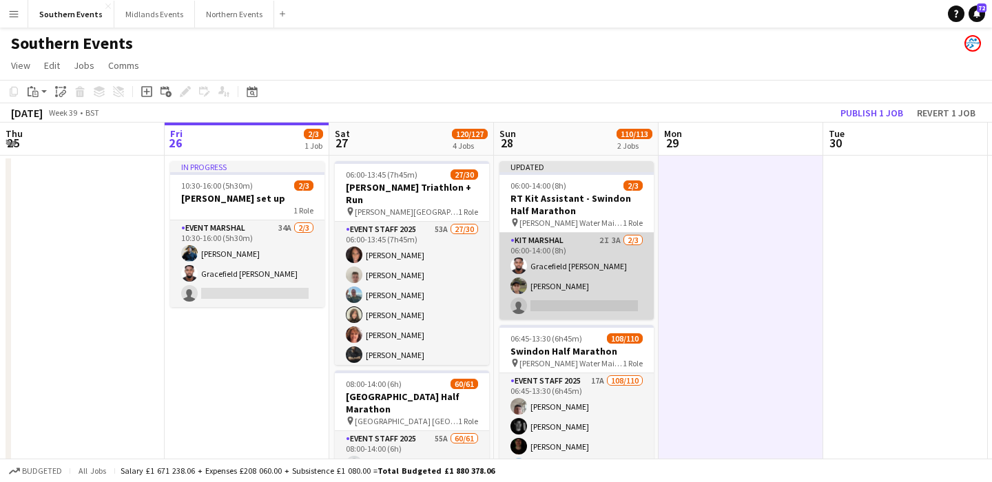
click at [624, 271] on app-card-role "Kit Marshal 2I 3A [DATE] 06:00-14:00 (8h) Gracefield [PERSON_NAME] [PERSON_NAME…" at bounding box center [577, 276] width 154 height 87
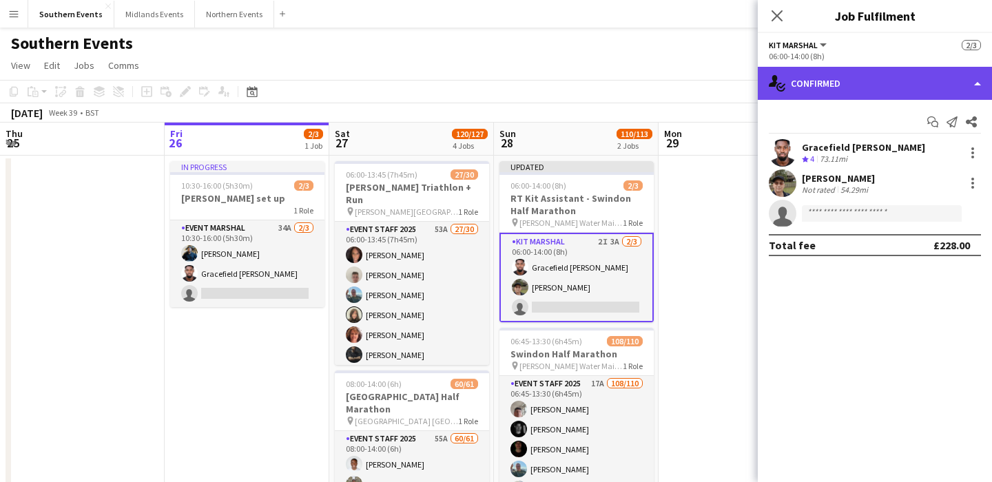
click at [854, 82] on div "single-neutral-actions-check-2 Confirmed" at bounding box center [875, 83] width 234 height 33
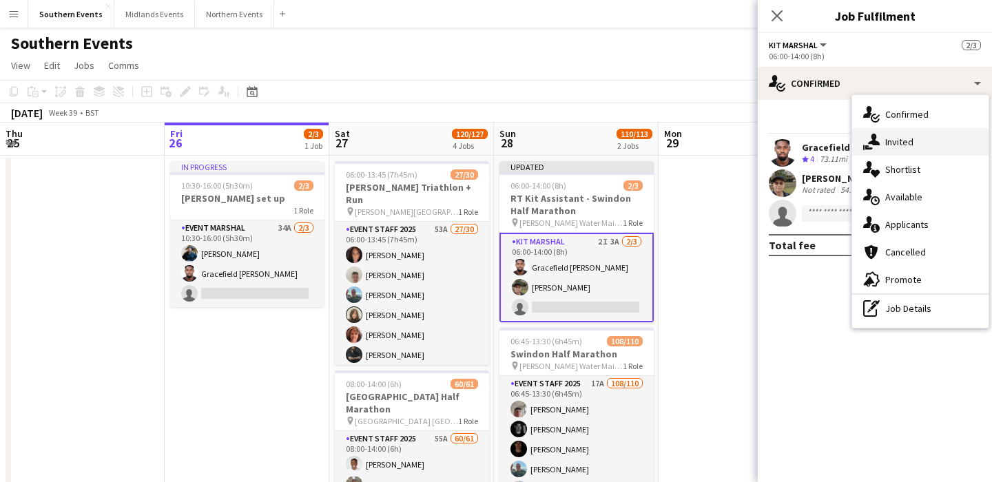
click at [912, 149] on div "single-neutral-actions-share-1 Invited" at bounding box center [921, 142] width 136 height 28
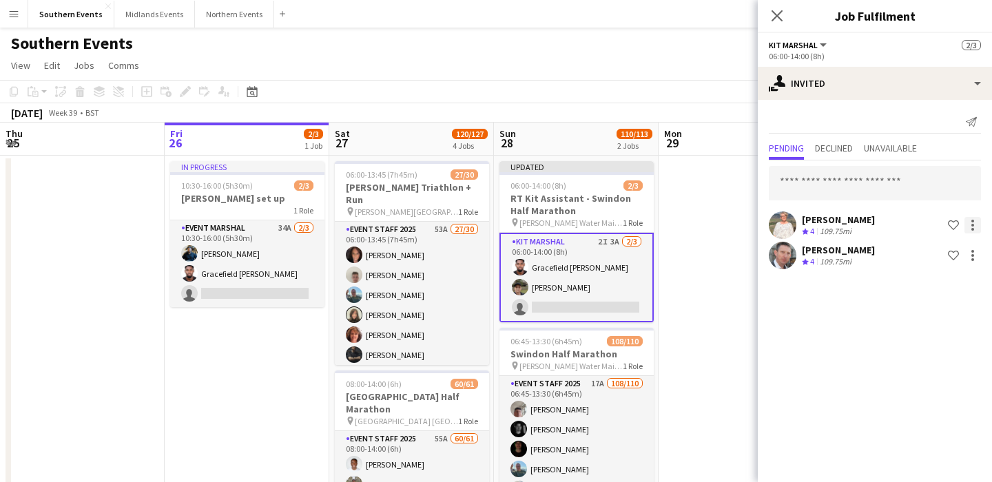
click at [970, 224] on div at bounding box center [973, 225] width 17 height 17
click at [939, 350] on span "Cancel invitation" at bounding box center [929, 350] width 81 height 12
click at [977, 227] on div at bounding box center [973, 225] width 17 height 17
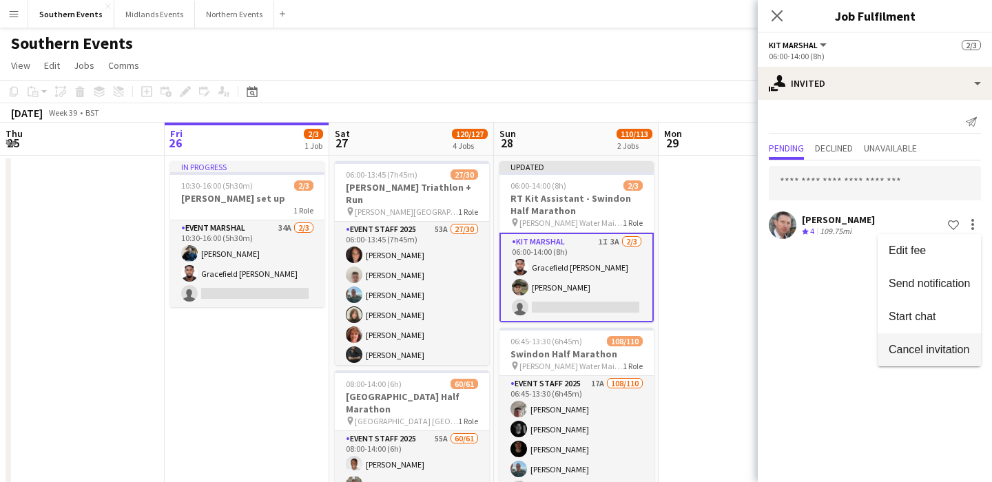
click at [937, 355] on span "Cancel invitation" at bounding box center [929, 350] width 81 height 12
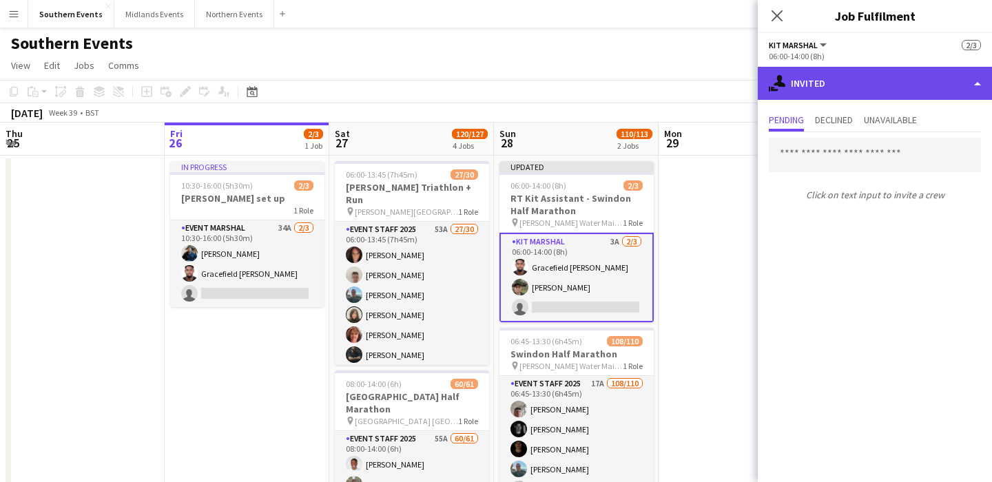
click at [819, 79] on div "single-neutral-actions-share-1 Invited" at bounding box center [875, 83] width 234 height 33
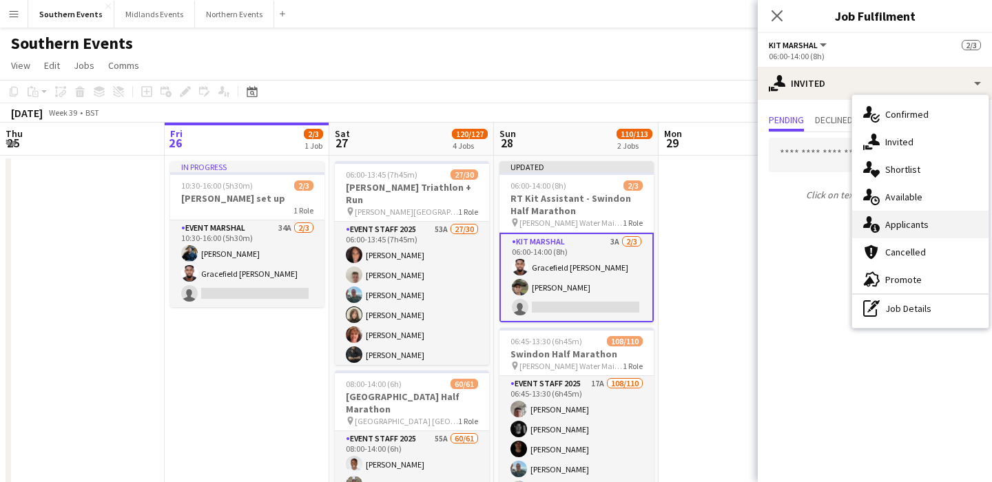
click at [910, 228] on span "Applicants" at bounding box center [907, 224] width 43 height 12
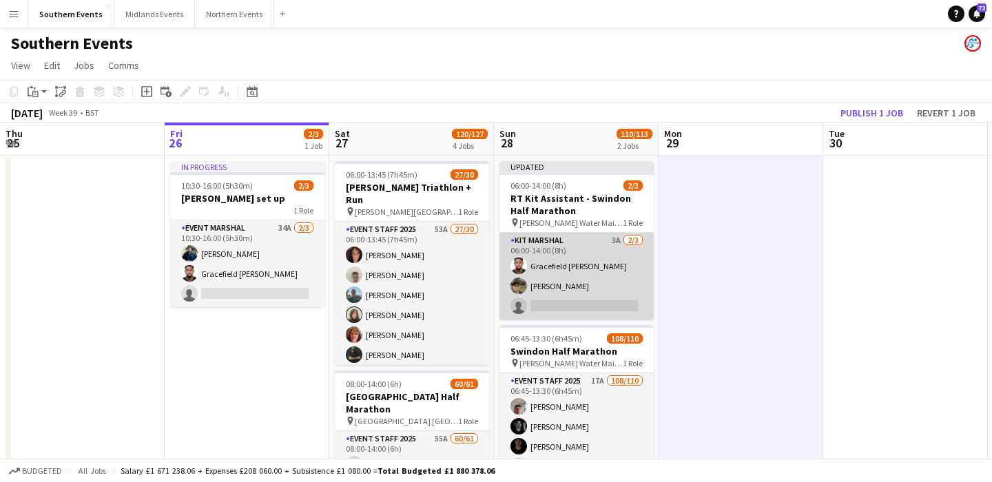
click at [604, 278] on app-card-role "Kit Marshal 3A [DATE] 06:00-14:00 (8h) Gracefield [PERSON_NAME] [PERSON_NAME] s…" at bounding box center [577, 276] width 154 height 87
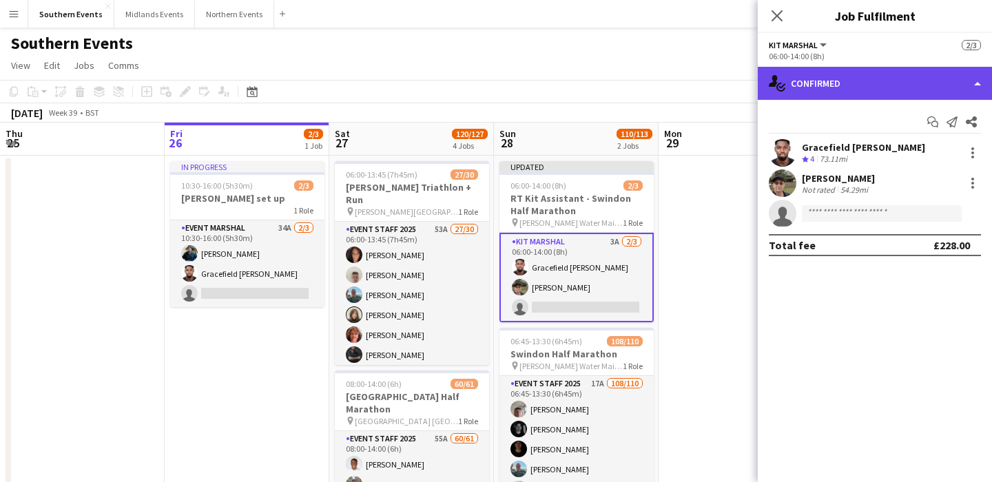
click at [880, 85] on div "single-neutral-actions-check-2 Confirmed" at bounding box center [875, 83] width 234 height 33
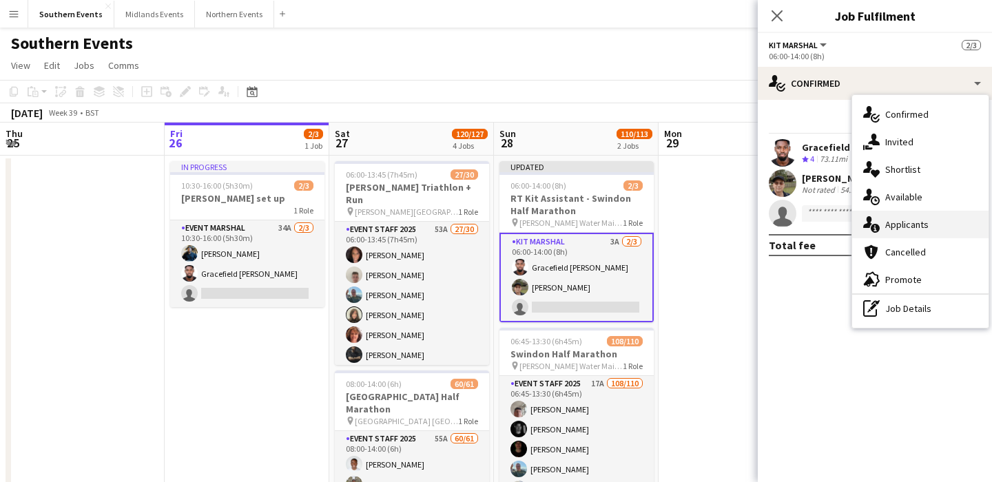
click at [938, 230] on div "single-neutral-actions-information Applicants" at bounding box center [921, 225] width 136 height 28
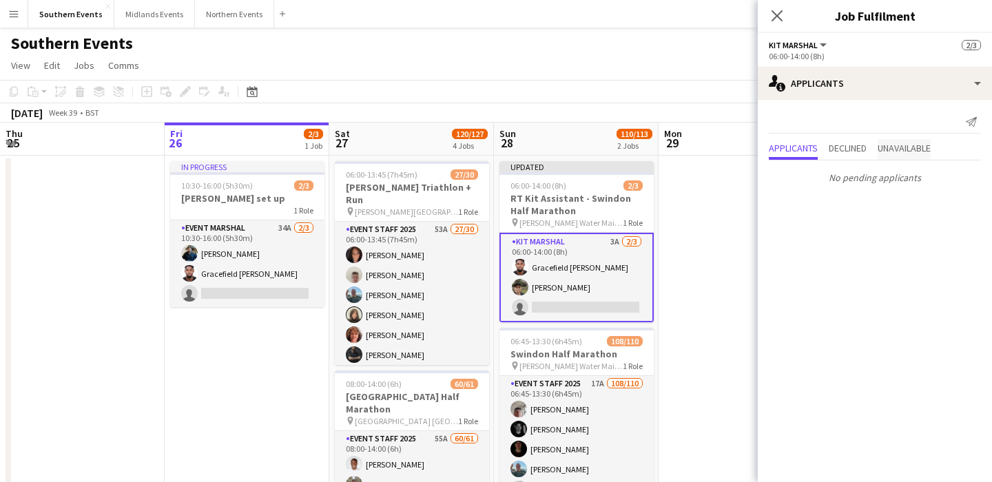
click at [916, 147] on span "Unavailable" at bounding box center [904, 148] width 53 height 10
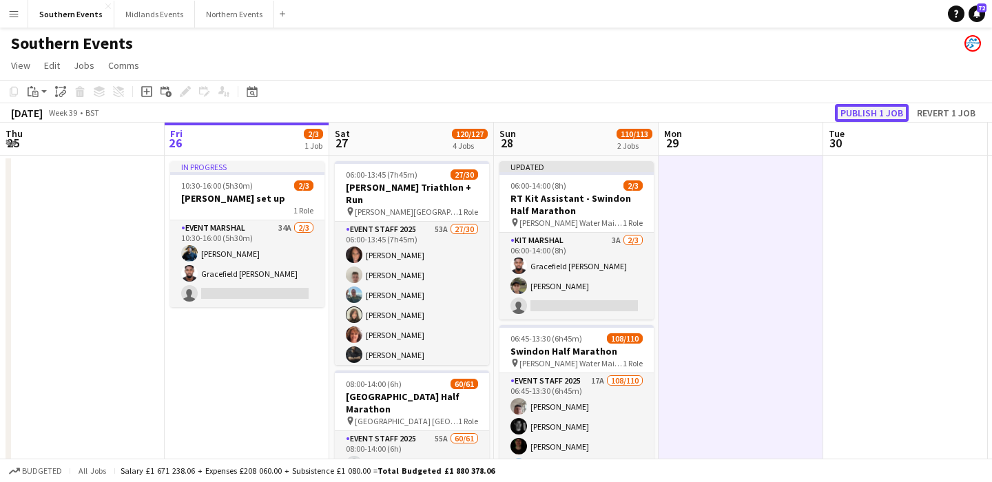
click at [889, 113] on button "Publish 1 job" at bounding box center [872, 113] width 74 height 18
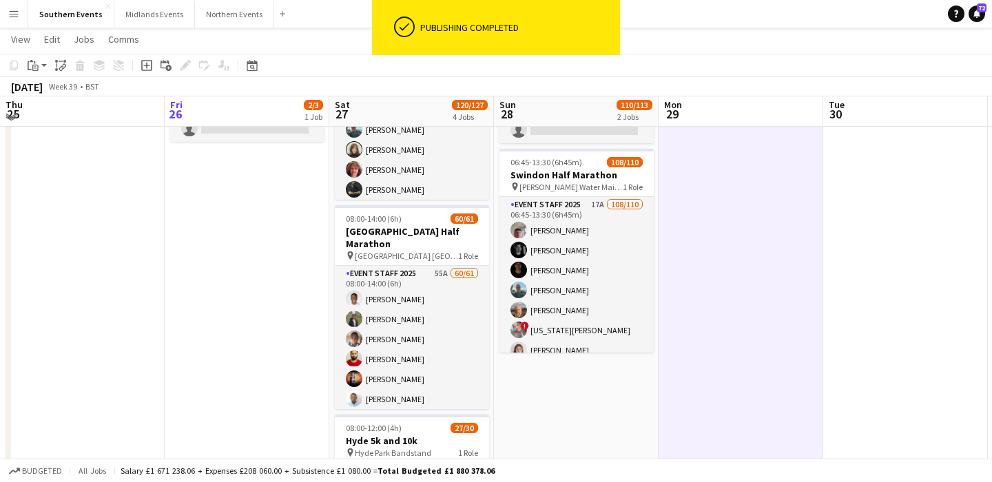
scroll to position [165, 0]
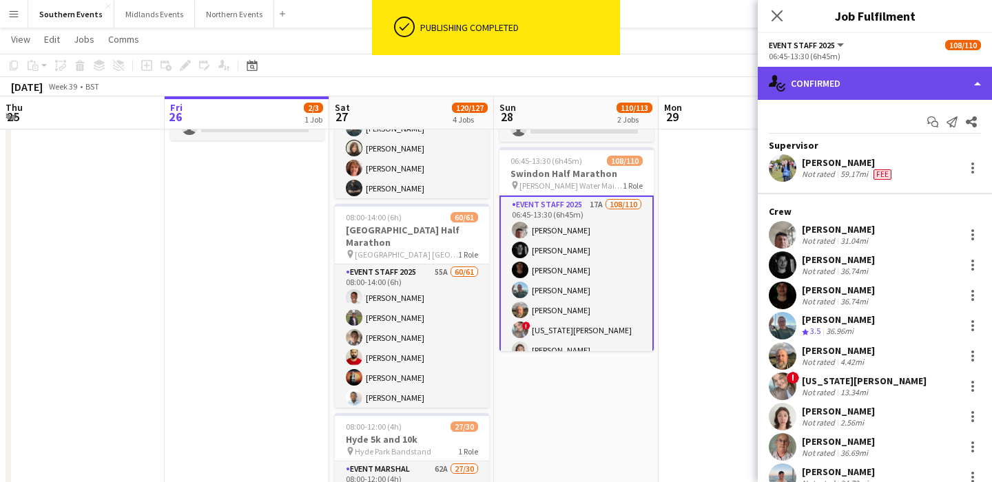
click at [862, 83] on div "single-neutral-actions-check-2 Confirmed" at bounding box center [875, 83] width 234 height 33
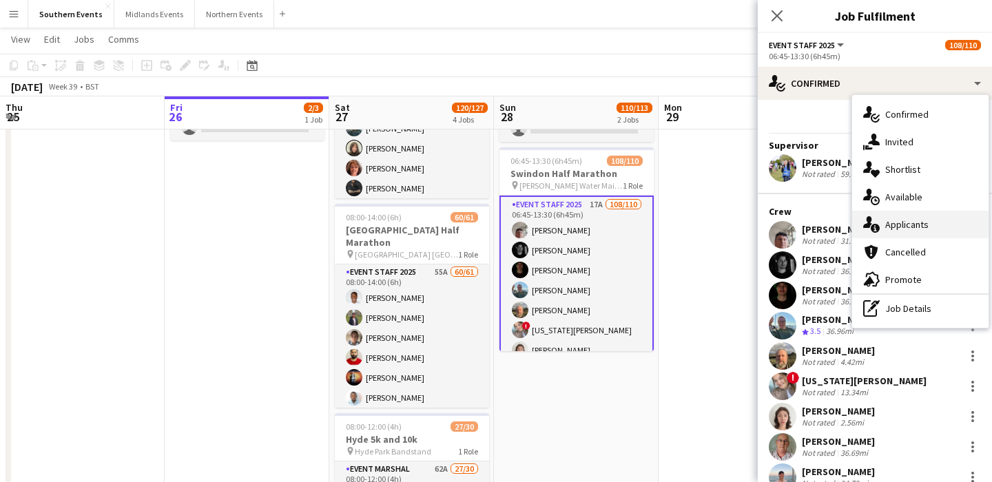
click at [932, 233] on div "single-neutral-actions-information Applicants" at bounding box center [921, 225] width 136 height 28
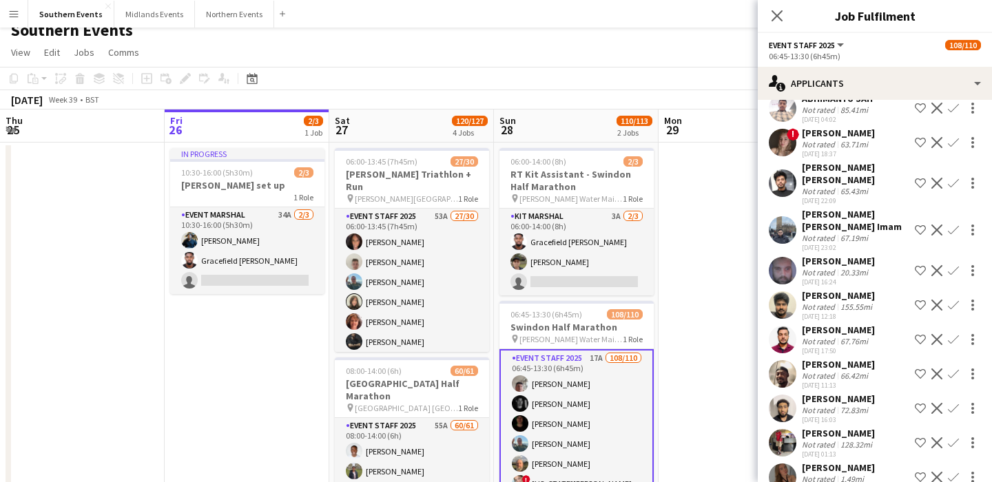
scroll to position [0, 0]
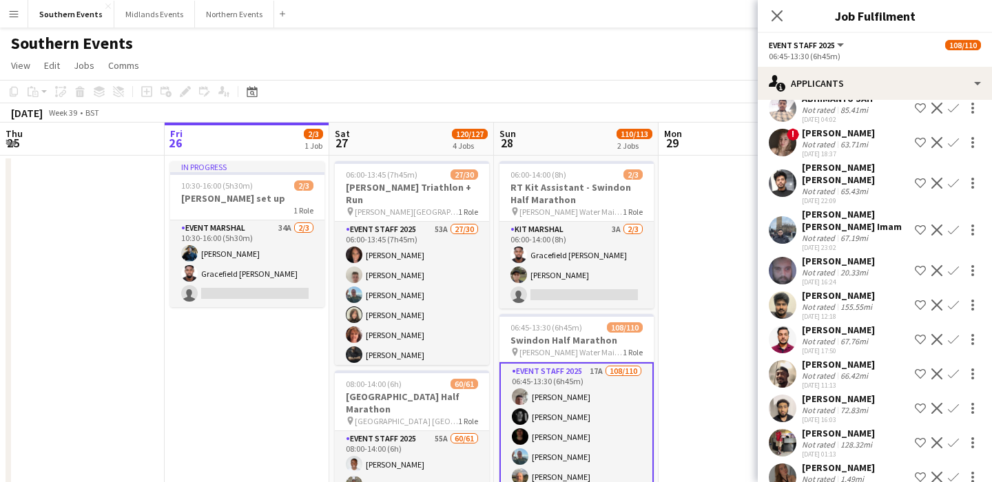
click at [866, 462] on div "[PERSON_NAME] Not rated 1.49mi [DATE] 13:16 Shortlist crew Decline Confirm" at bounding box center [875, 478] width 234 height 32
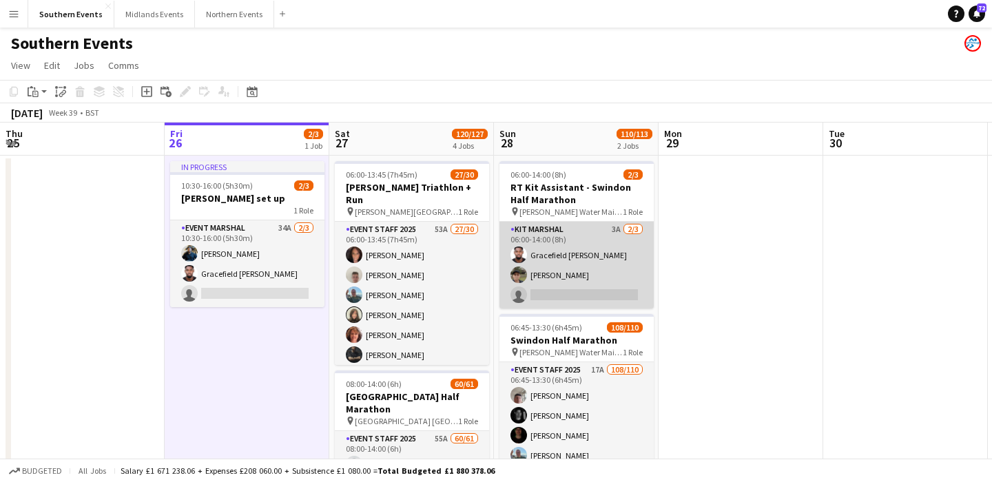
click at [604, 299] on app-card-role "Kit Marshal 3A [DATE] 06:00-14:00 (8h) Gracefield [PERSON_NAME] [PERSON_NAME] s…" at bounding box center [577, 265] width 154 height 87
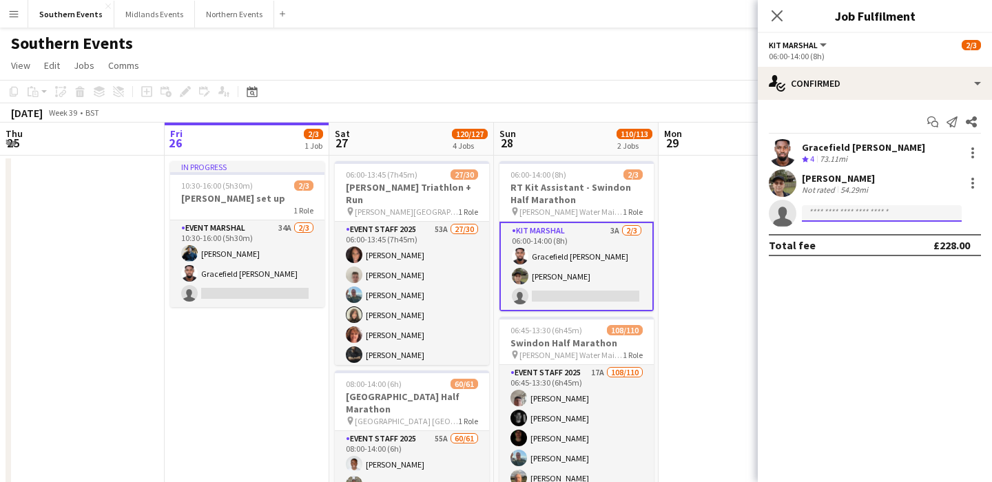
click at [864, 218] on input at bounding box center [882, 213] width 160 height 17
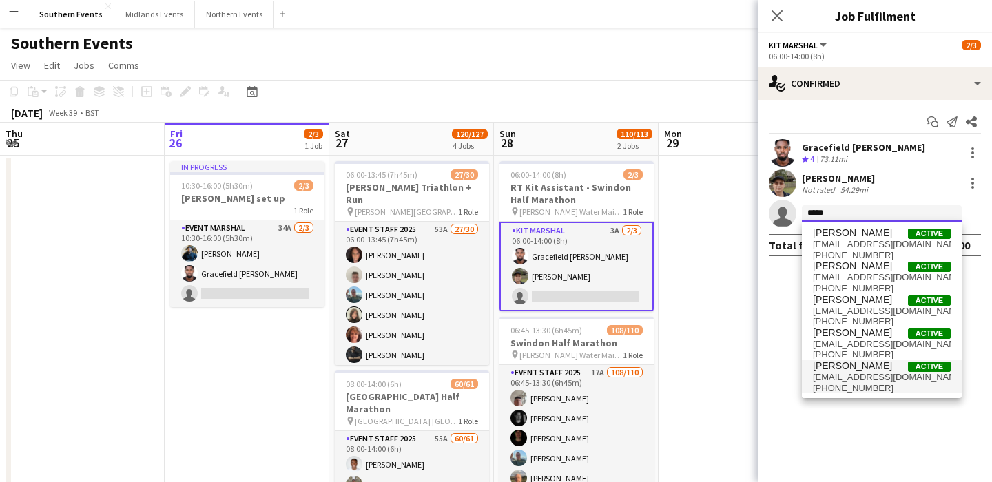
type input "****"
click at [875, 383] on span "[PHONE_NUMBER]" at bounding box center [882, 388] width 138 height 11
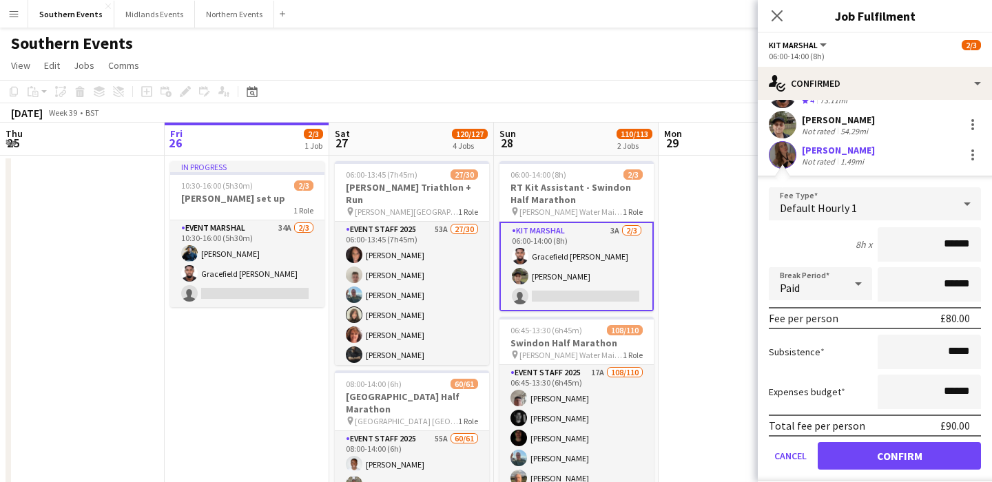
scroll to position [98, 0]
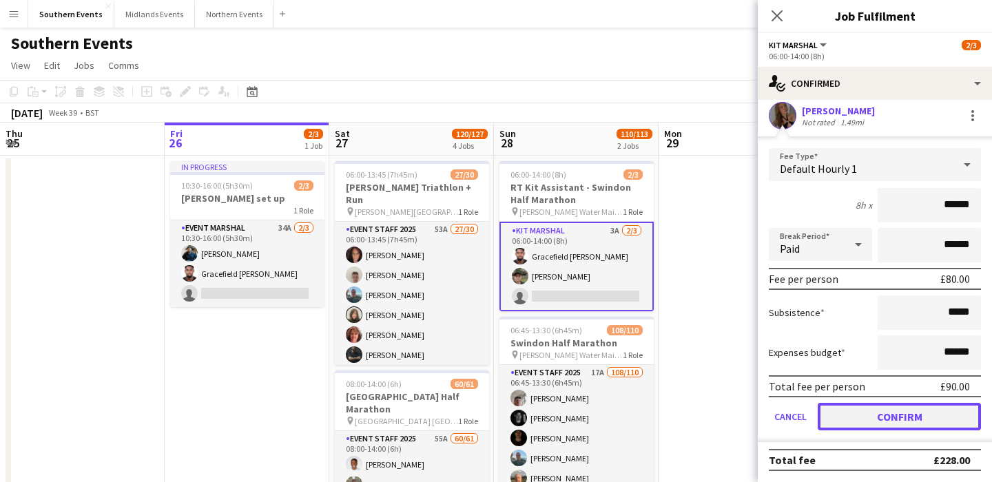
click at [883, 414] on button "Confirm" at bounding box center [899, 417] width 163 height 28
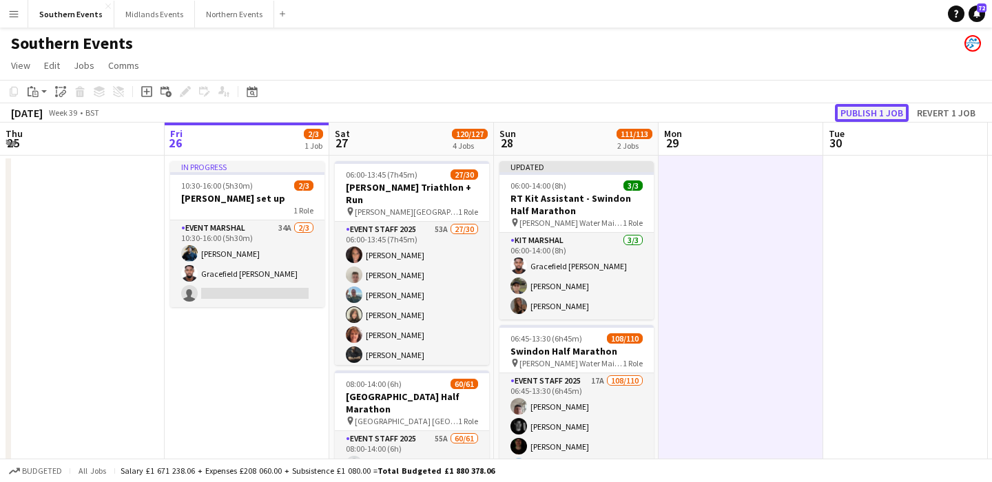
click at [887, 108] on button "Publish 1 job" at bounding box center [872, 113] width 74 height 18
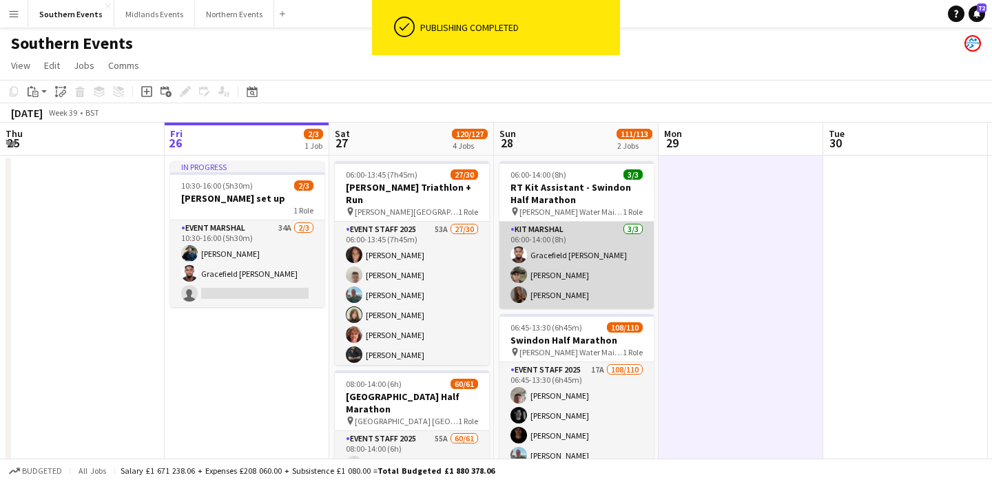
click at [602, 261] on app-card-role "Kit Marshal [DATE] 06:00-14:00 (8h) Gracefield [PERSON_NAME] [PERSON_NAME] [PER…" at bounding box center [577, 265] width 154 height 87
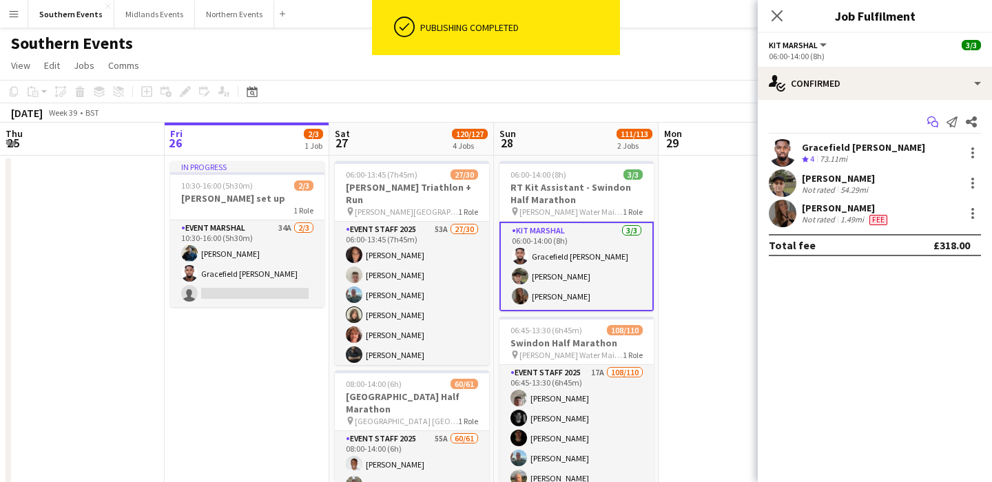
click at [931, 123] on icon "Start chat" at bounding box center [933, 121] width 11 height 11
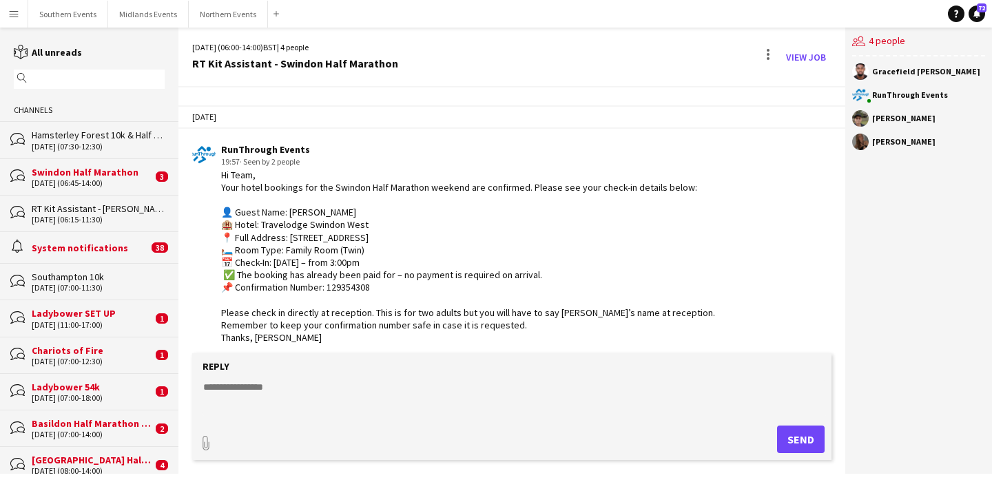
scroll to position [1003, 0]
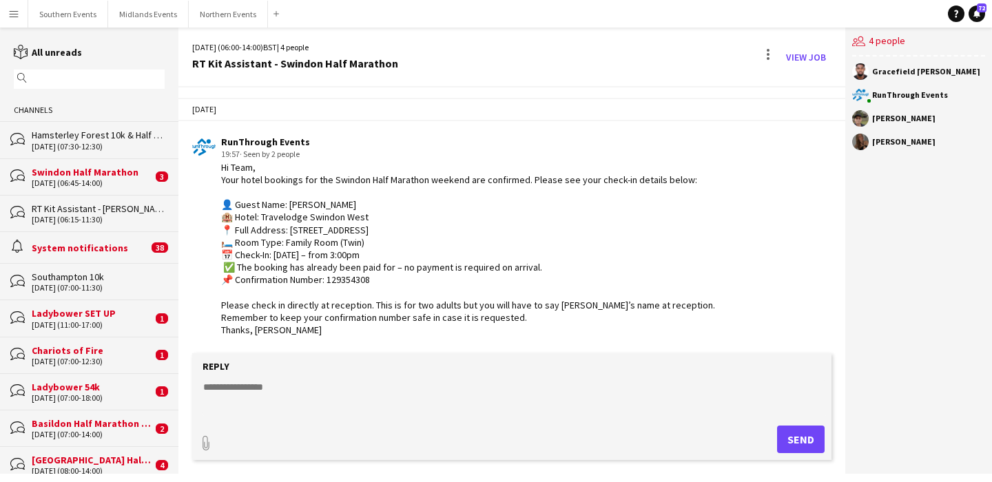
click at [904, 141] on div "[PERSON_NAME]" at bounding box center [904, 142] width 63 height 8
click at [822, 52] on link "View Job" at bounding box center [806, 57] width 51 height 22
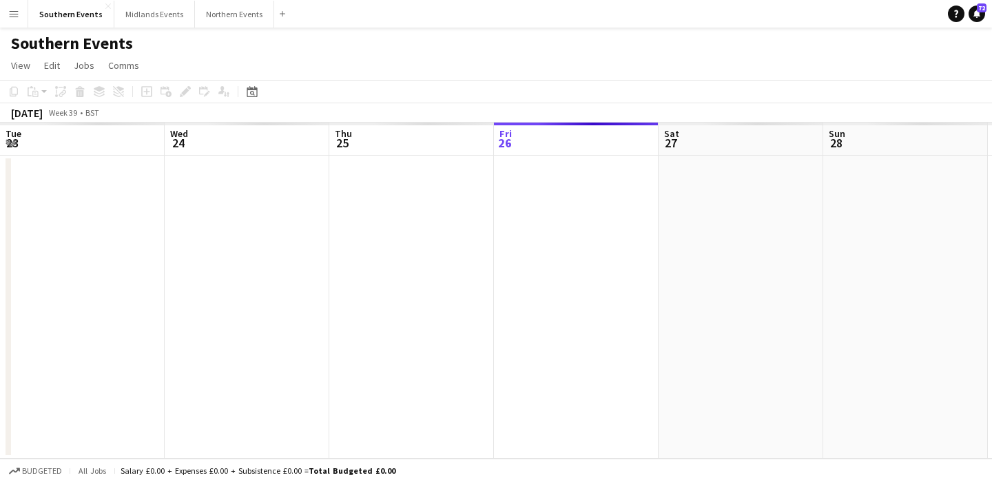
scroll to position [0, 474]
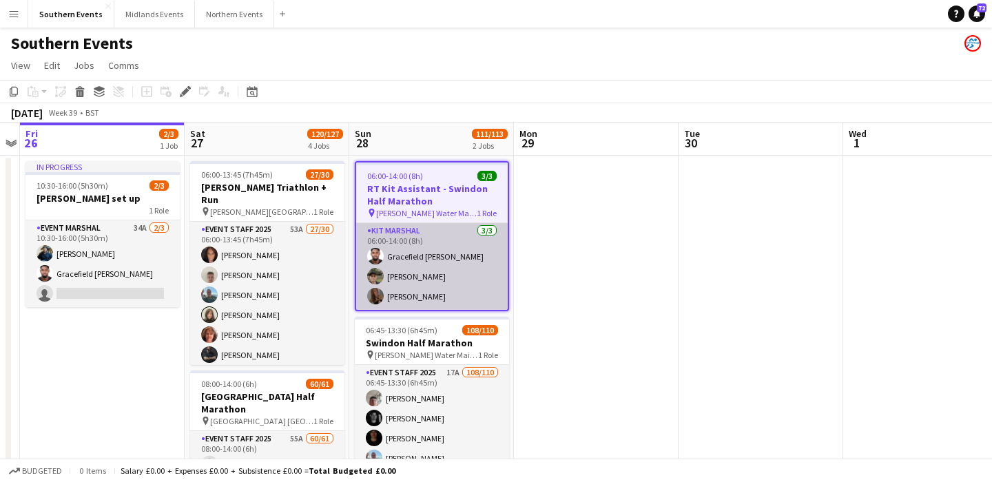
click at [453, 280] on app-card-role "Kit Marshal [DATE] 06:00-14:00 (8h) Gracefield [PERSON_NAME] [PERSON_NAME] [PER…" at bounding box center [432, 266] width 152 height 87
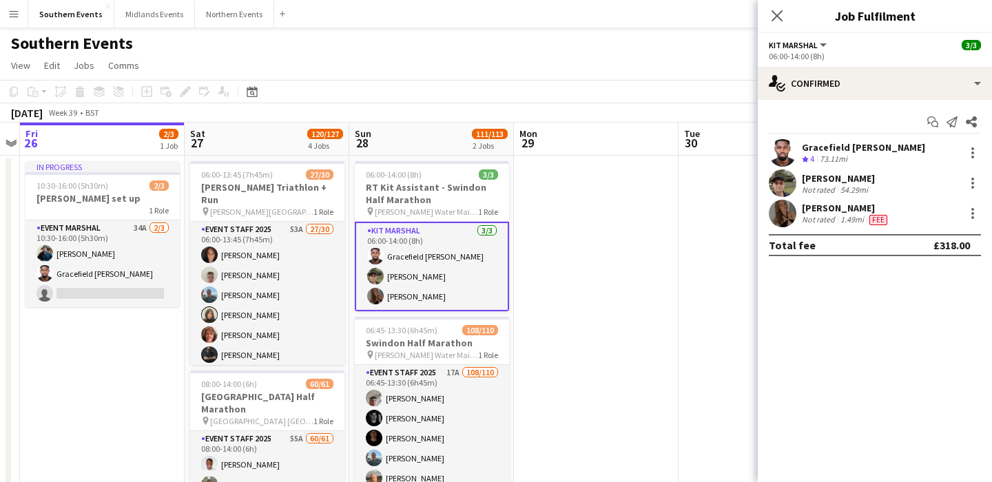
click at [930, 224] on div "[PERSON_NAME] Not rated 1.49mi Fee" at bounding box center [875, 214] width 234 height 28
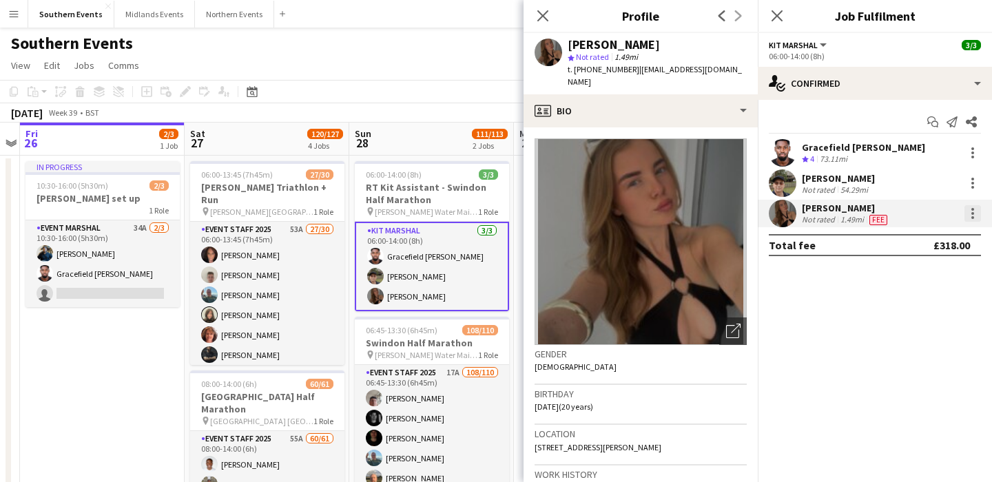
click at [975, 212] on div at bounding box center [973, 213] width 17 height 17
click at [922, 242] on span "Edit fee" at bounding box center [927, 239] width 85 height 12
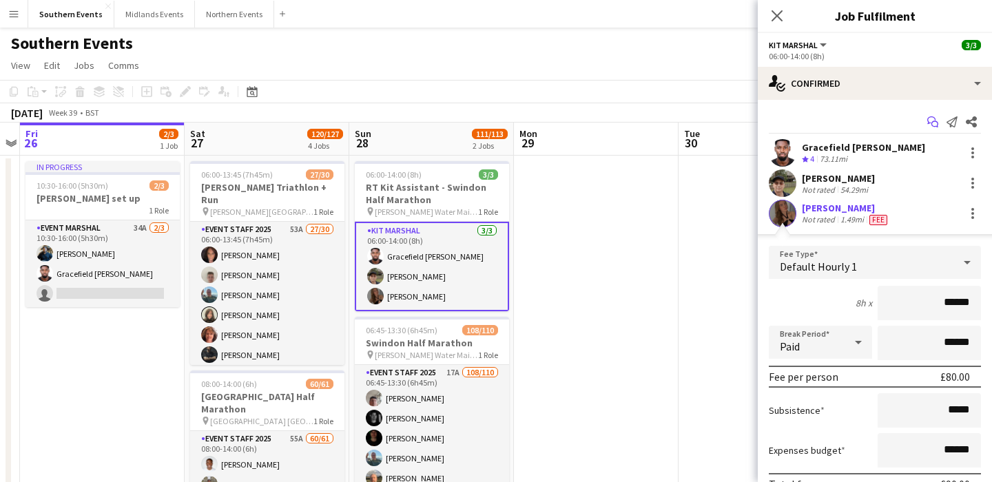
click at [930, 123] on icon at bounding box center [932, 120] width 8 height 8
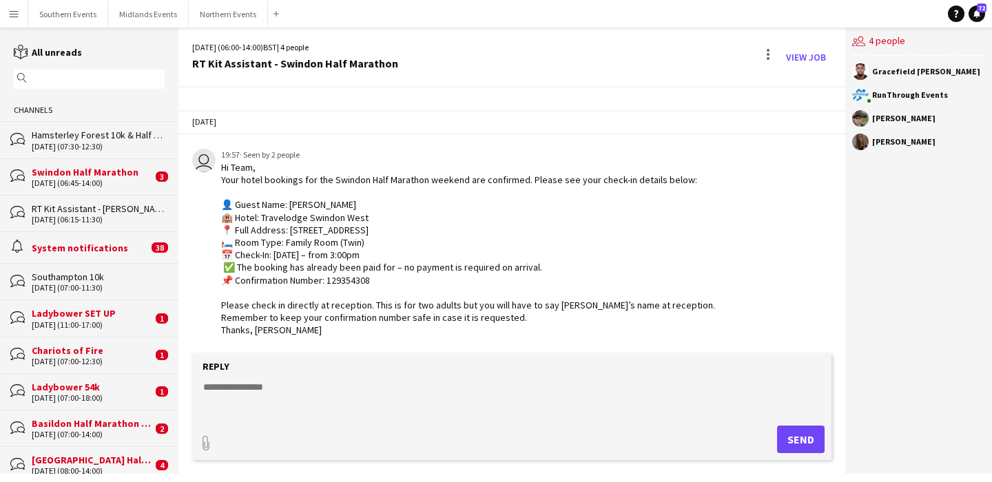
scroll to position [990, 0]
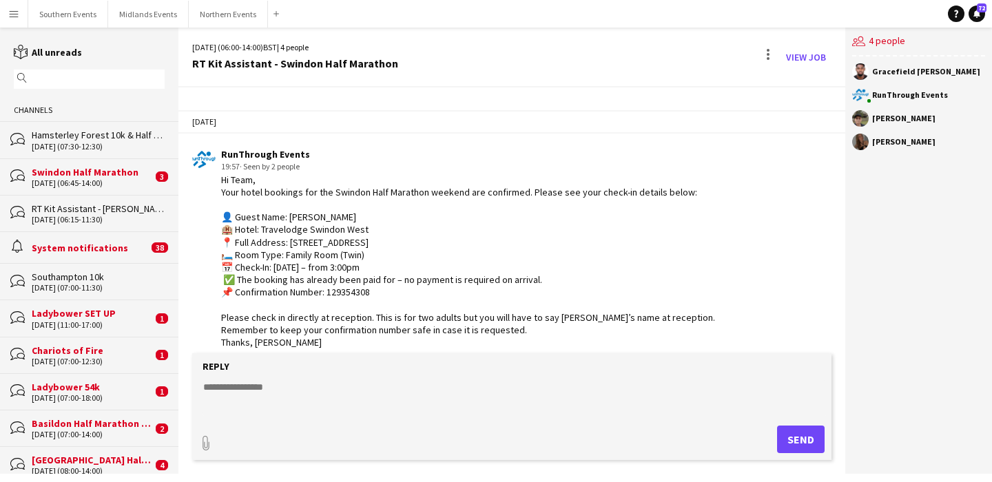
click at [442, 391] on textarea at bounding box center [515, 398] width 626 height 36
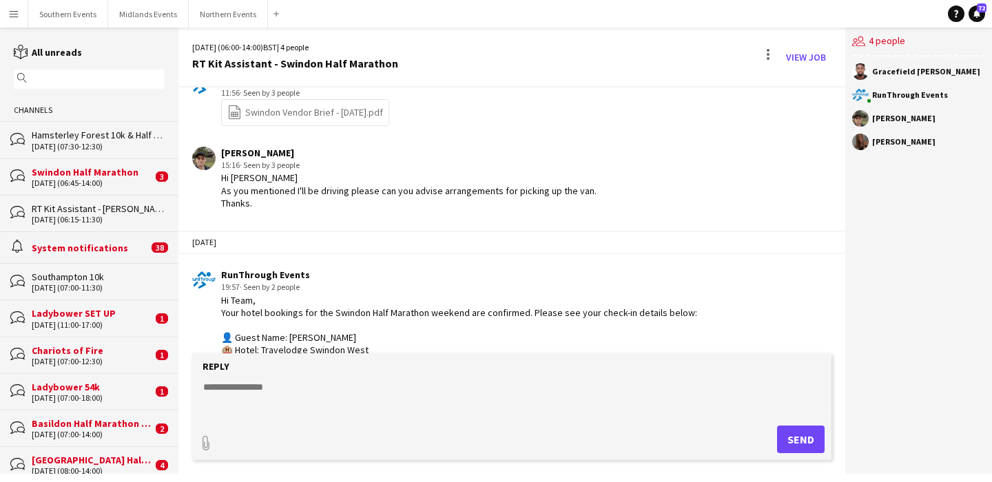
scroll to position [1003, 0]
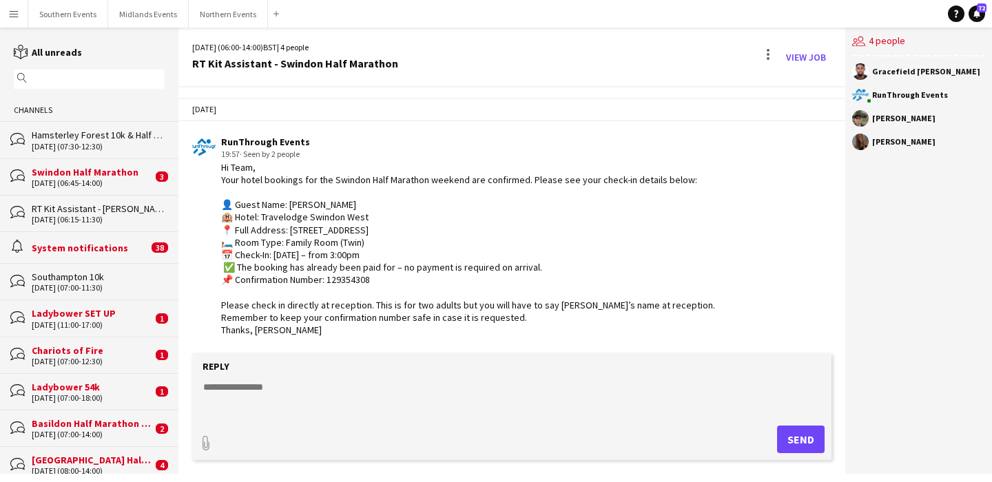
click at [323, 390] on textarea at bounding box center [515, 398] width 626 height 36
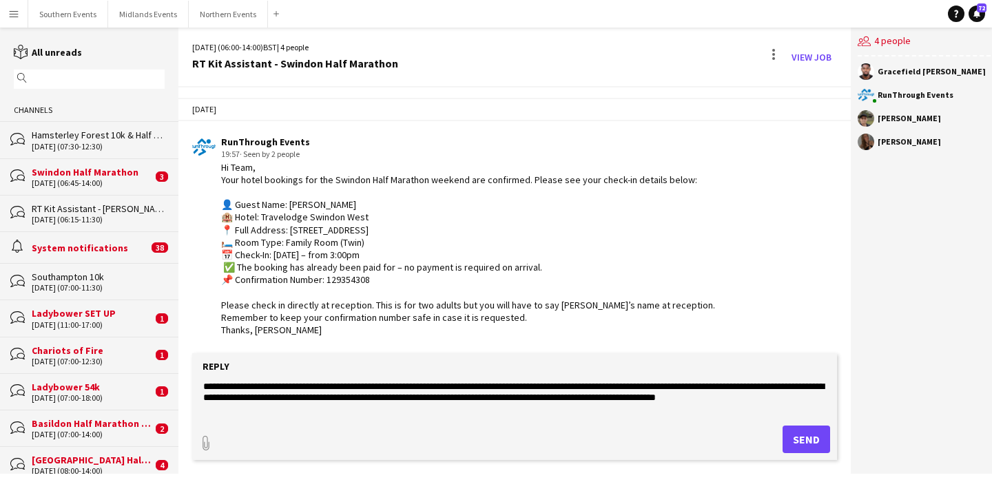
scroll to position [0, 0]
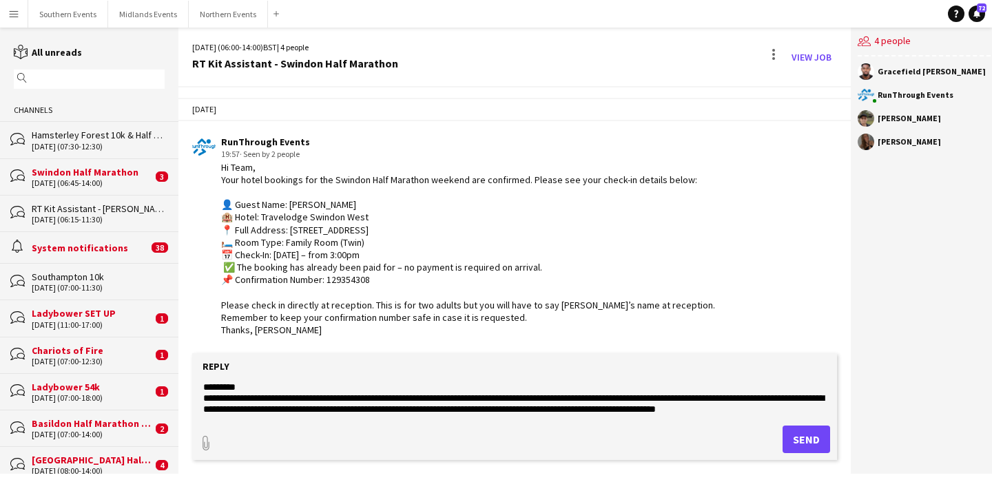
click at [739, 409] on textarea "**********" at bounding box center [515, 398] width 626 height 36
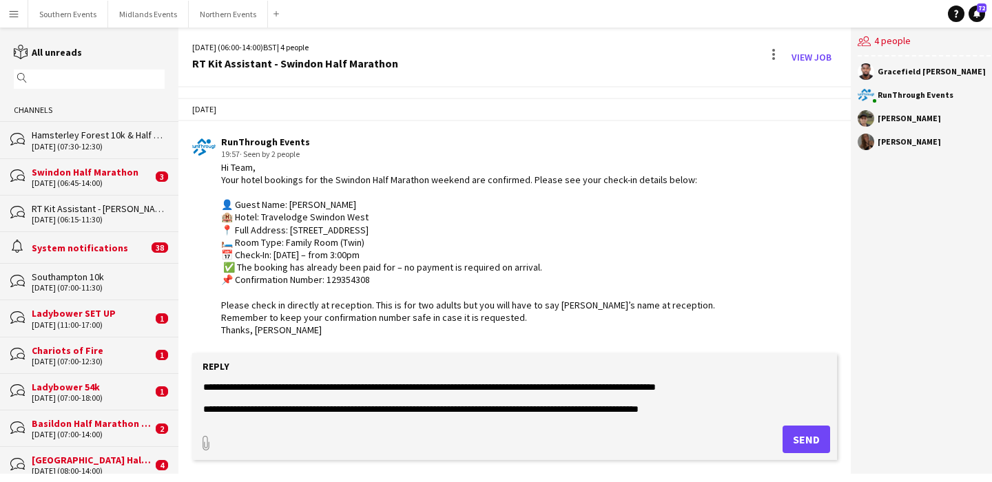
scroll to position [33, 0]
type textarea "**********"
click at [791, 438] on button "Send" at bounding box center [807, 440] width 48 height 28
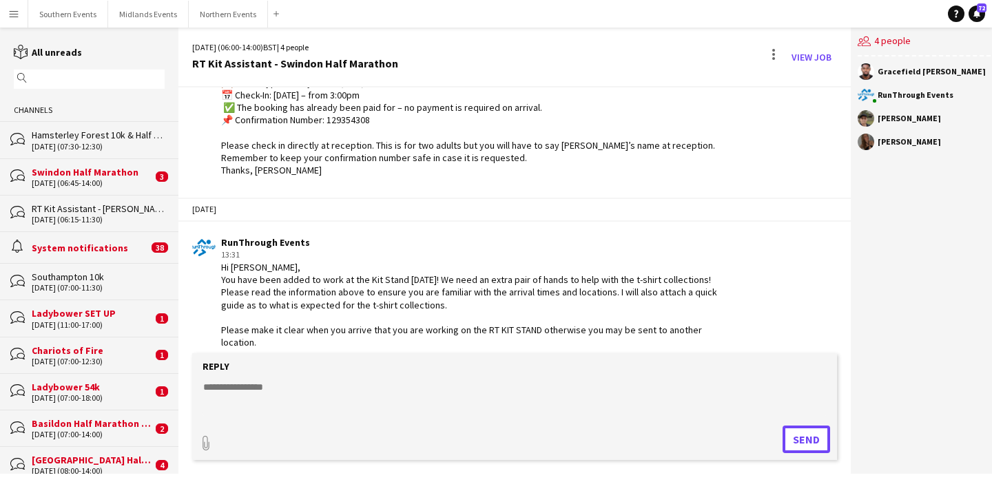
scroll to position [1175, 0]
